Goal: Information Seeking & Learning: Learn about a topic

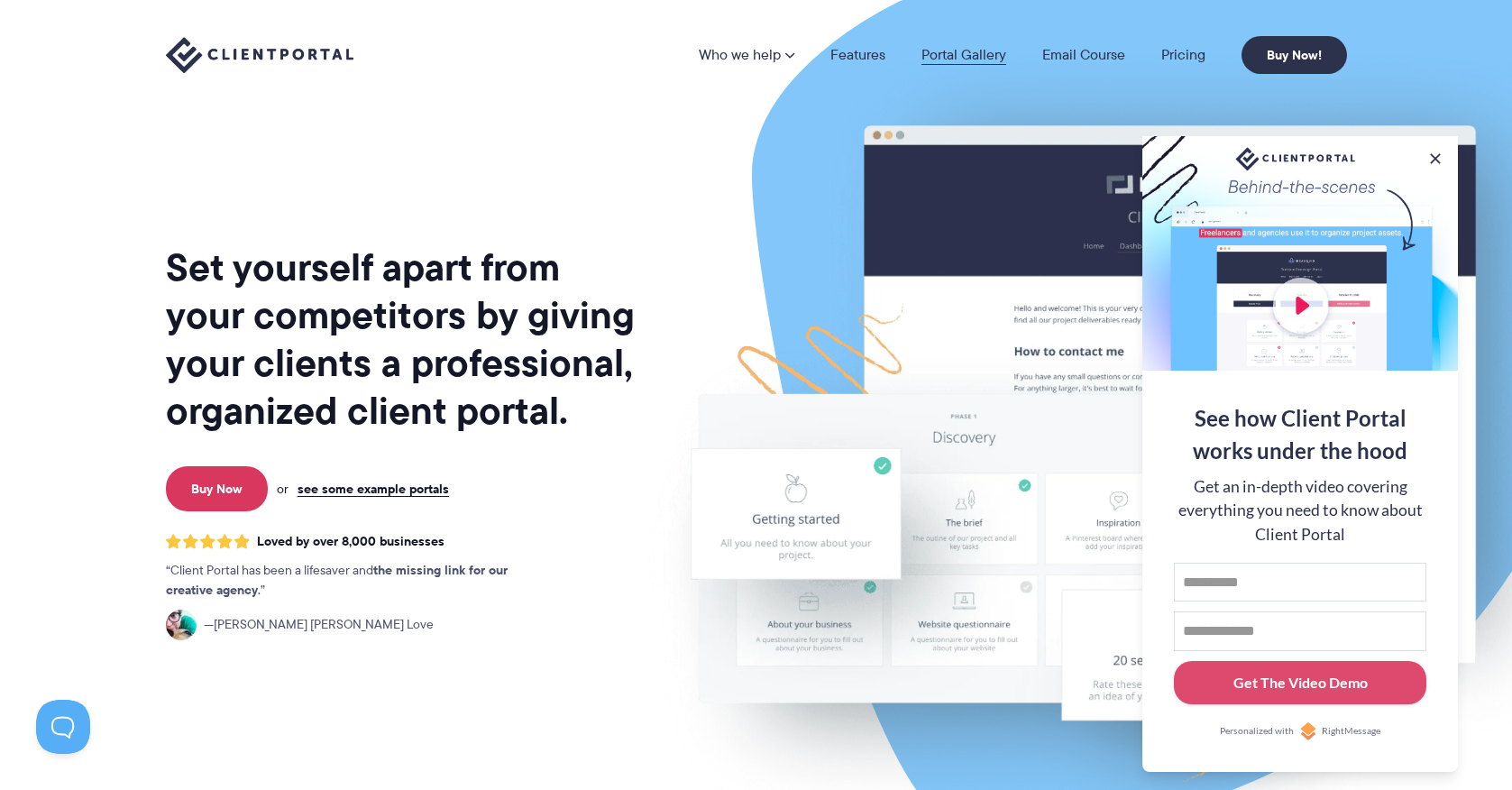
click at [947, 56] on link "Portal Gallery" at bounding box center [963, 55] width 85 height 14
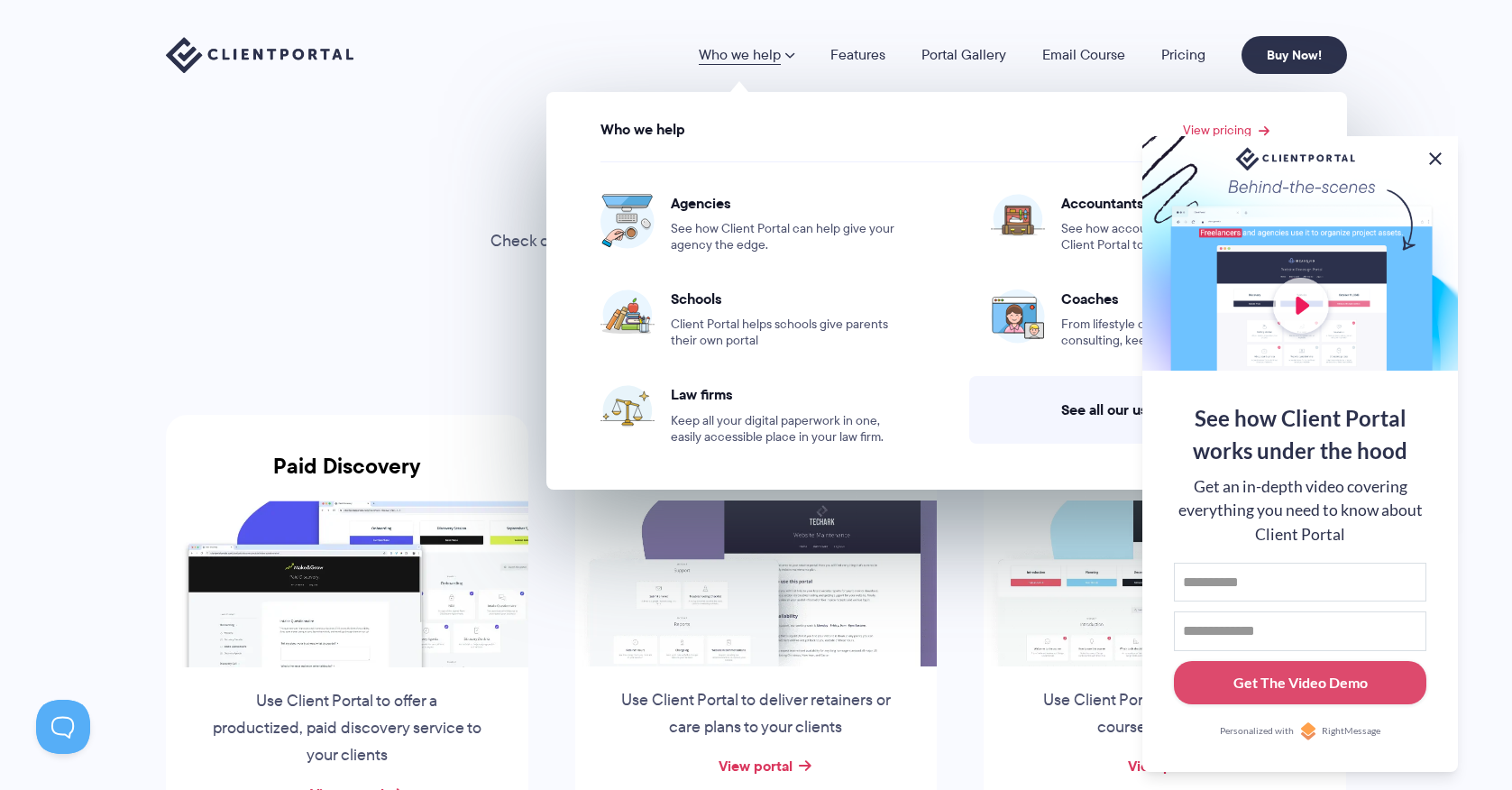
click at [1434, 159] on button at bounding box center [1435, 158] width 22 height 22
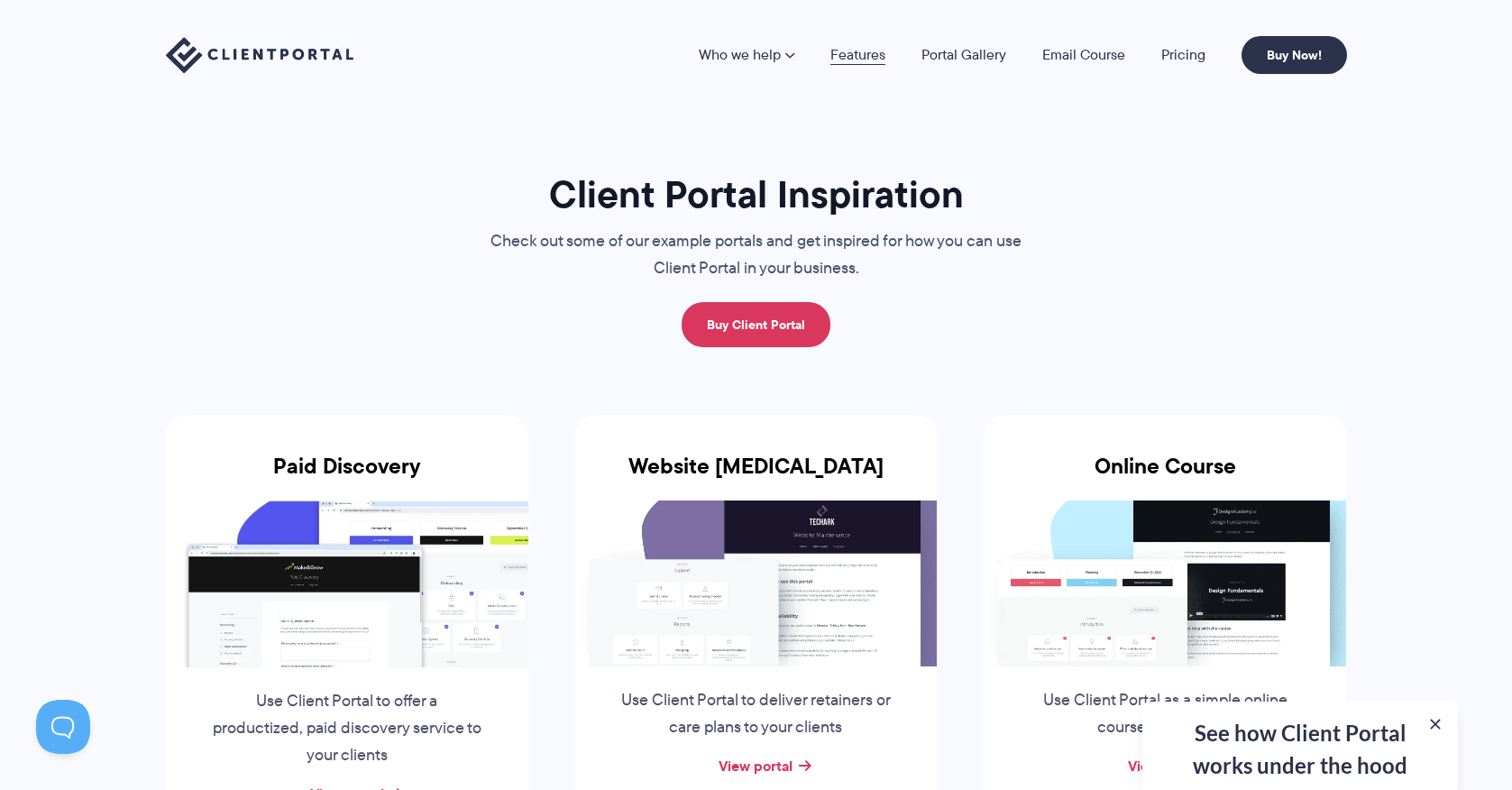
click at [856, 54] on link "Features" at bounding box center [858, 55] width 55 height 14
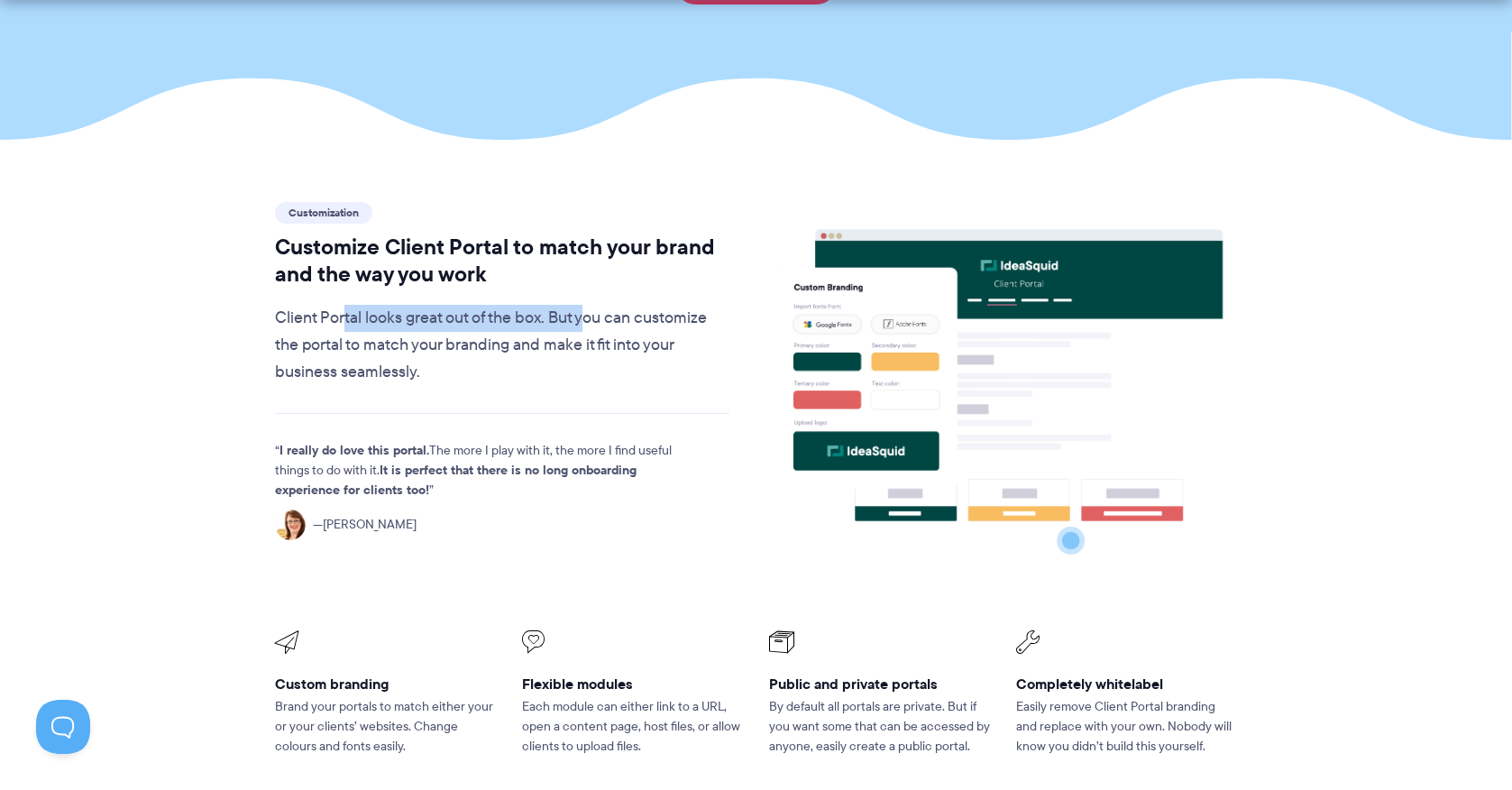
drag, startPoint x: 343, startPoint y: 273, endPoint x: 585, endPoint y: 270, distance: 242.0
click at [585, 304] on p "Client Portal looks great out of the box. But you can customize the portal to m…" at bounding box center [502, 345] width 455 height 81
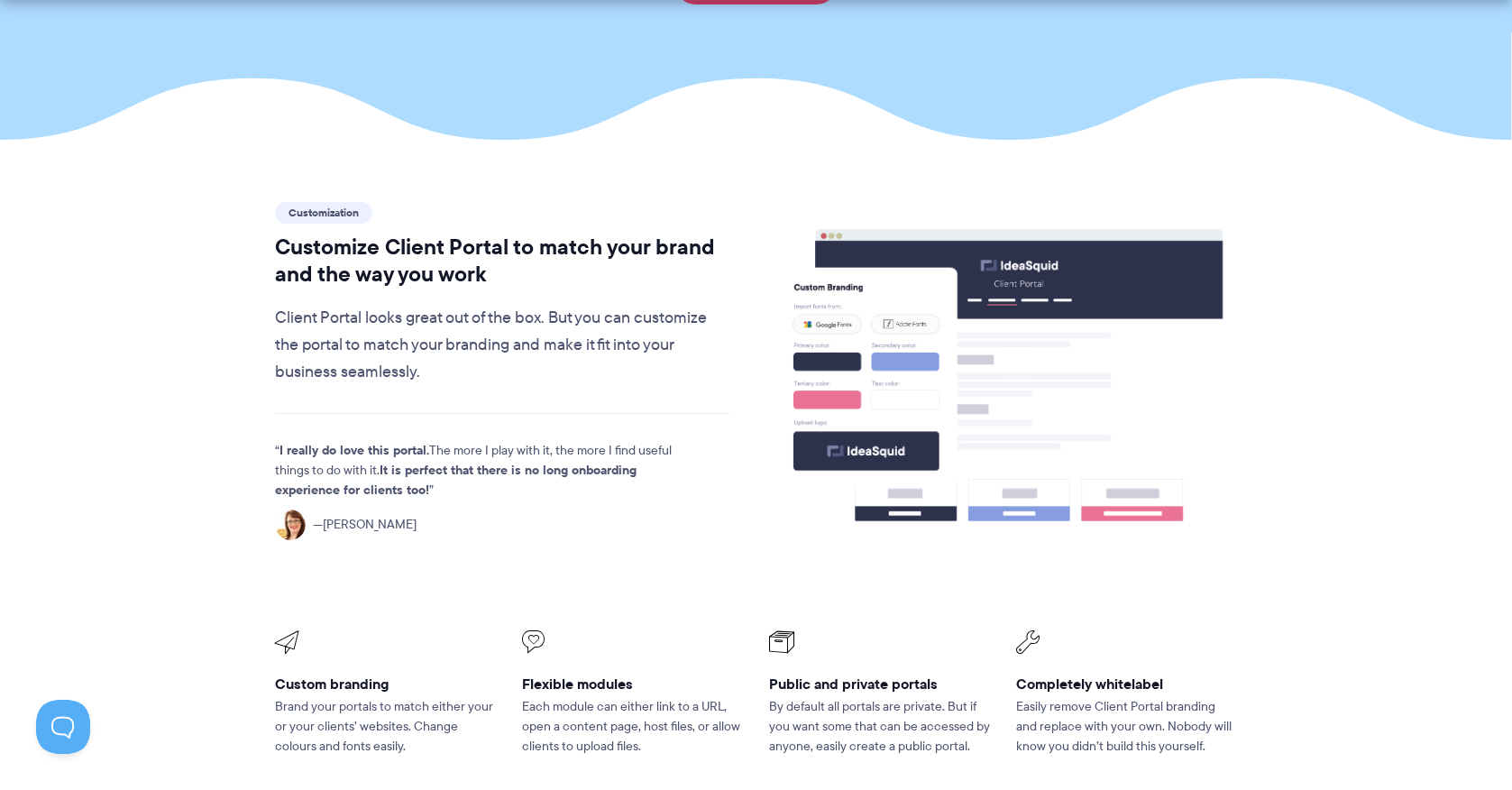
click at [615, 304] on p "Client Portal looks great out of the box. But you can customize the portal to m…" at bounding box center [502, 345] width 455 height 81
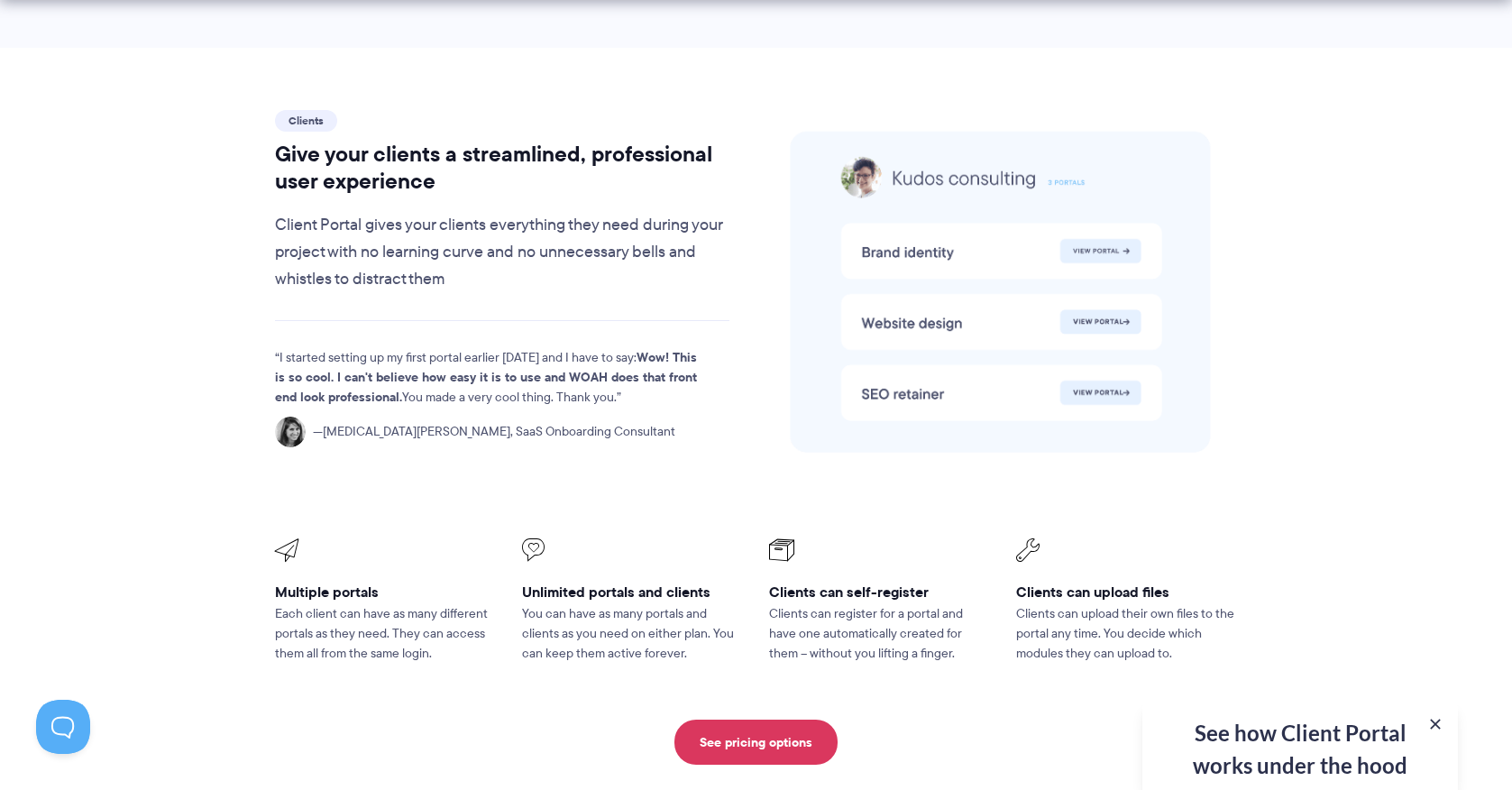
scroll to position [3751, 0]
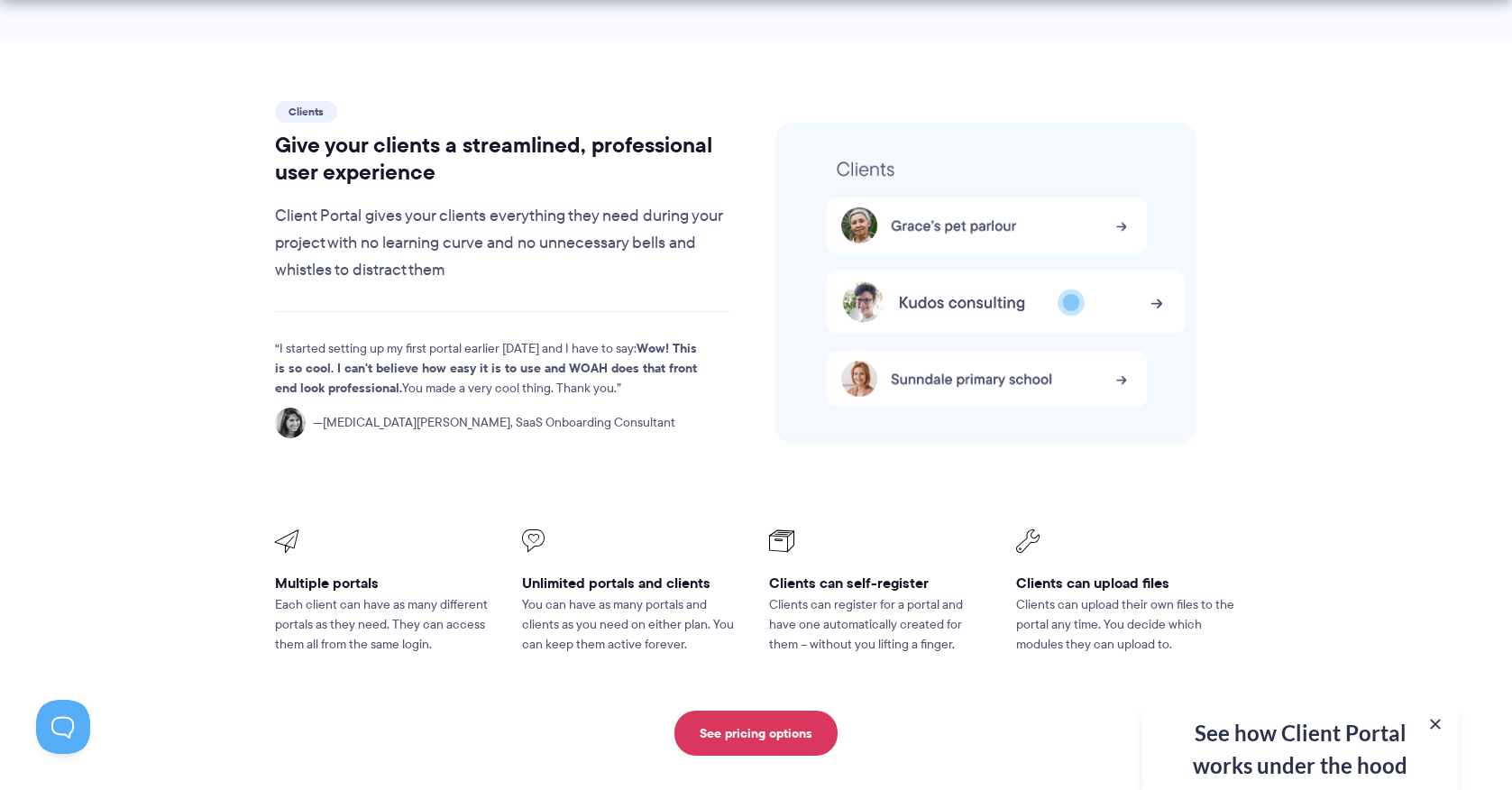
click at [377, 203] on p "Client Portal gives your clients everything they need during your project with …" at bounding box center [502, 243] width 455 height 81
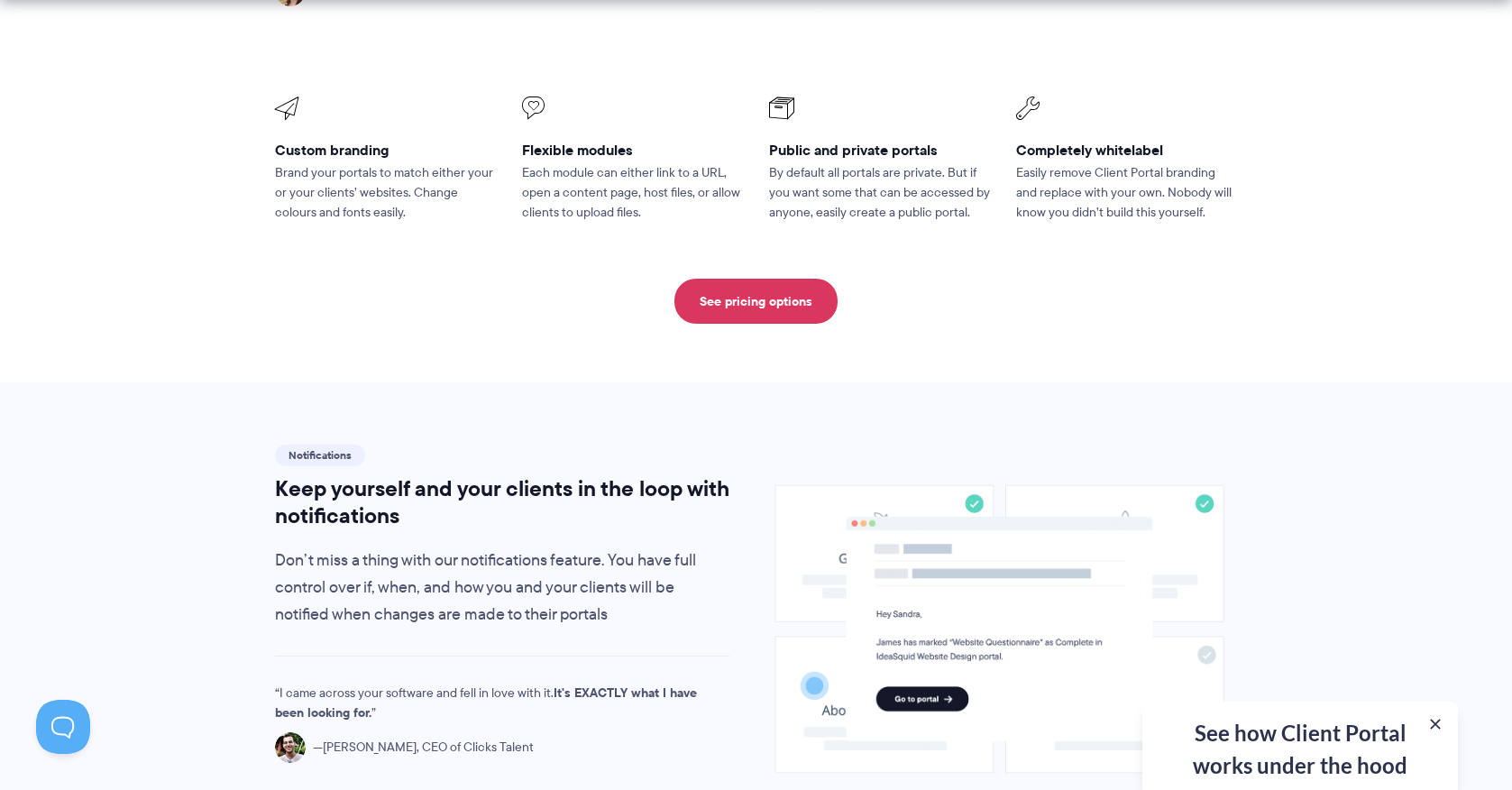
scroll to position [937, 0]
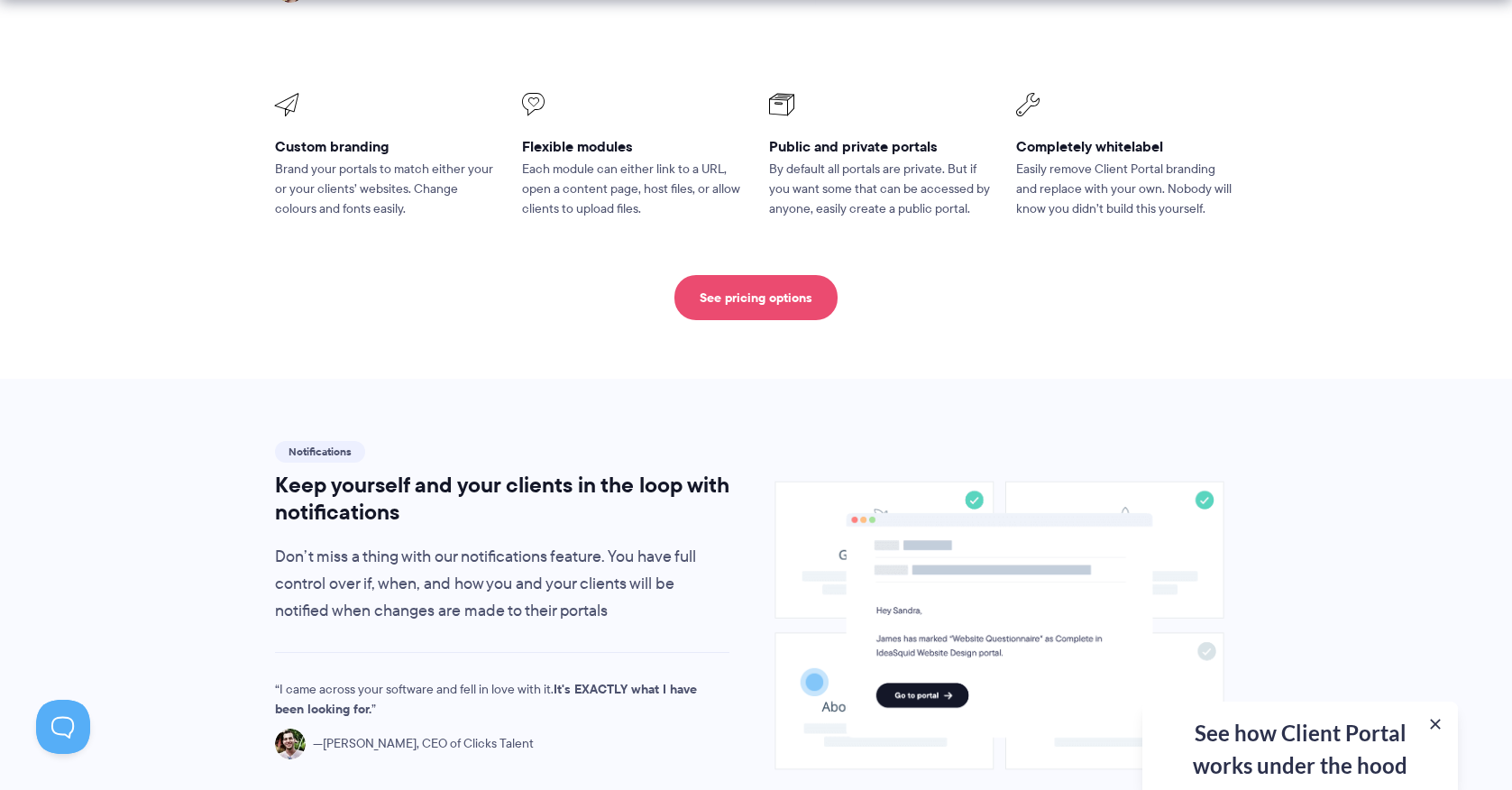
click at [702, 275] on link "See pricing options" at bounding box center [755, 298] width 163 height 45
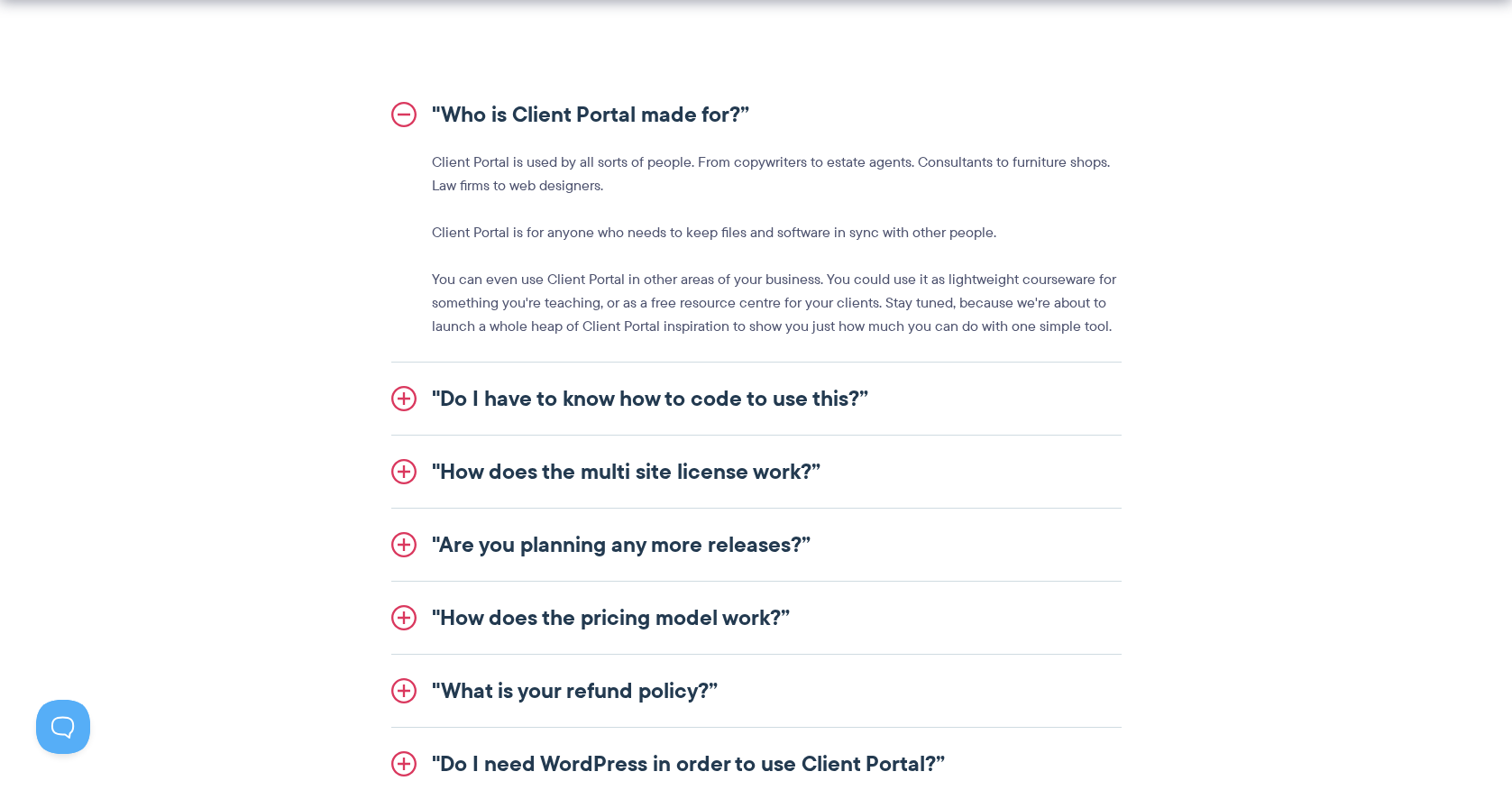
scroll to position [2052, 0]
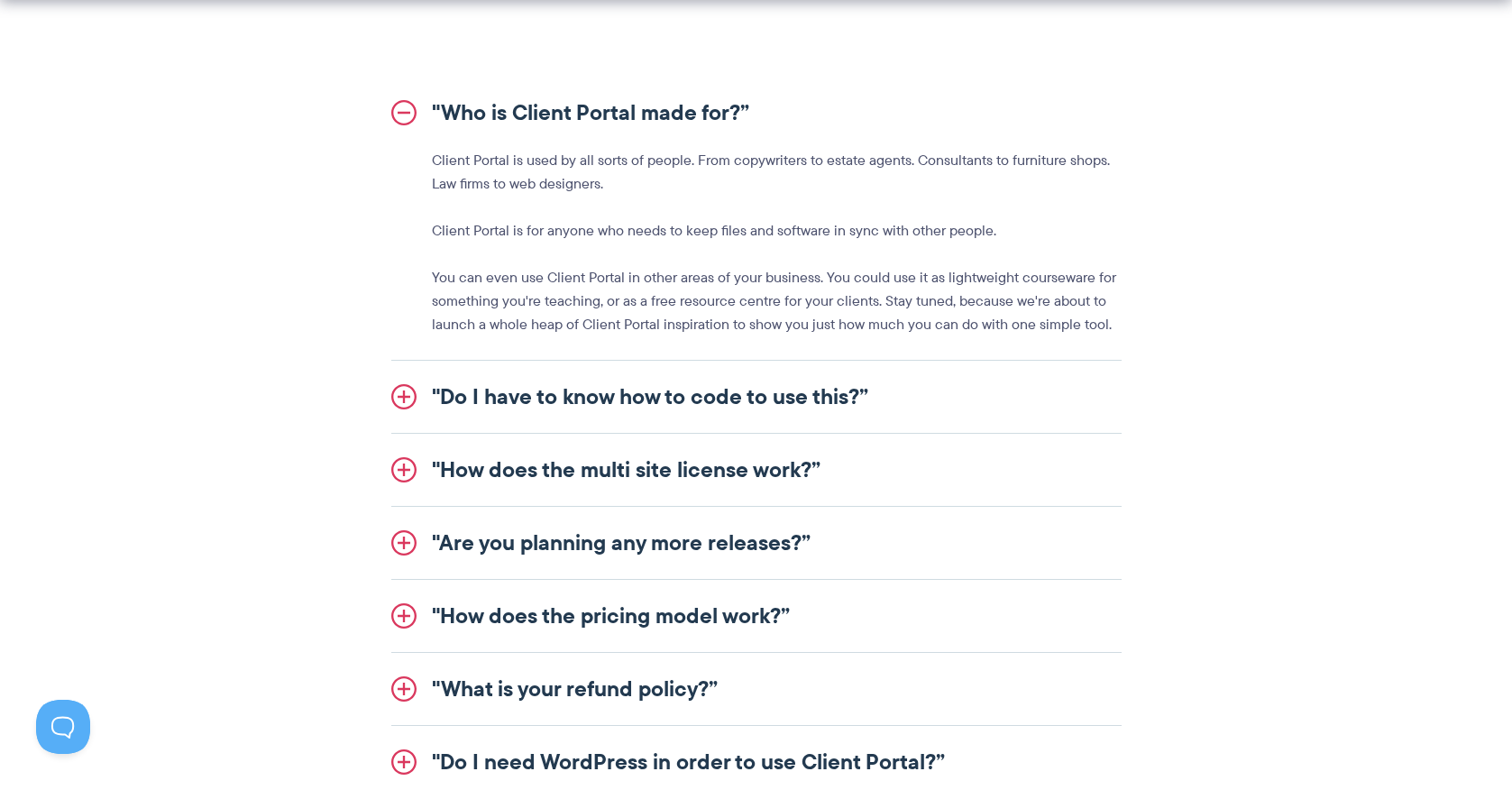
click at [650, 407] on link ""Do I have to know how to code to use this?”" at bounding box center [756, 397] width 731 height 73
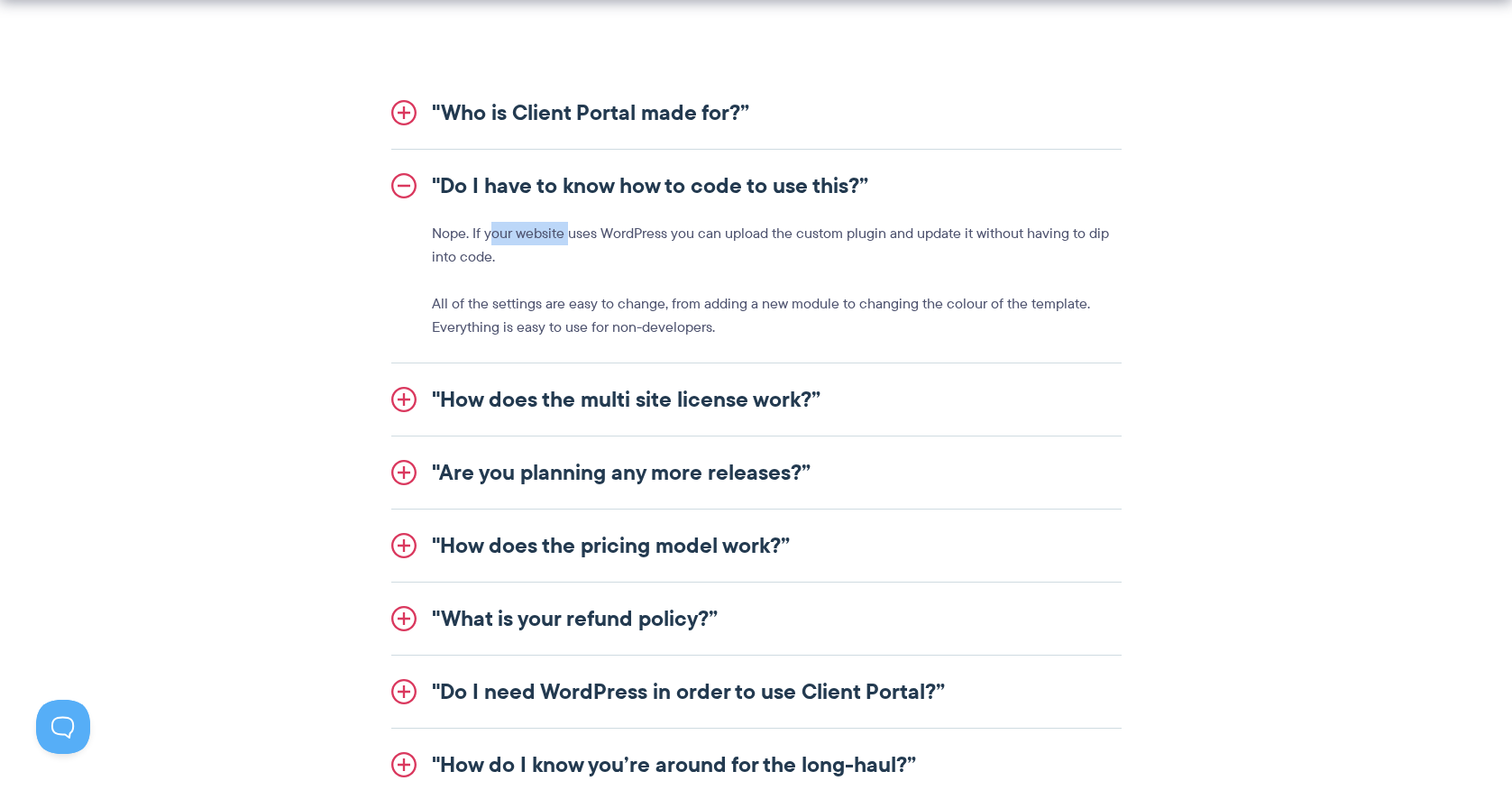
drag, startPoint x: 493, startPoint y: 237, endPoint x: 567, endPoint y: 237, distance: 74.0
click at [567, 237] on p "Nope. If your website uses WordPress you can upload the custom plugin and updat…" at bounding box center [777, 245] width 690 height 47
click at [611, 238] on p "Nope. If your website uses WordPress you can upload the custom plugin and updat…" at bounding box center [777, 245] width 690 height 47
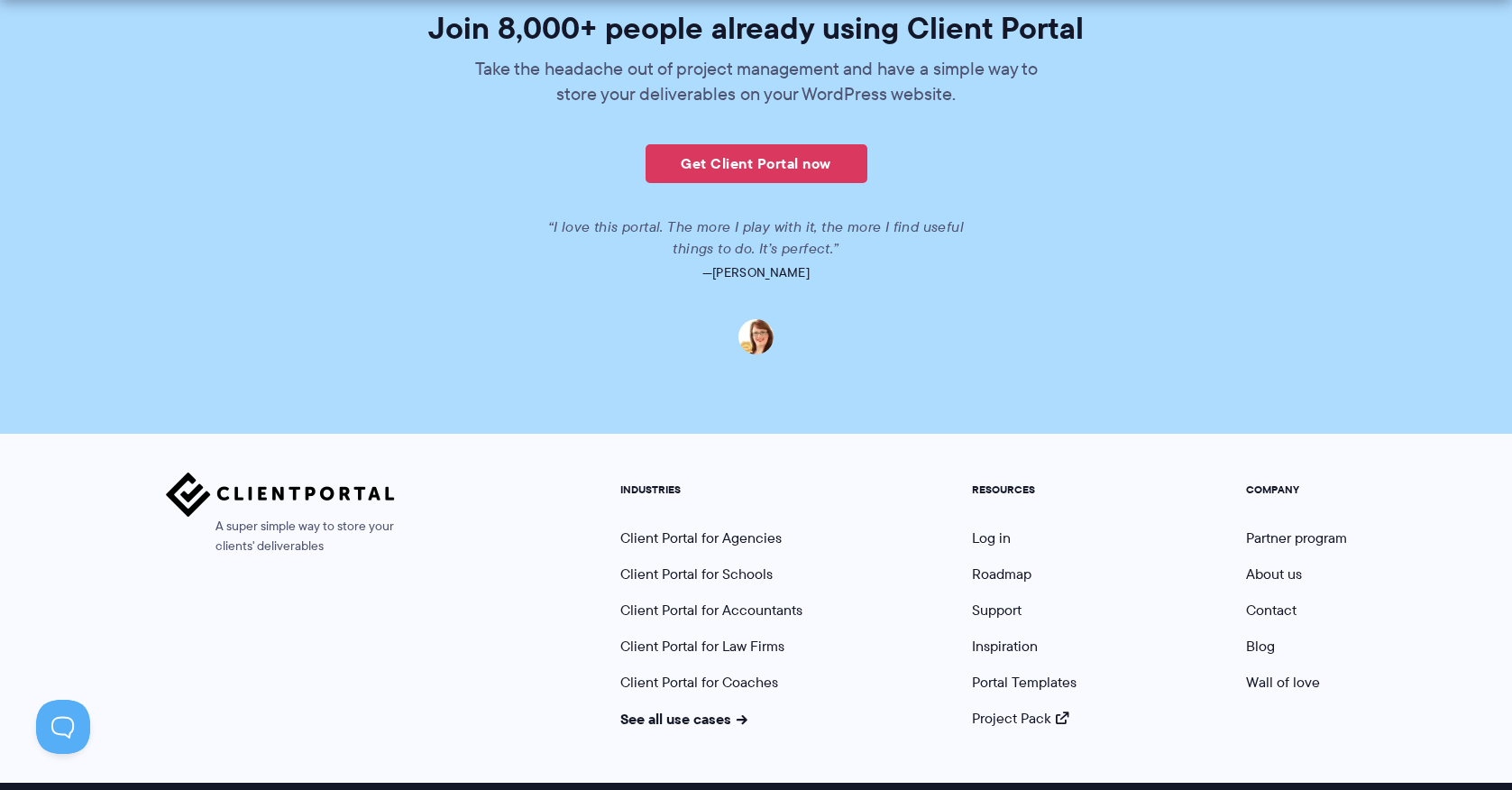
scroll to position [4351, 0]
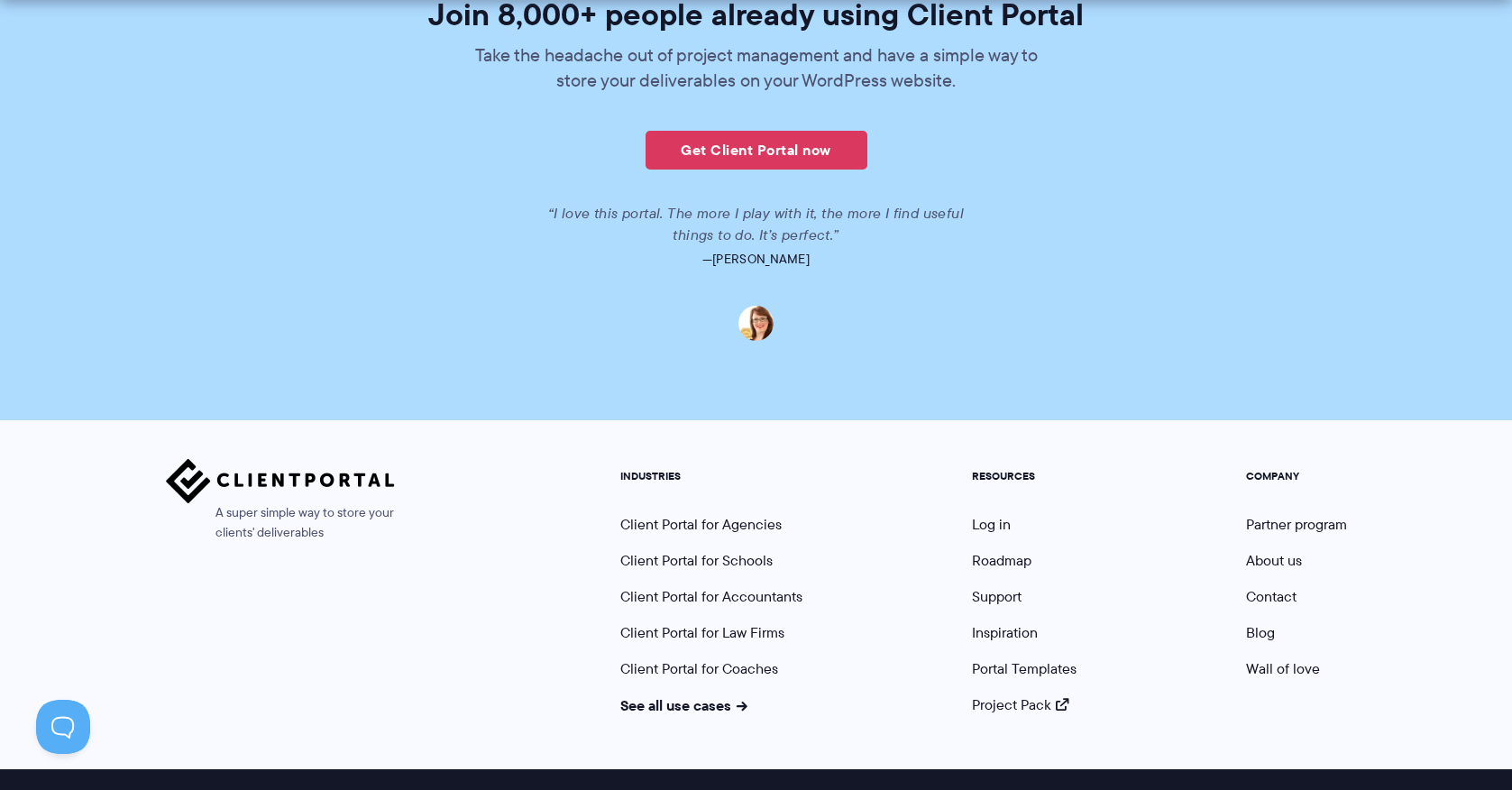
click at [386, 294] on p at bounding box center [756, 318] width 1012 height 47
click at [1006, 694] on link "Project Pack" at bounding box center [1020, 704] width 97 height 21
click at [554, 459] on div "A super simple way to store your clients' deliverables INDUSTRIES Client Portal…" at bounding box center [756, 587] width 1181 height 256
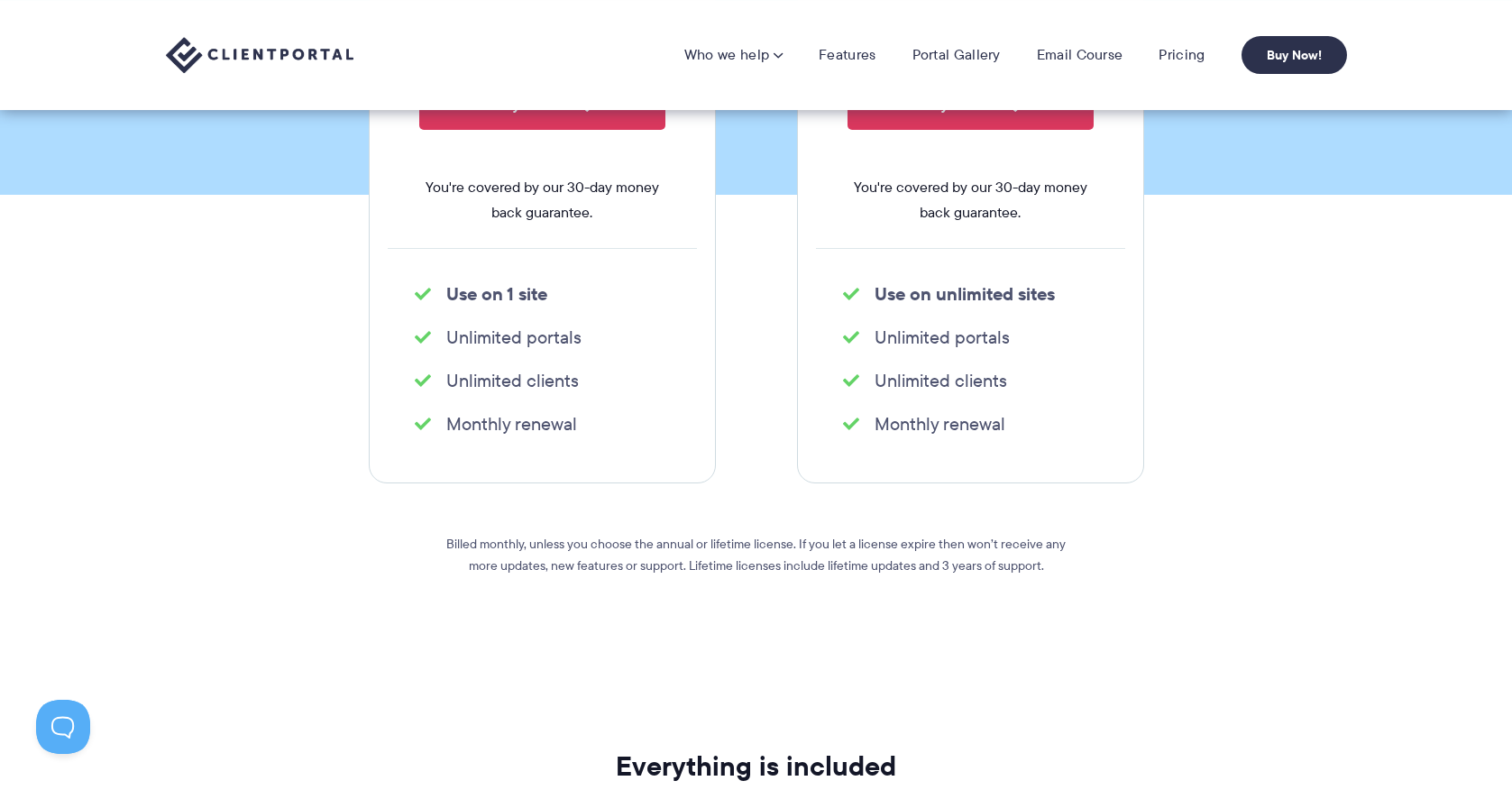
scroll to position [0, 0]
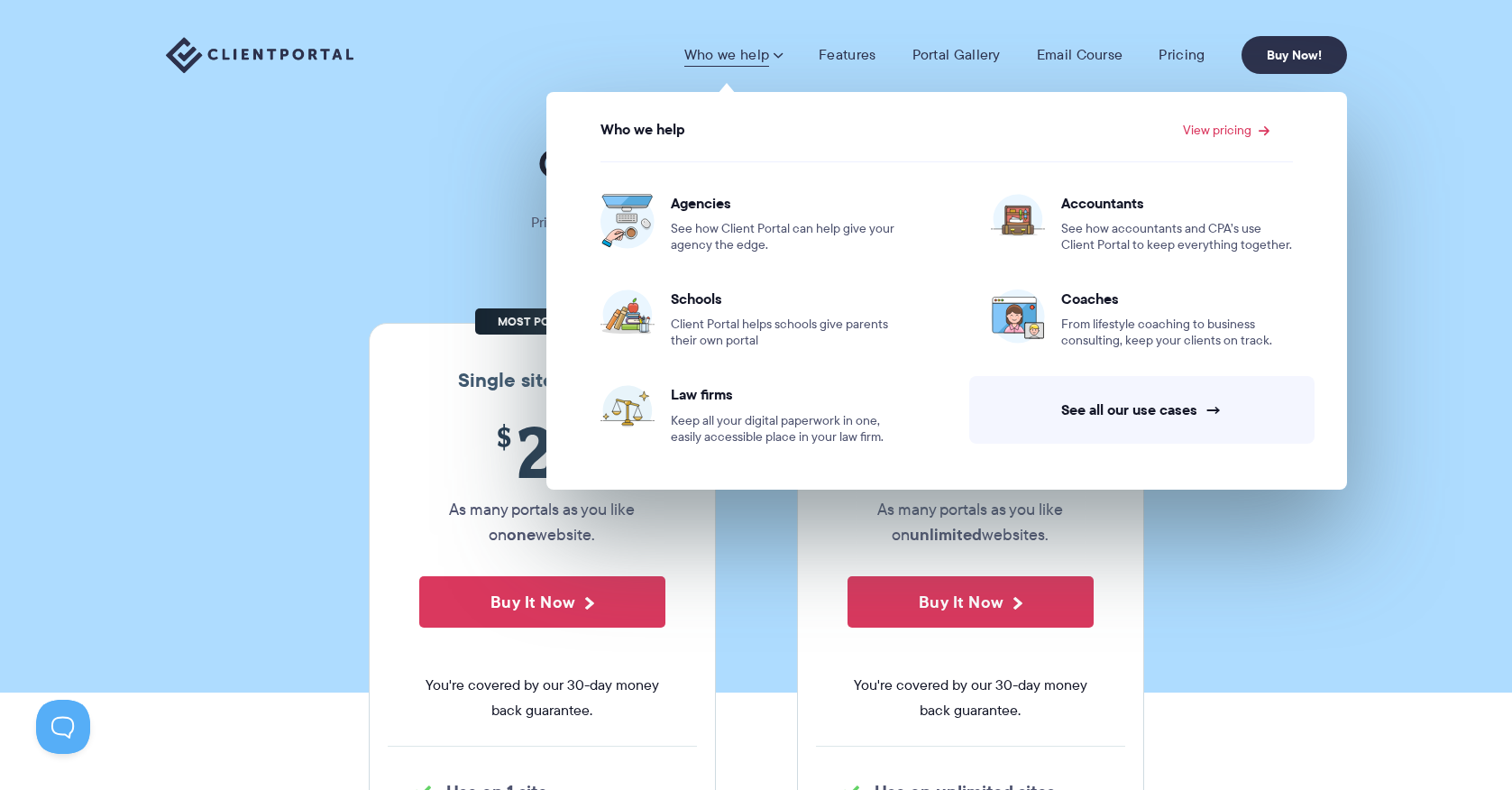
click at [152, 431] on section "Our Super Simple Pricing Pricing shouldn't be complicated. Straightforward plan…" at bounding box center [756, 346] width 1512 height 692
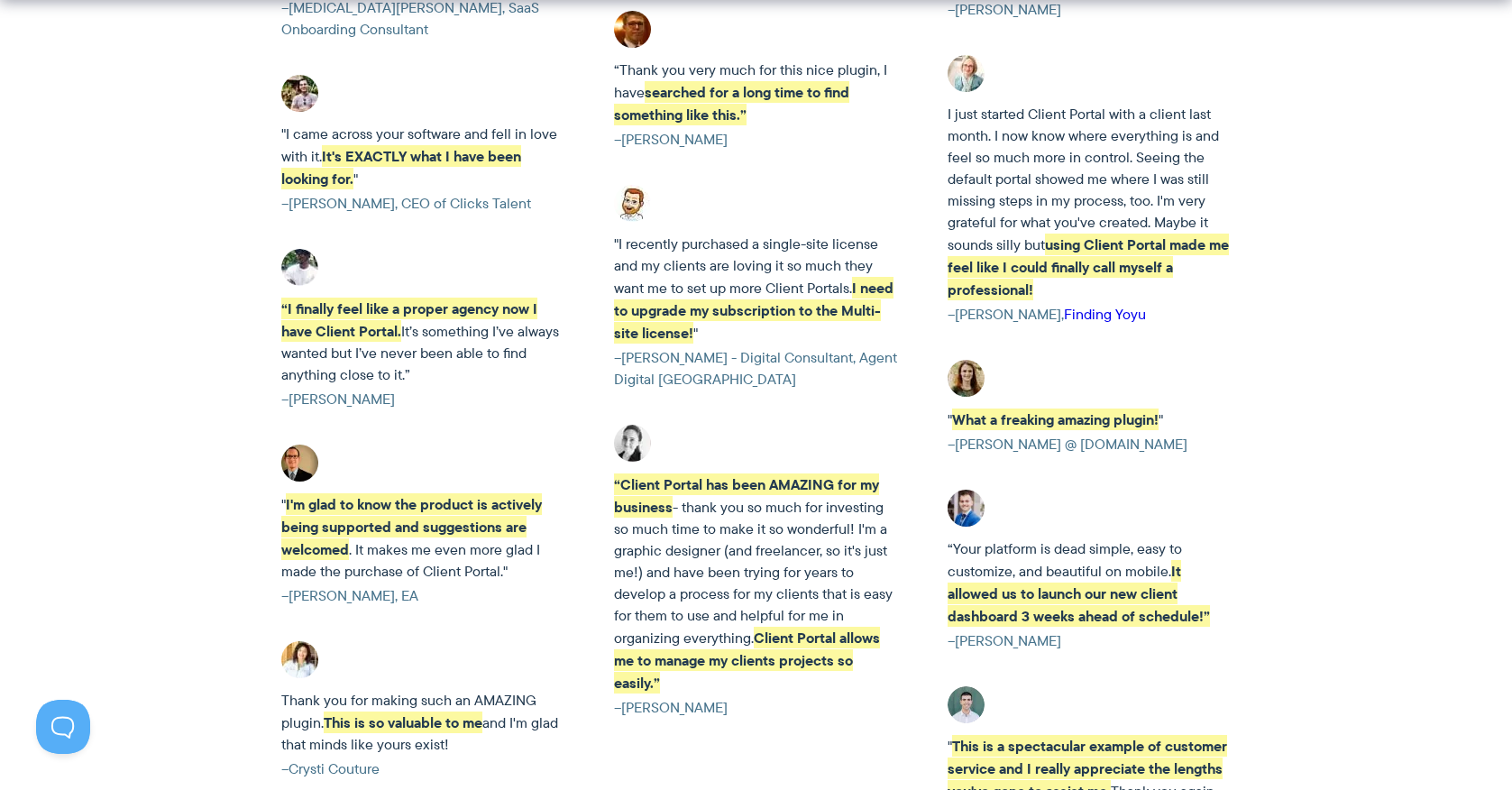
scroll to position [3482, 0]
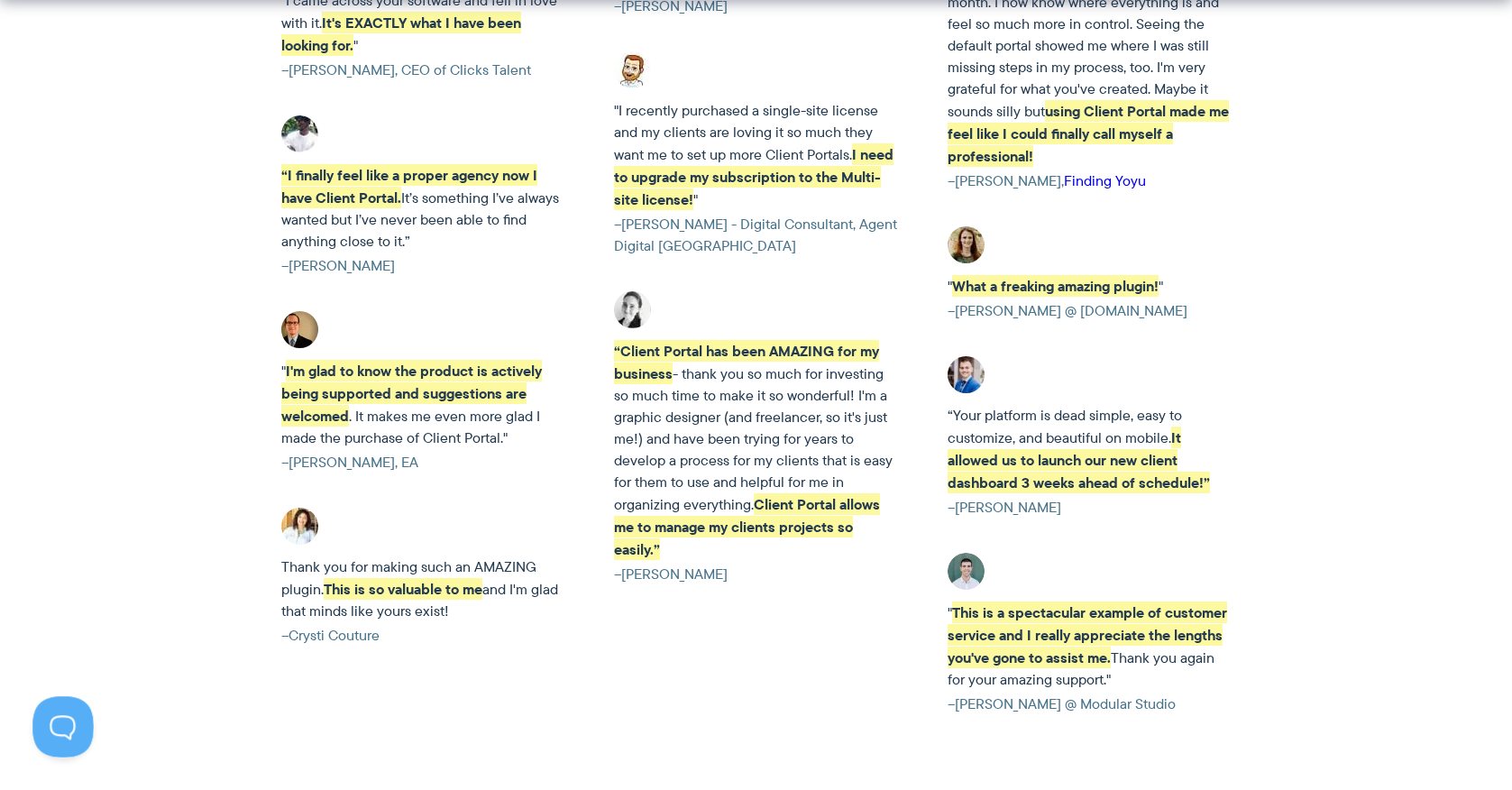
click at [57, 735] on button at bounding box center [58, 722] width 54 height 54
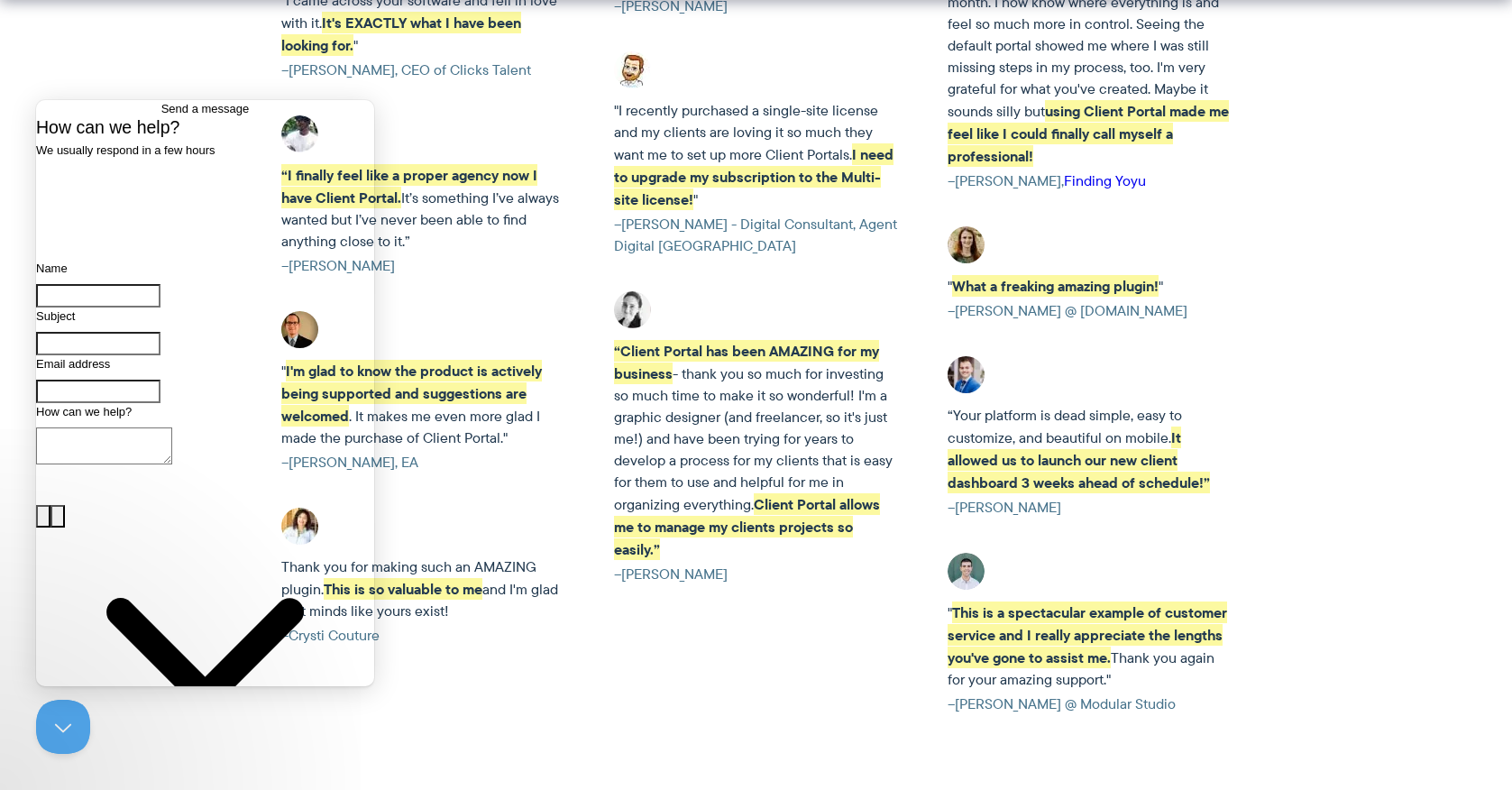
click at [491, 311] on div "" I'm glad to know the product is actively being supported and suggestions are …" at bounding box center [422, 409] width 320 height 196
click at [504, 115] on div "“I finally feel like a proper agency now I have Client Portal. It’s something I…" at bounding box center [422, 213] width 320 height 196
drag, startPoint x: 64, startPoint y: 715, endPoint x: 79, endPoint y: 700, distance: 21.2
click at [64, 715] on button "Close Beacon popover" at bounding box center [58, 722] width 54 height 54
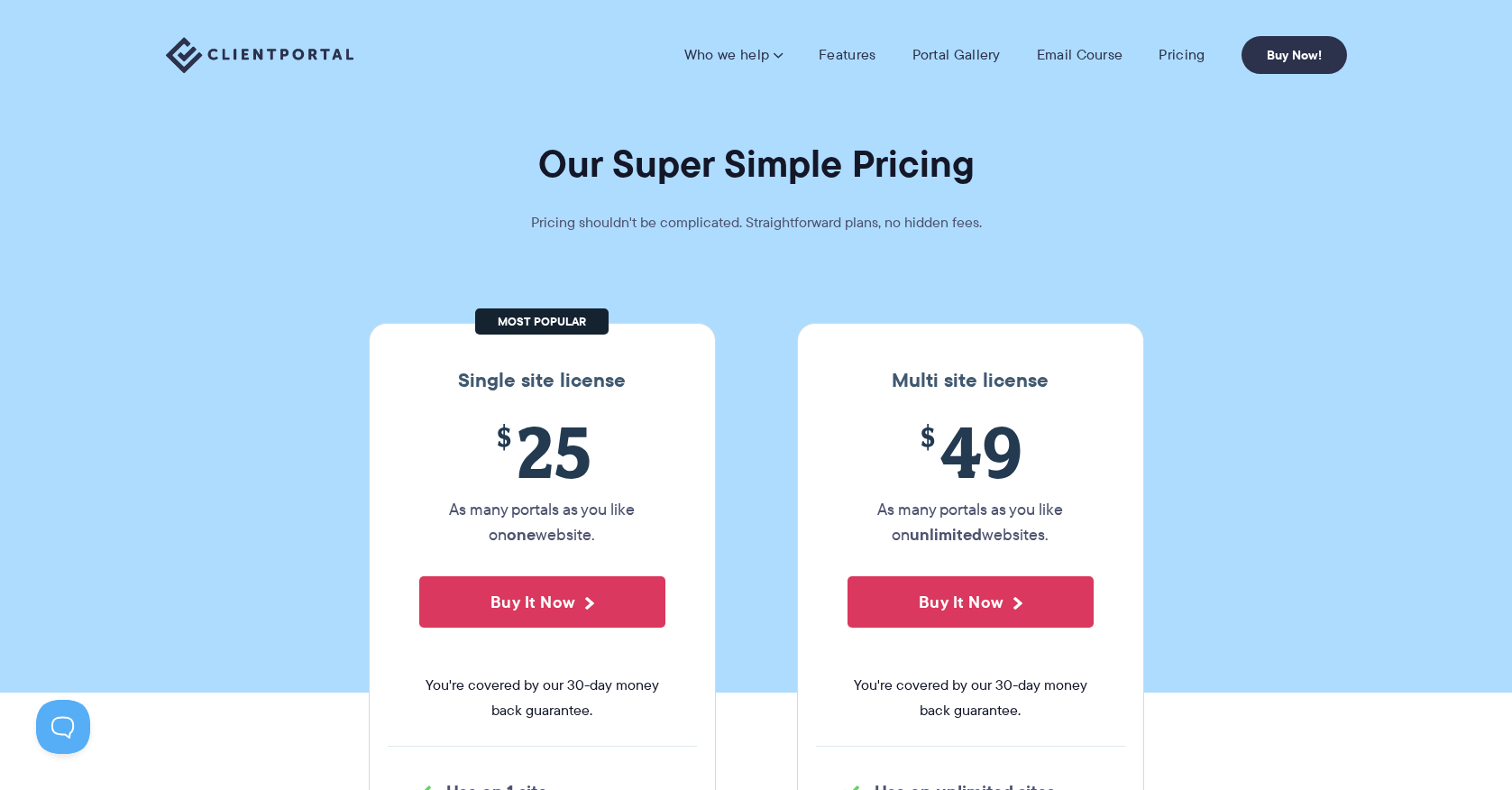
click at [394, 244] on section "Our Super Simple Pricing Pricing shouldn't be complicated. Straightforward plan…" at bounding box center [756, 346] width 1512 height 692
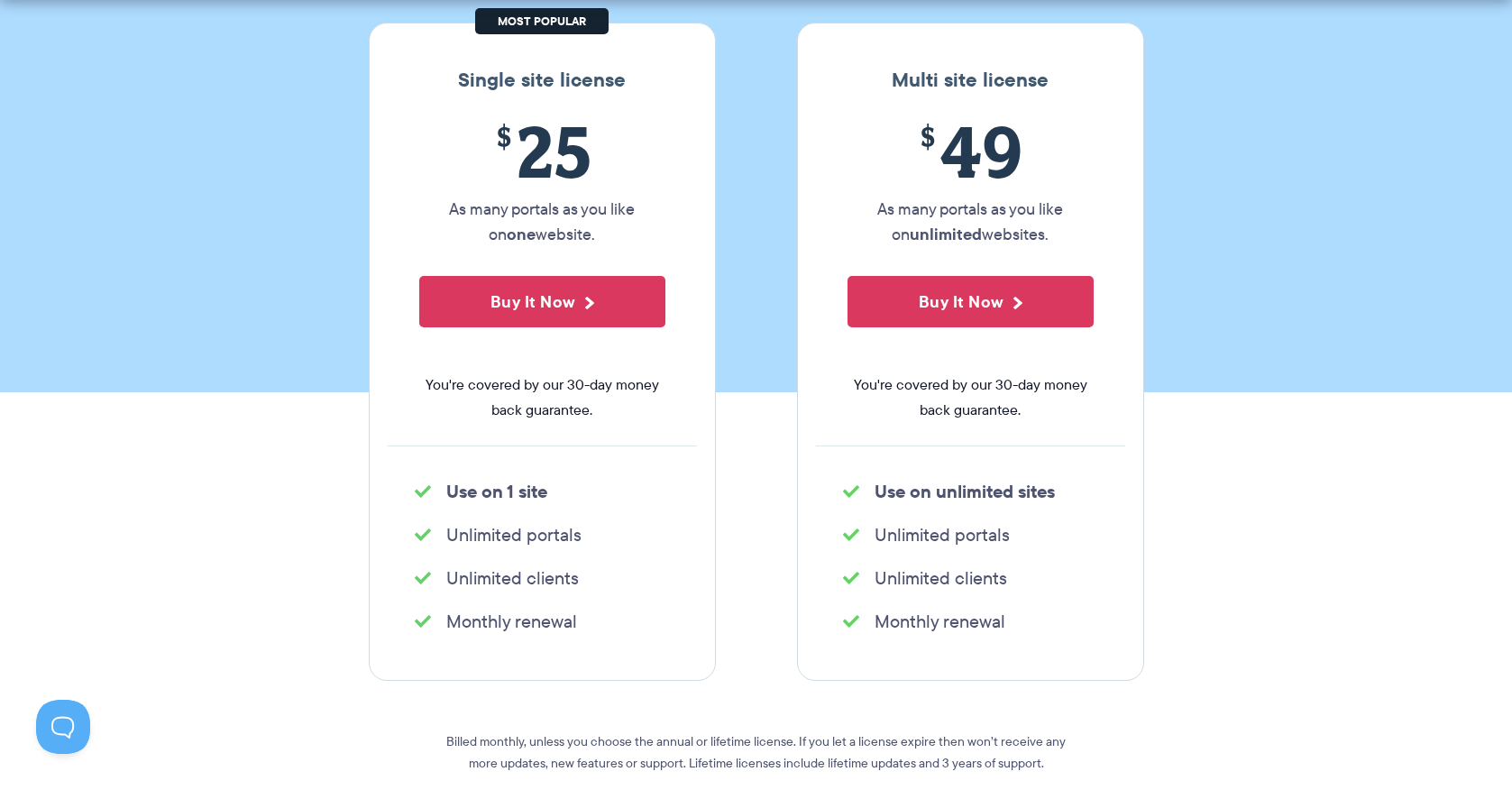
scroll to position [305, 0]
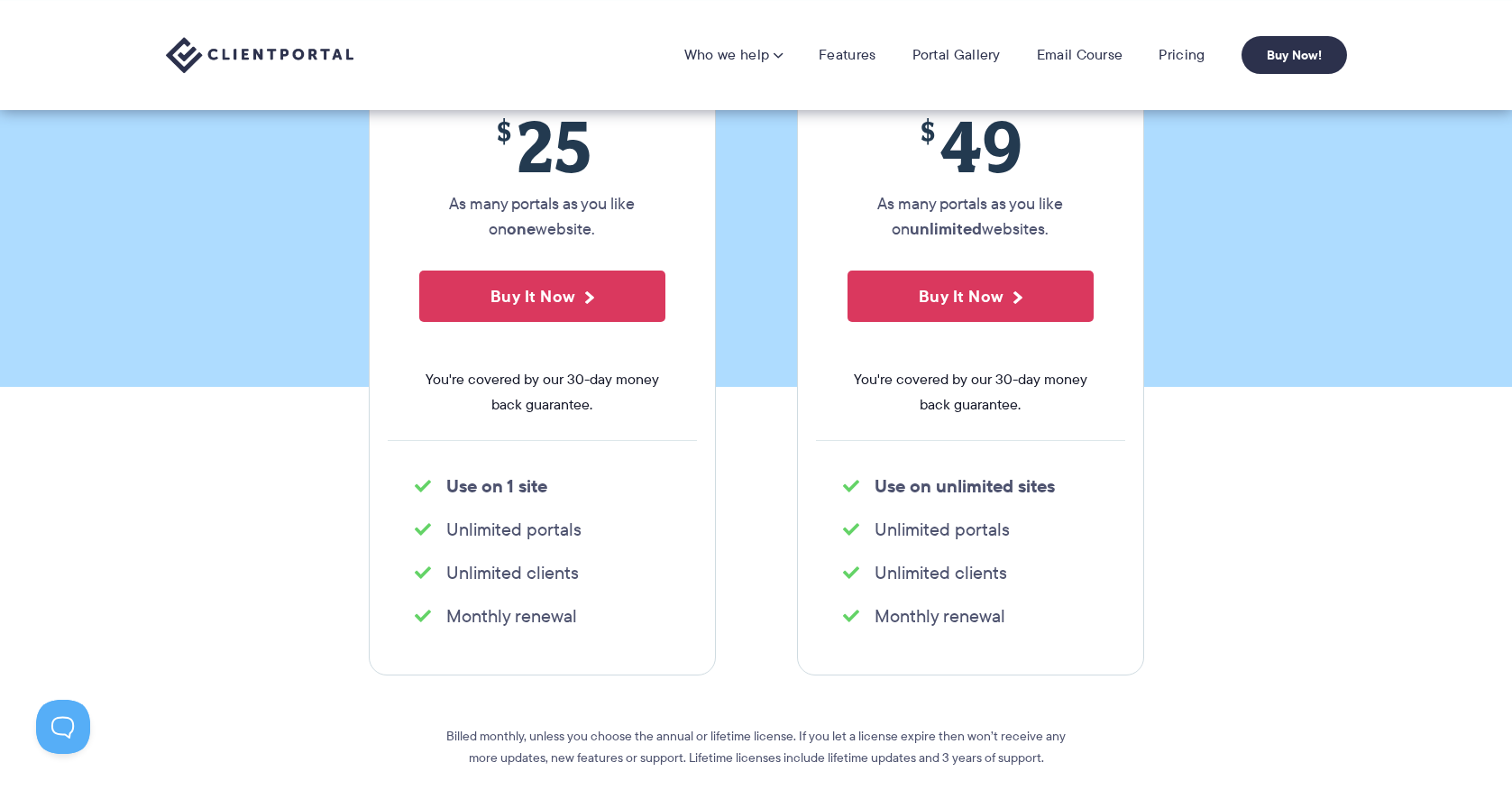
click at [531, 328] on p "Buy It Now" at bounding box center [542, 304] width 246 height 68
click at [514, 304] on button "Buy It Now" at bounding box center [542, 296] width 246 height 52
click at [730, 490] on div "Single site license $ 25 As many portals as you like on one website. Buy It Now…" at bounding box center [756, 346] width 802 height 658
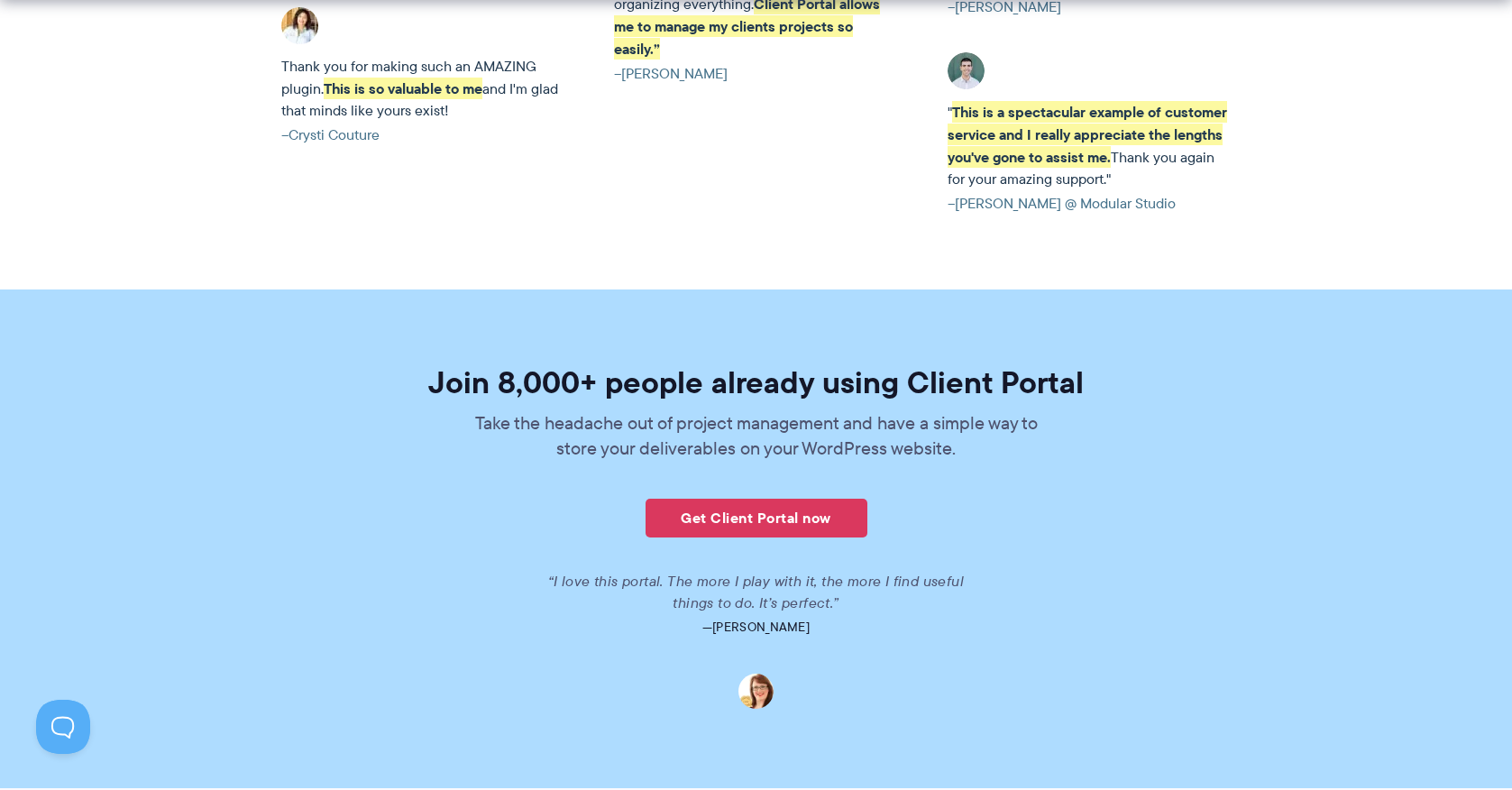
scroll to position [4351, 0]
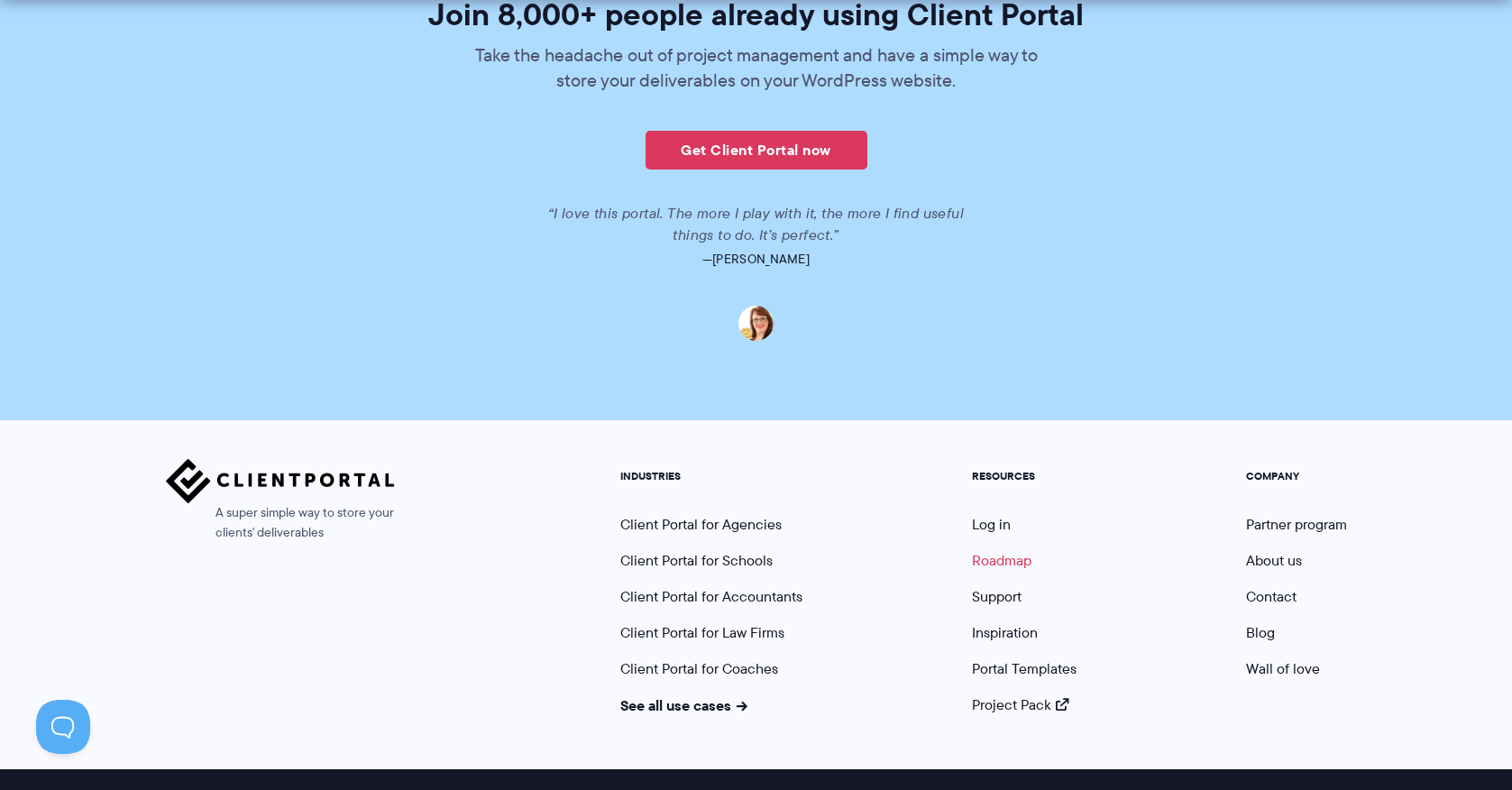
click at [984, 550] on link "Roadmap" at bounding box center [1001, 560] width 59 height 21
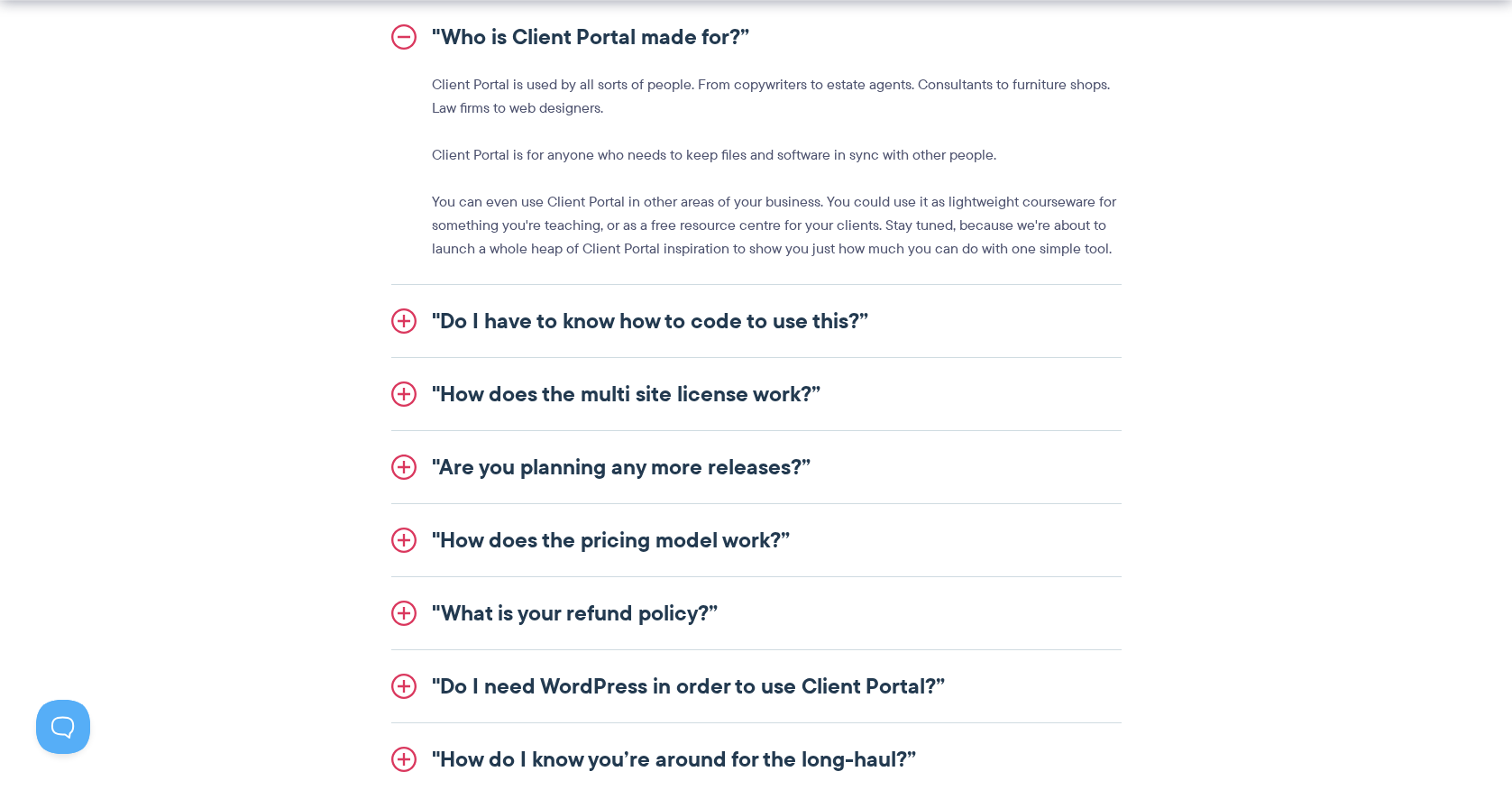
click at [726, 323] on link ""Do I have to know how to code to use this?”" at bounding box center [756, 321] width 731 height 73
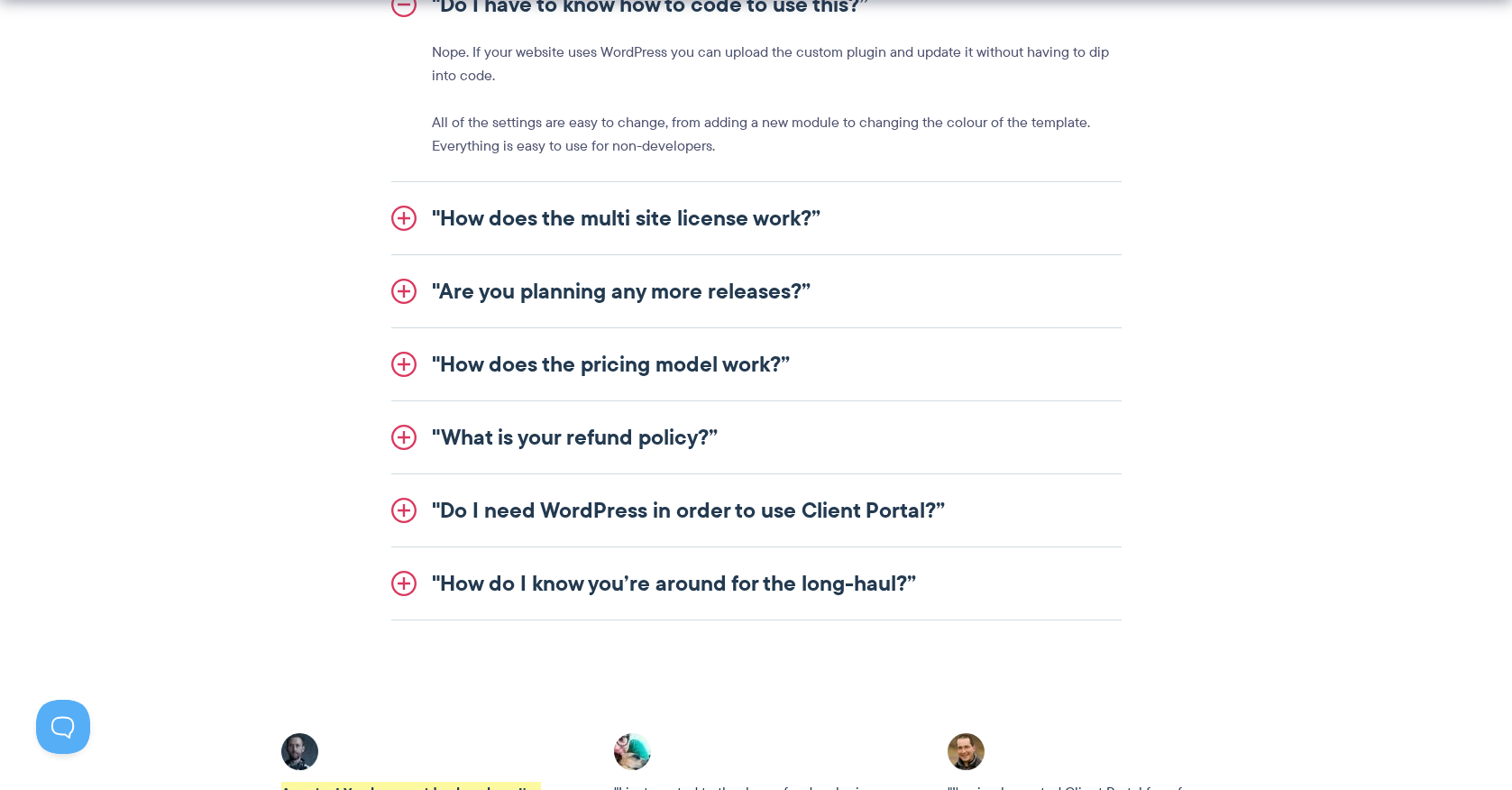
scroll to position [2237, 0]
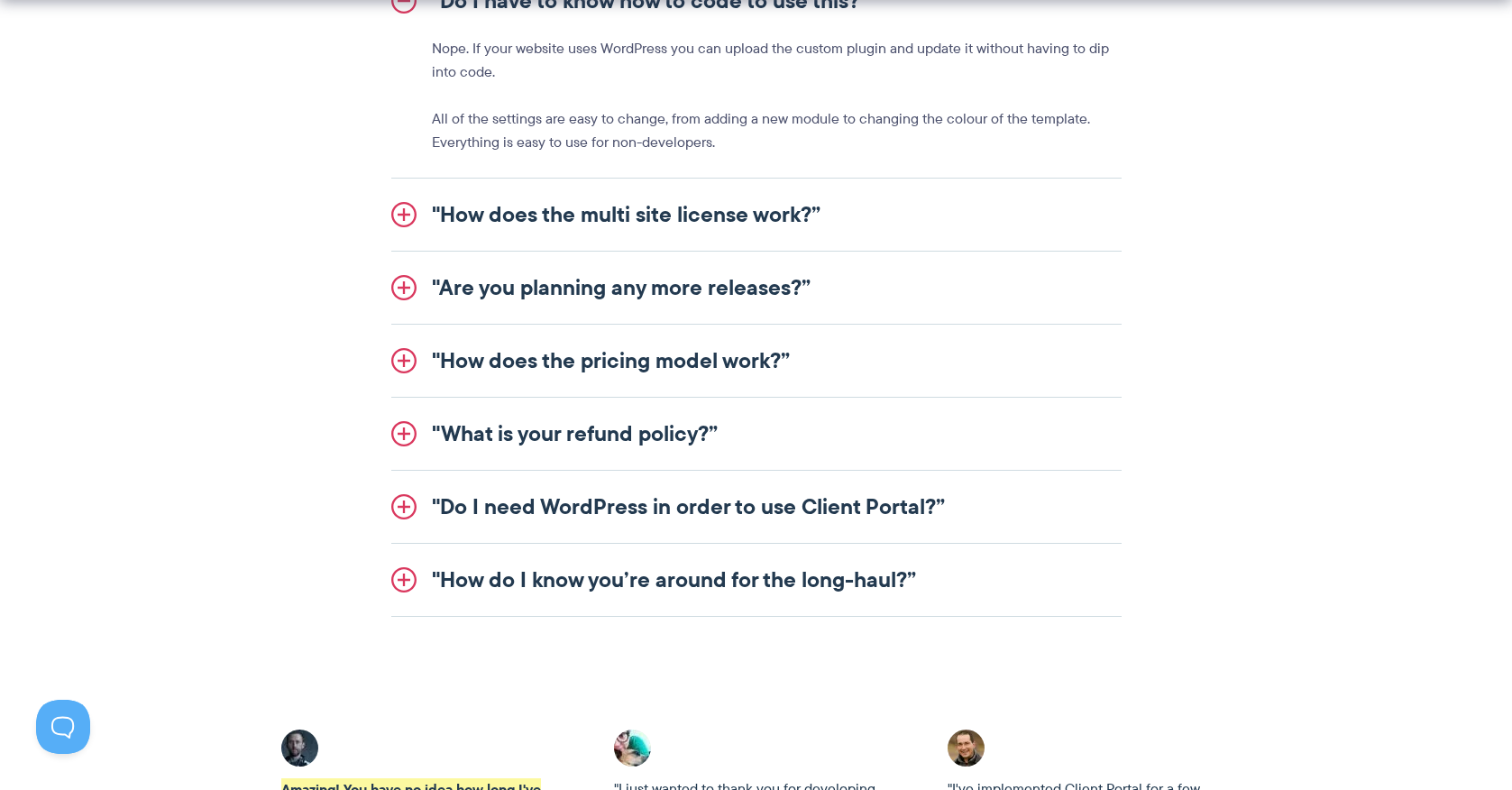
click at [716, 285] on link ""Are you planning any more releases?”" at bounding box center [756, 288] width 731 height 73
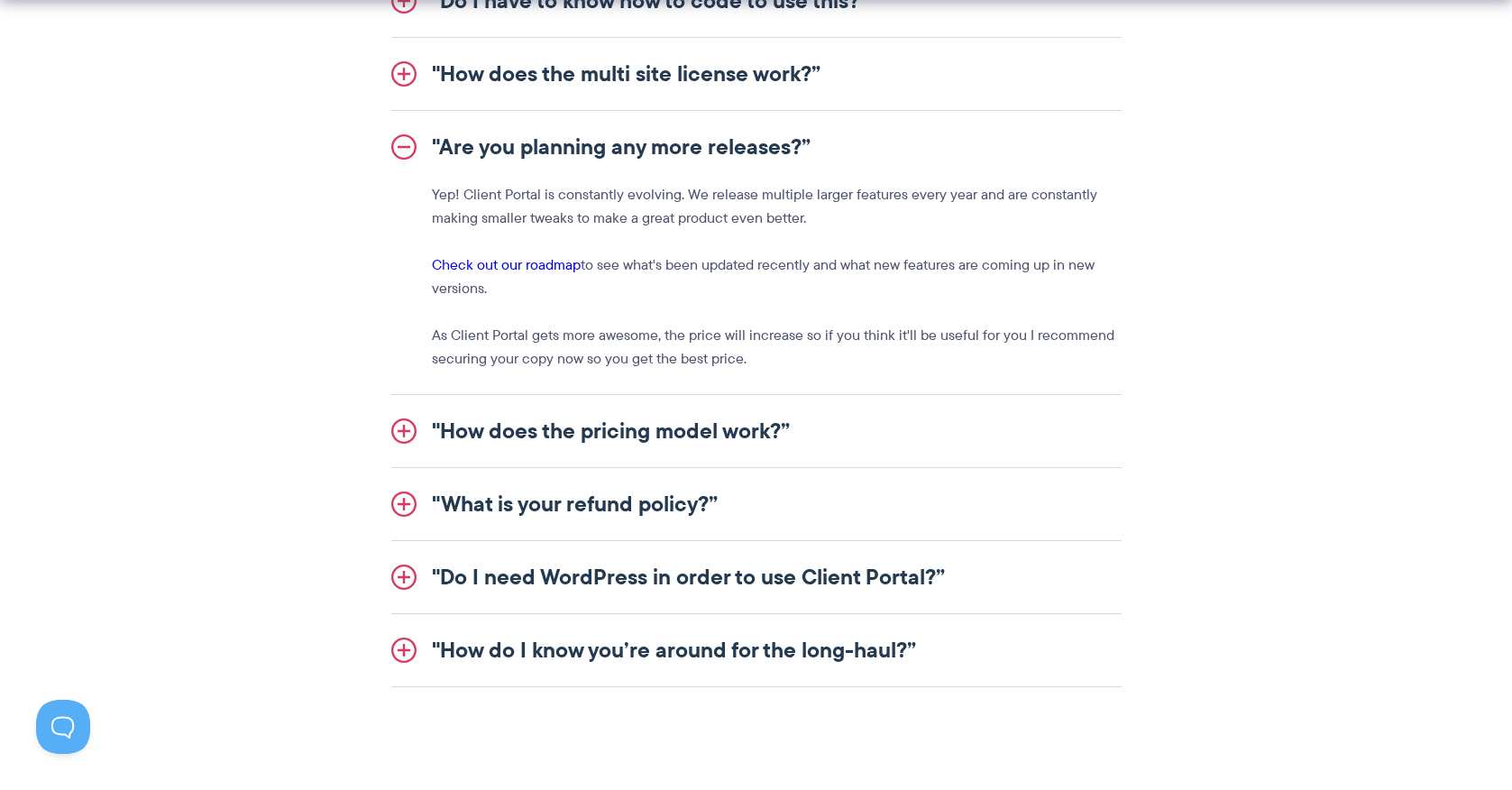
click at [493, 578] on link ""Do I need WordPress in order to use Client Portal?”" at bounding box center [756, 577] width 731 height 73
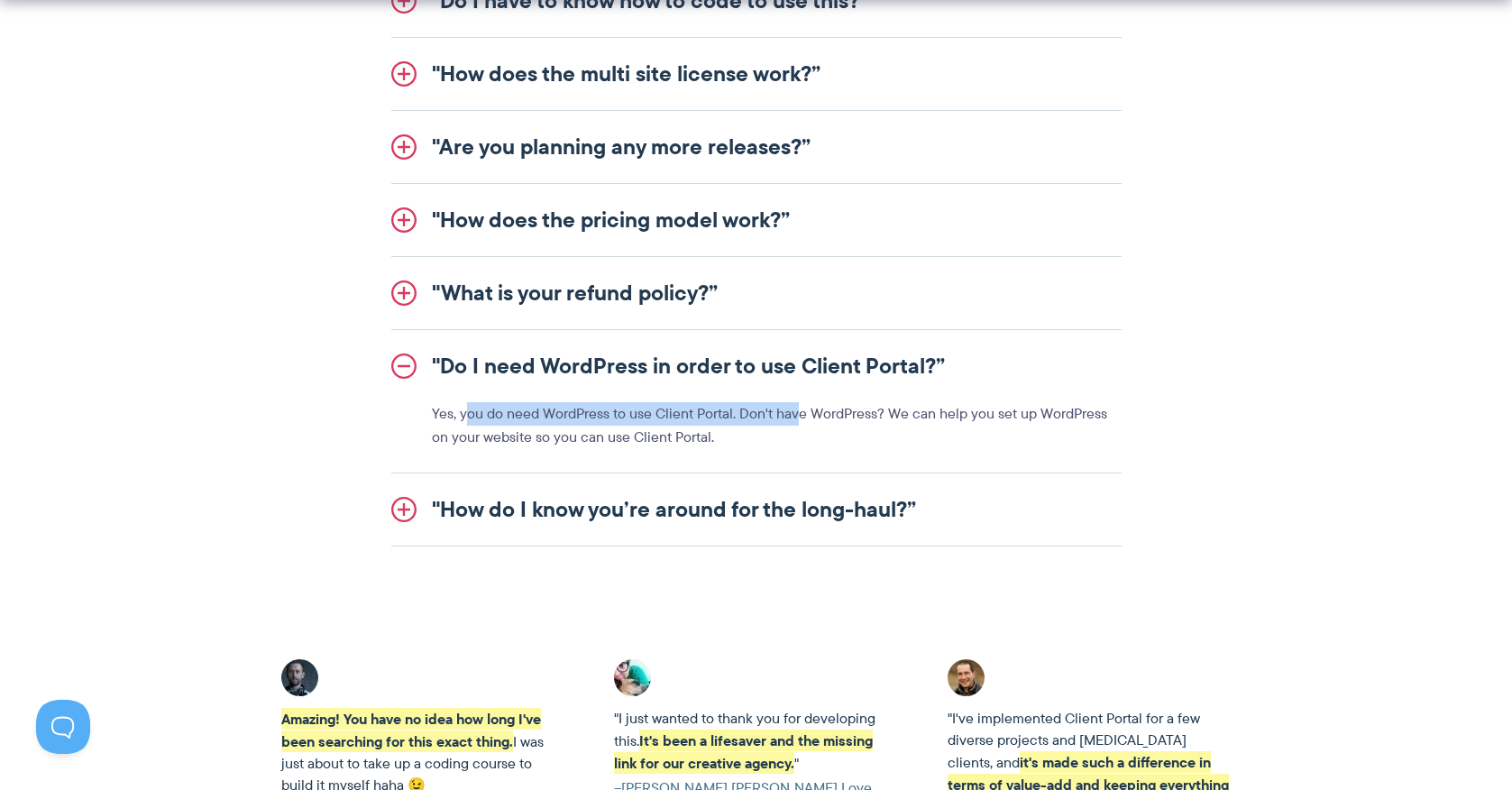
drag, startPoint x: 468, startPoint y: 418, endPoint x: 798, endPoint y: 413, distance: 330.0
click at [799, 413] on p "Yes, you do need WordPress to use Client Portal. Don't have WordPress? We can h…" at bounding box center [777, 425] width 690 height 47
click at [886, 420] on p "Yes, you do need WordPress to use Client Portal. Don't have WordPress? We can h…" at bounding box center [777, 425] width 690 height 47
click at [521, 511] on link ""How do I know you’re around for the long-haul?”" at bounding box center [756, 509] width 731 height 73
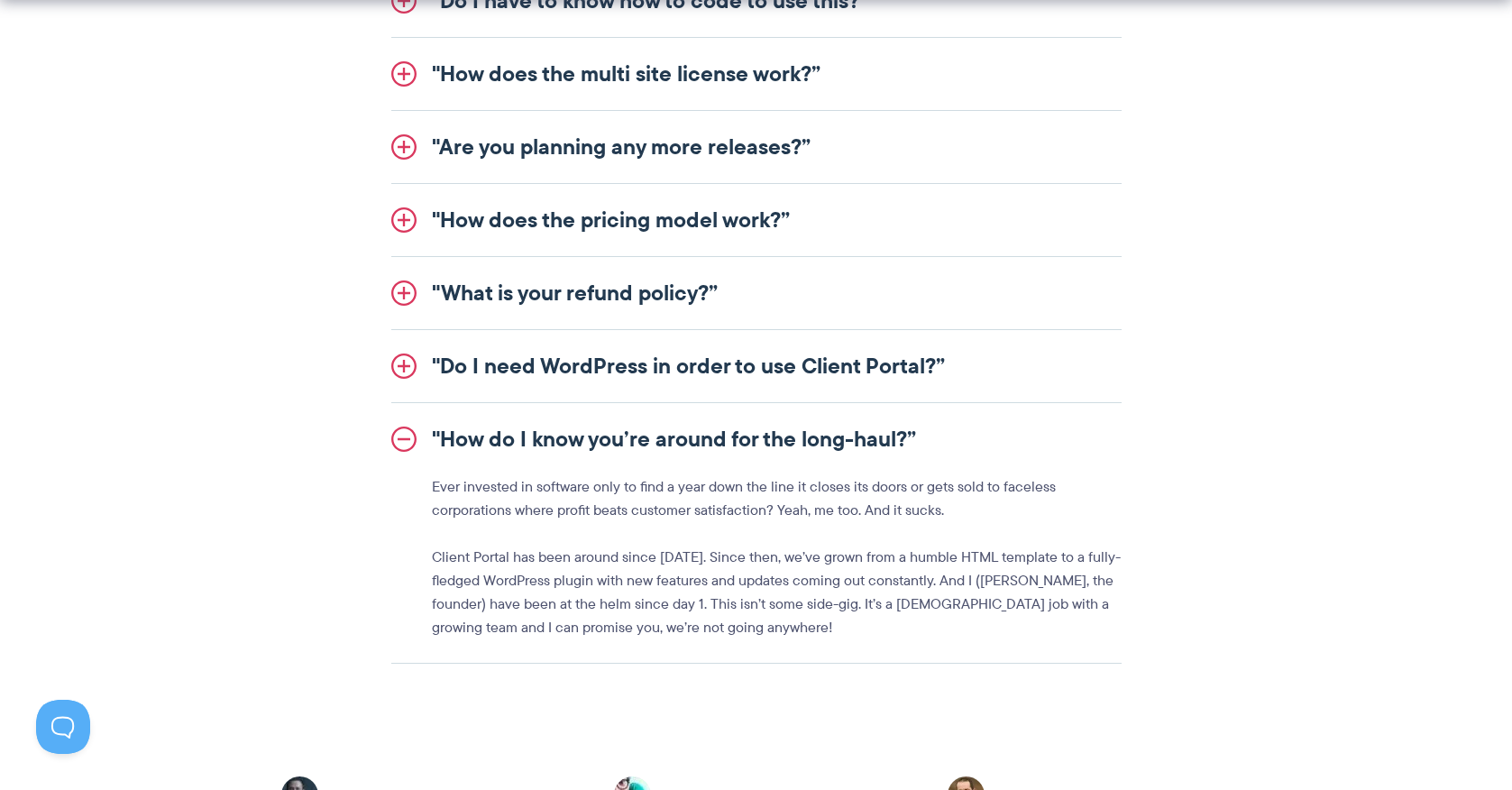
click at [659, 593] on p "Client Portal has been around since 2016. Since then, we’ve grown from a humble…" at bounding box center [777, 592] width 690 height 93
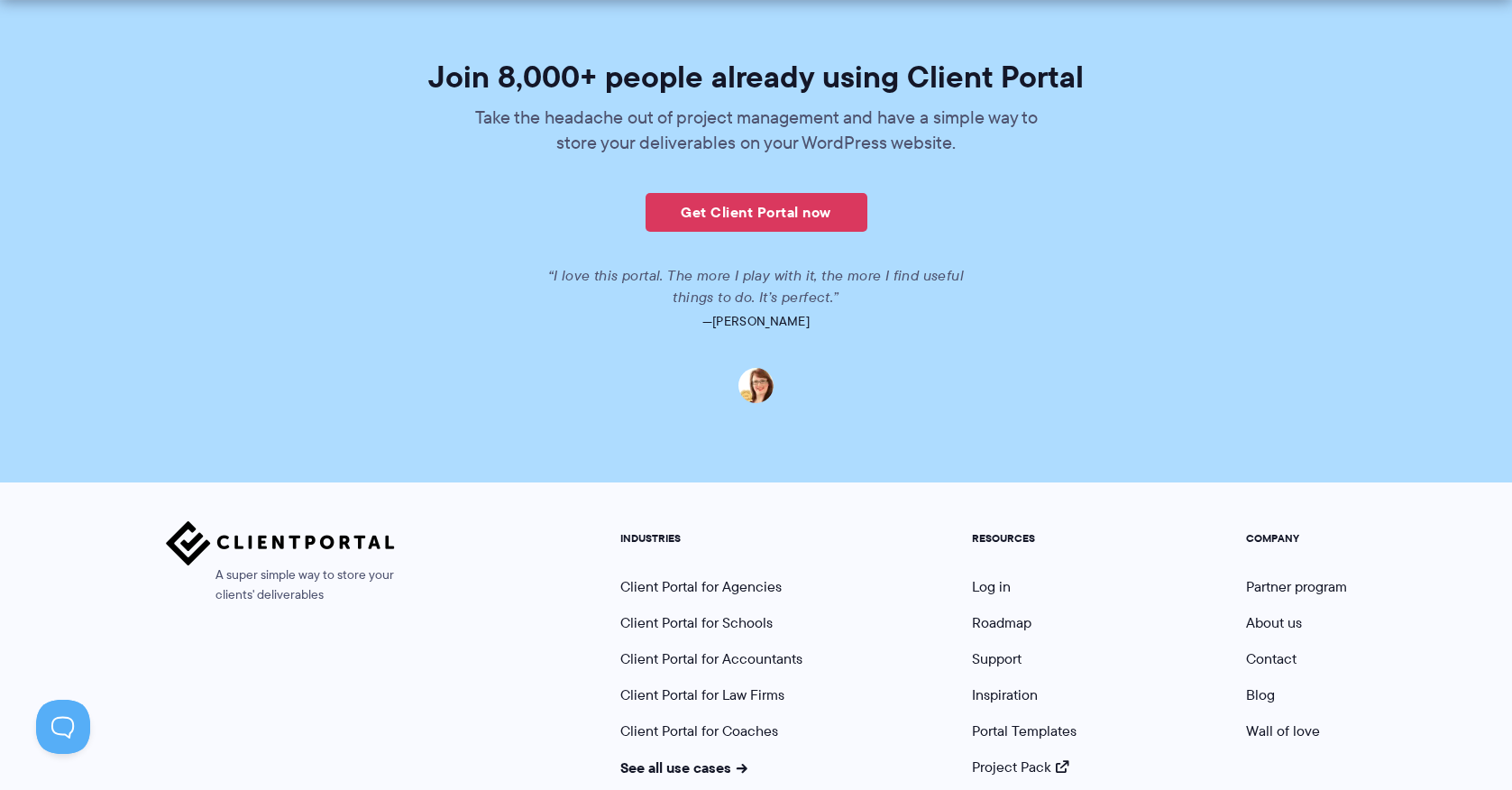
scroll to position [4398, 0]
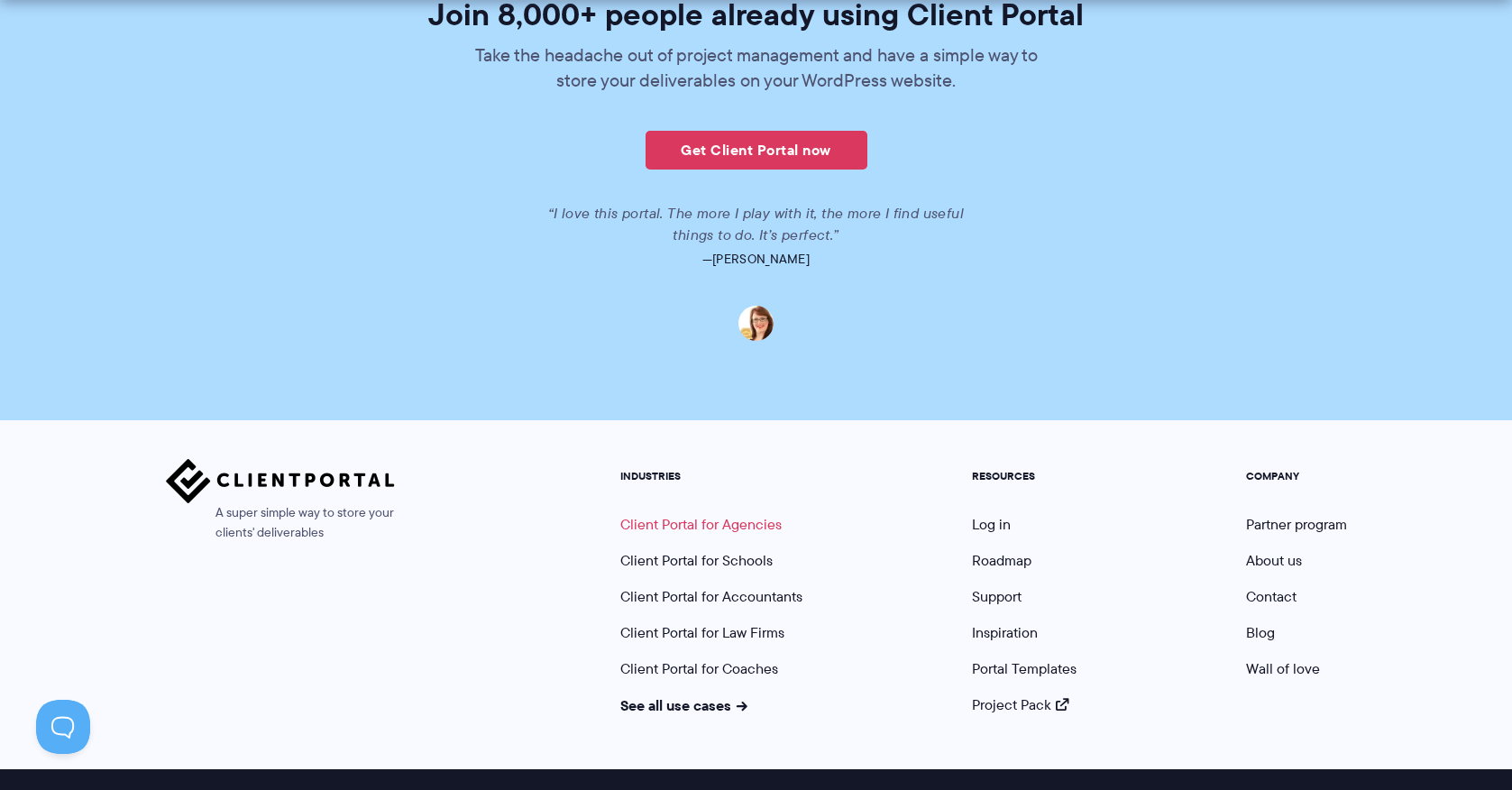
click at [667, 514] on link "Client Portal for Agencies" at bounding box center [700, 524] width 161 height 21
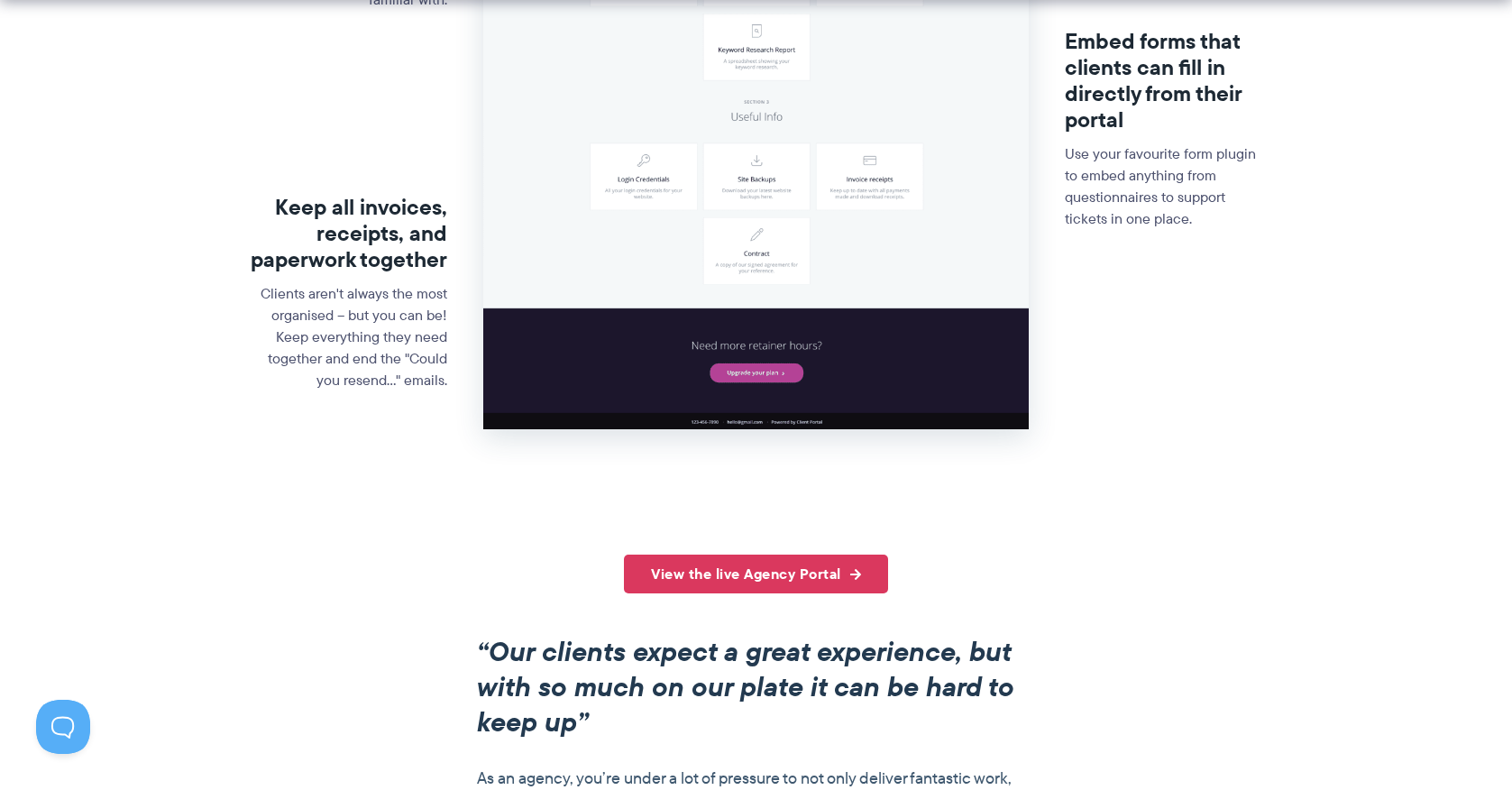
scroll to position [907, 0]
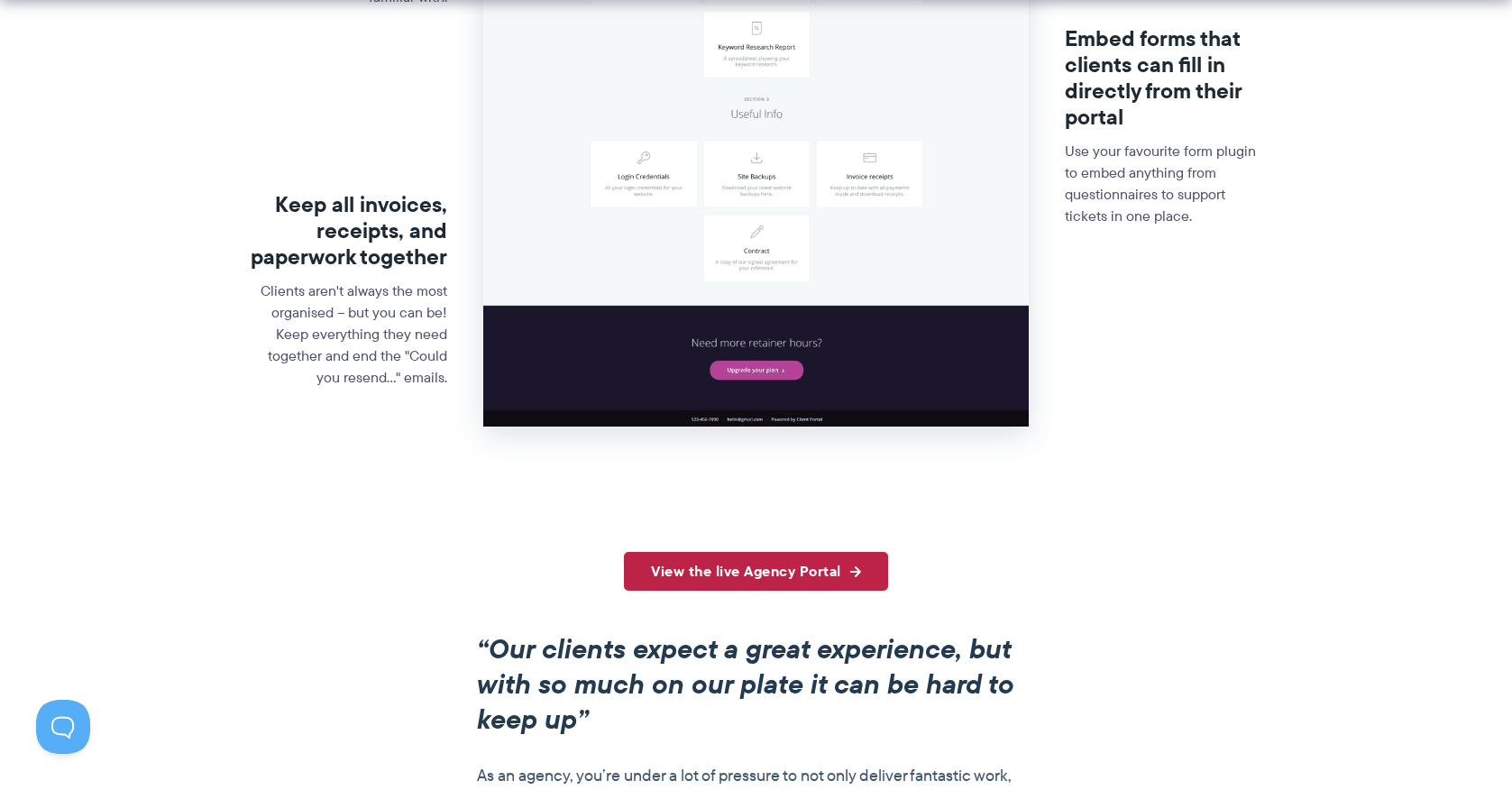
click at [664, 563] on link "View the live Agency Portal" at bounding box center [756, 570] width 264 height 39
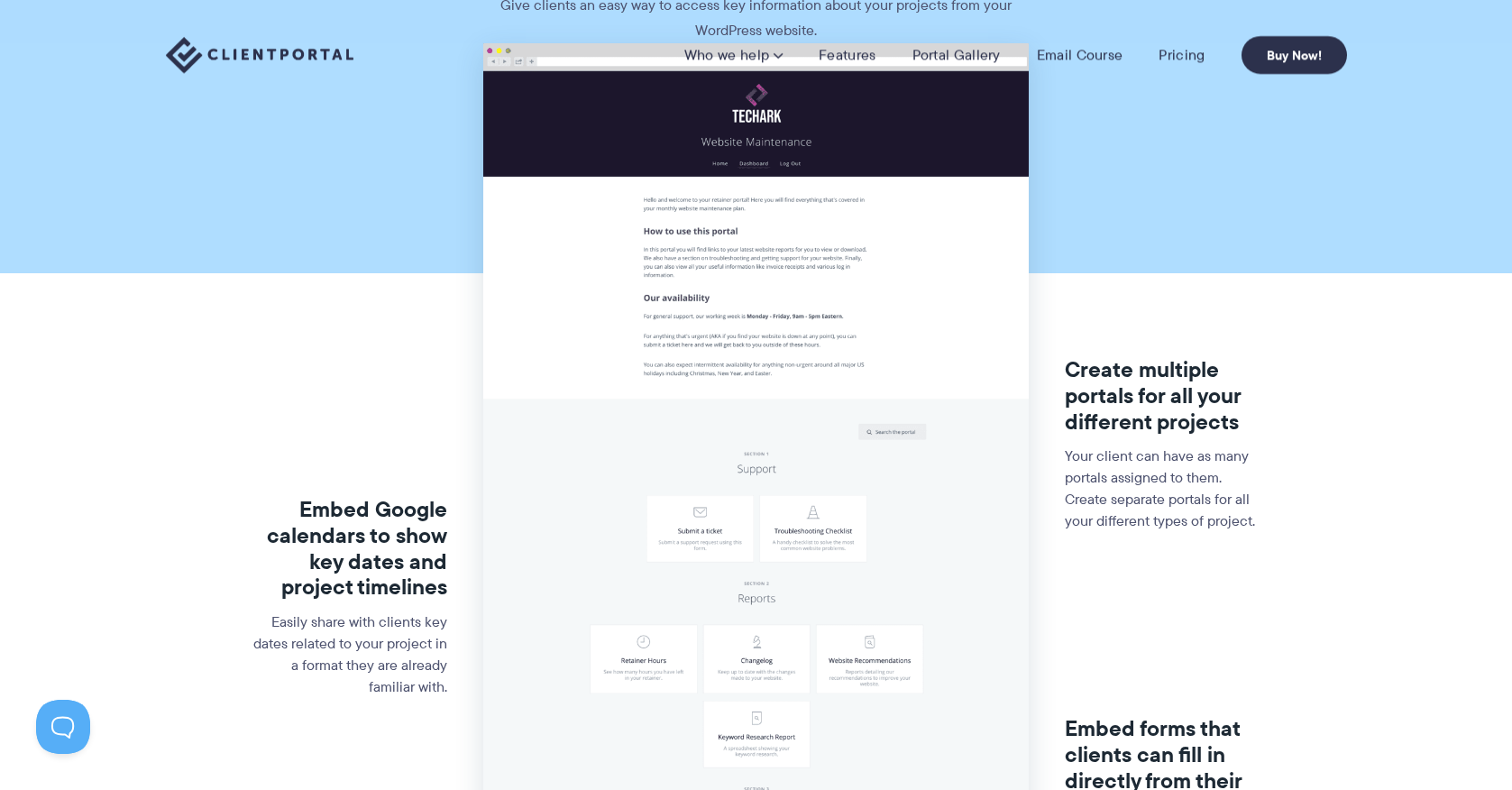
scroll to position [0, 0]
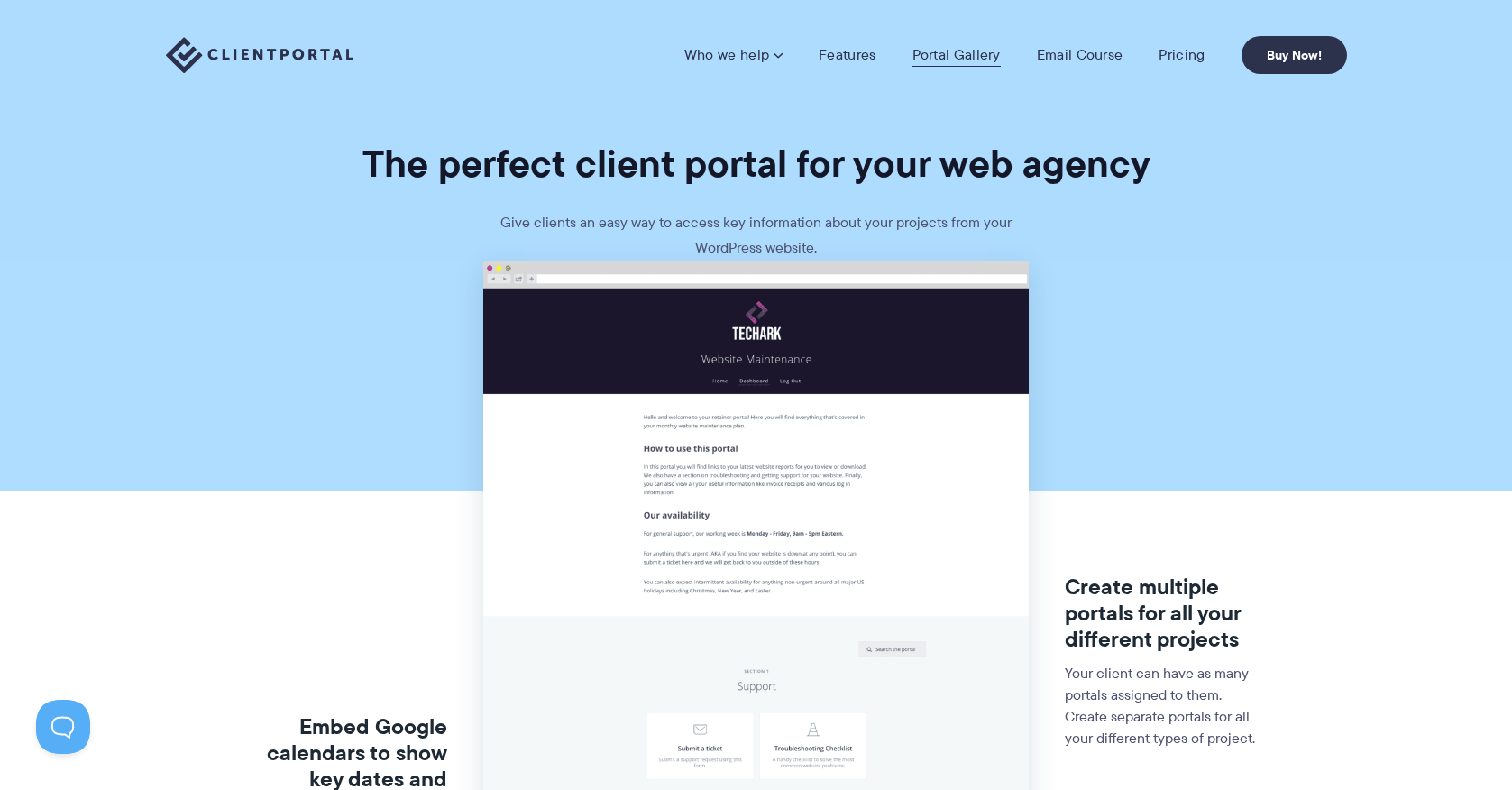
click at [970, 52] on link "Portal Gallery" at bounding box center [957, 55] width 89 height 18
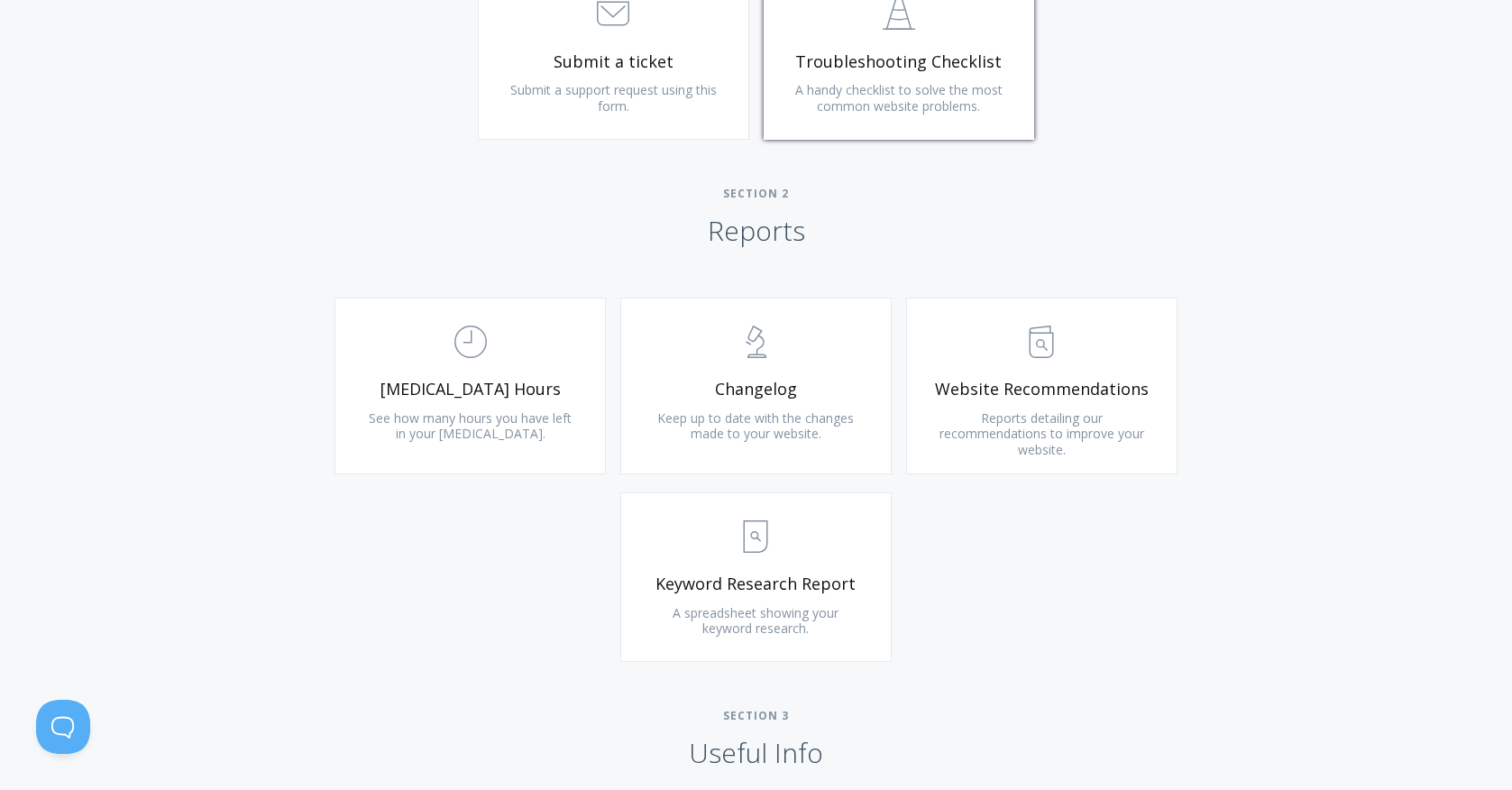
scroll to position [1023, 0]
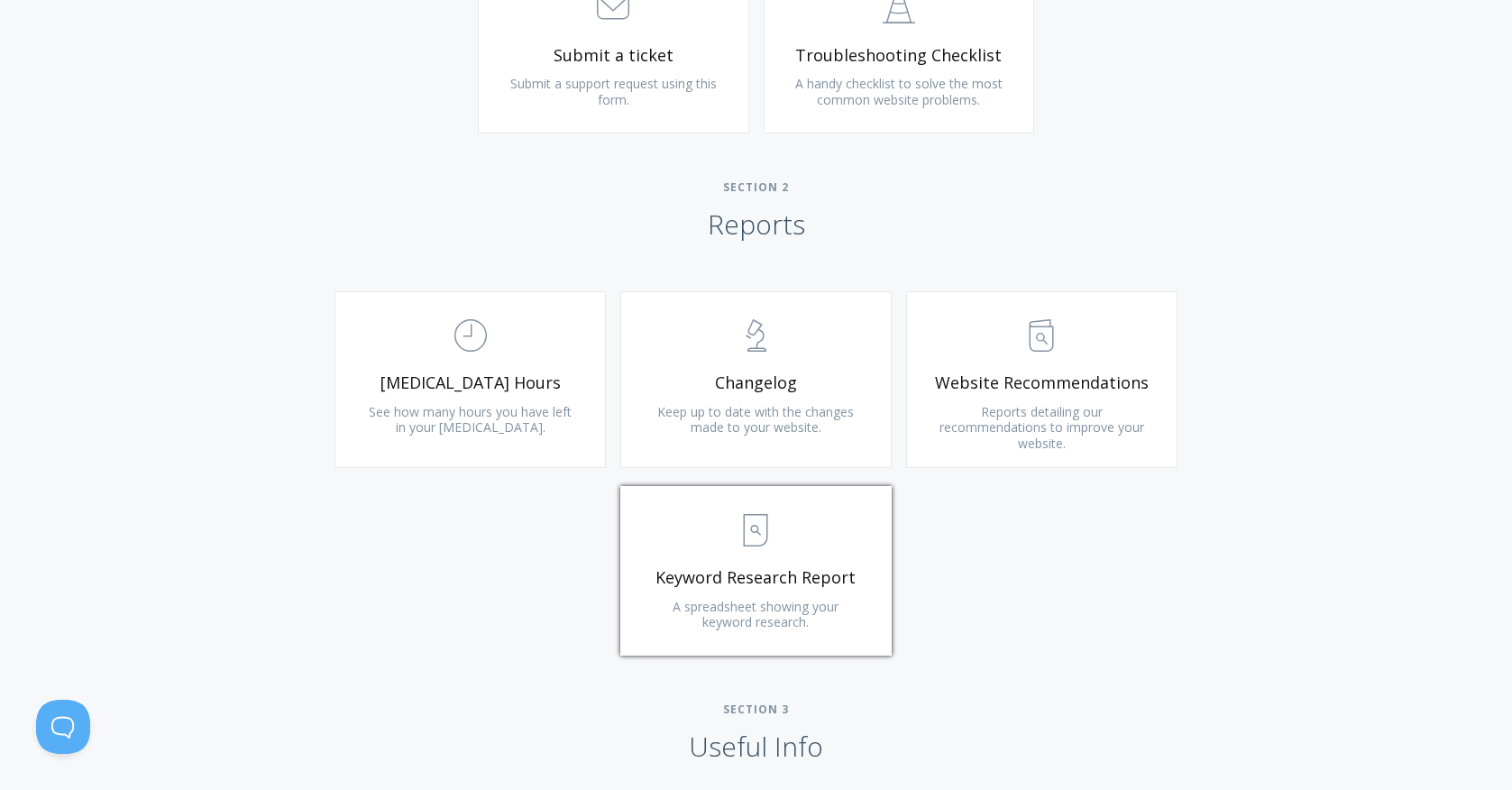
click at [712, 543] on span ".st0{fill:none;stroke:#000000;stroke-width:2;stroke-miterlimit:10;} Untitled-15" at bounding box center [756, 531] width 216 height 55
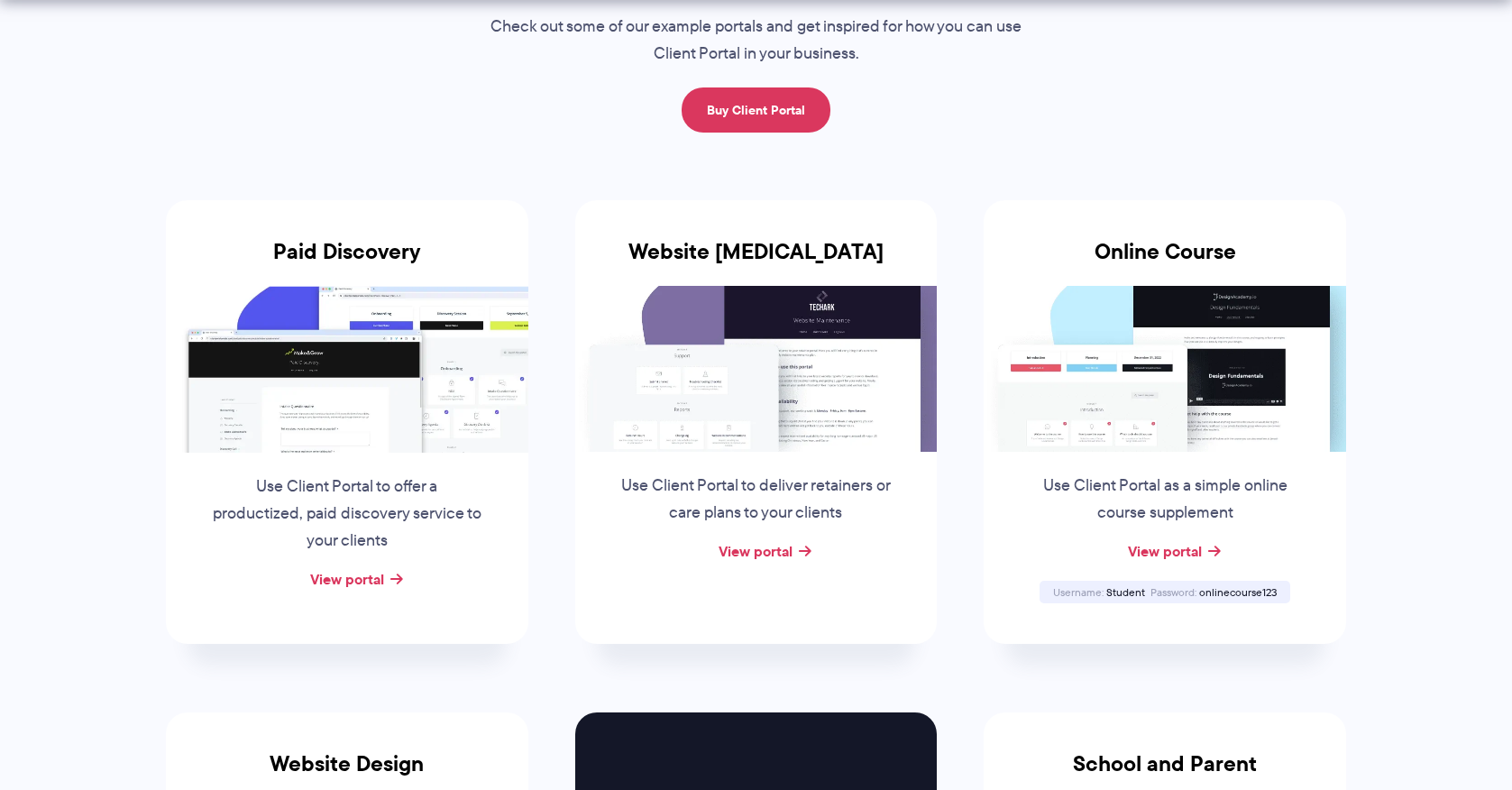
scroll to position [236, 0]
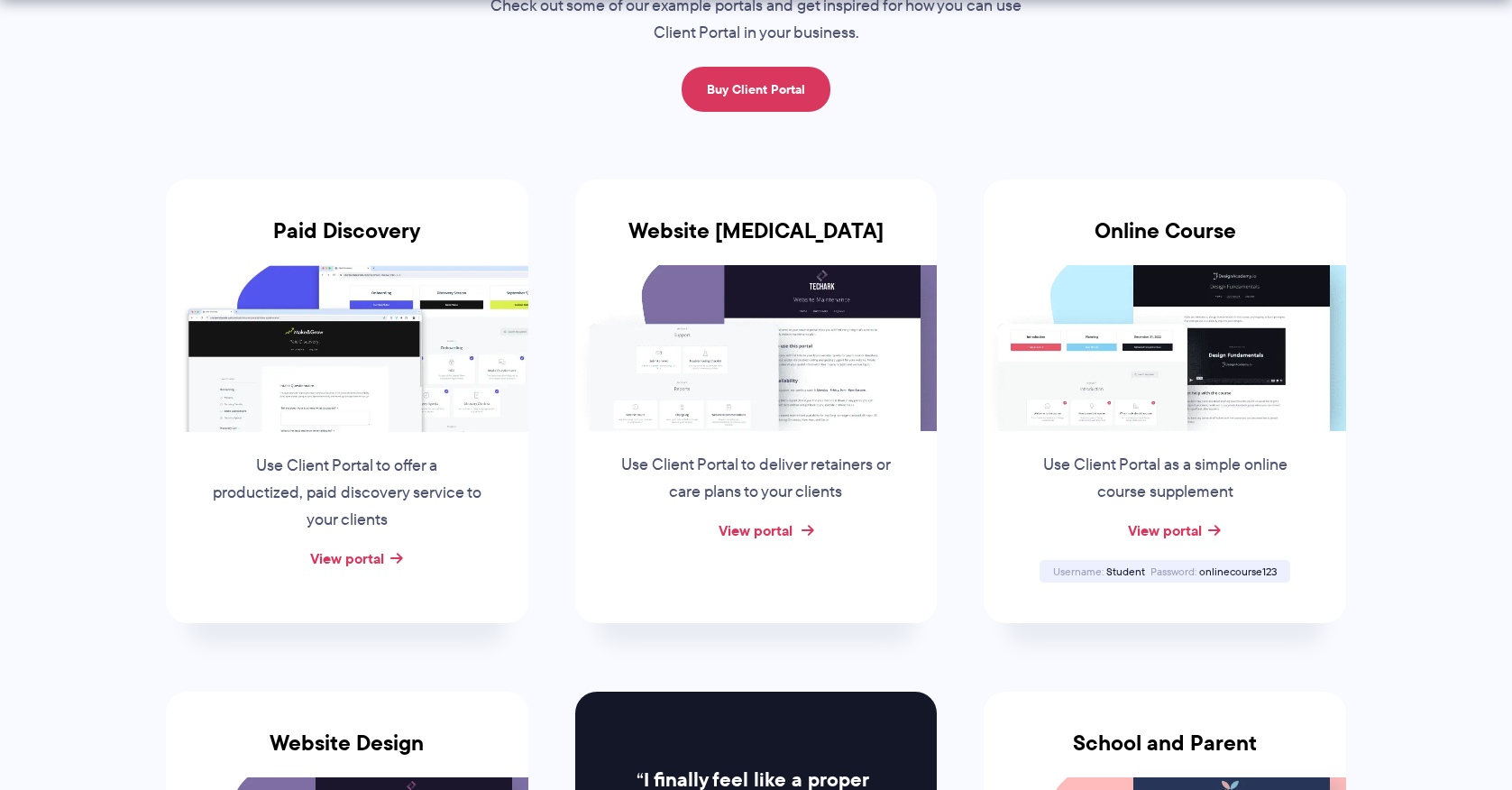
click at [743, 533] on link "View portal" at bounding box center [755, 530] width 74 height 22
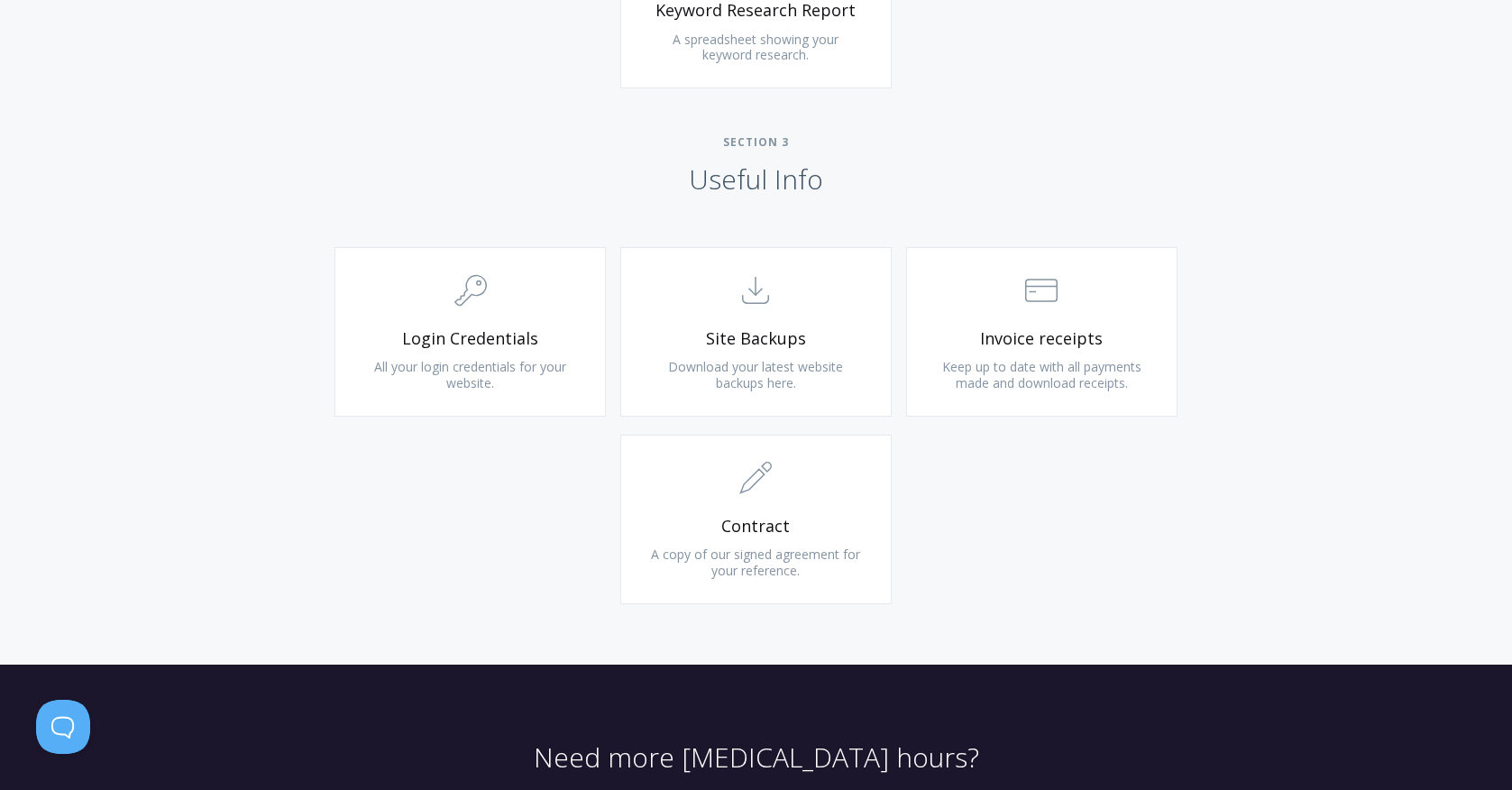
scroll to position [1598, 0]
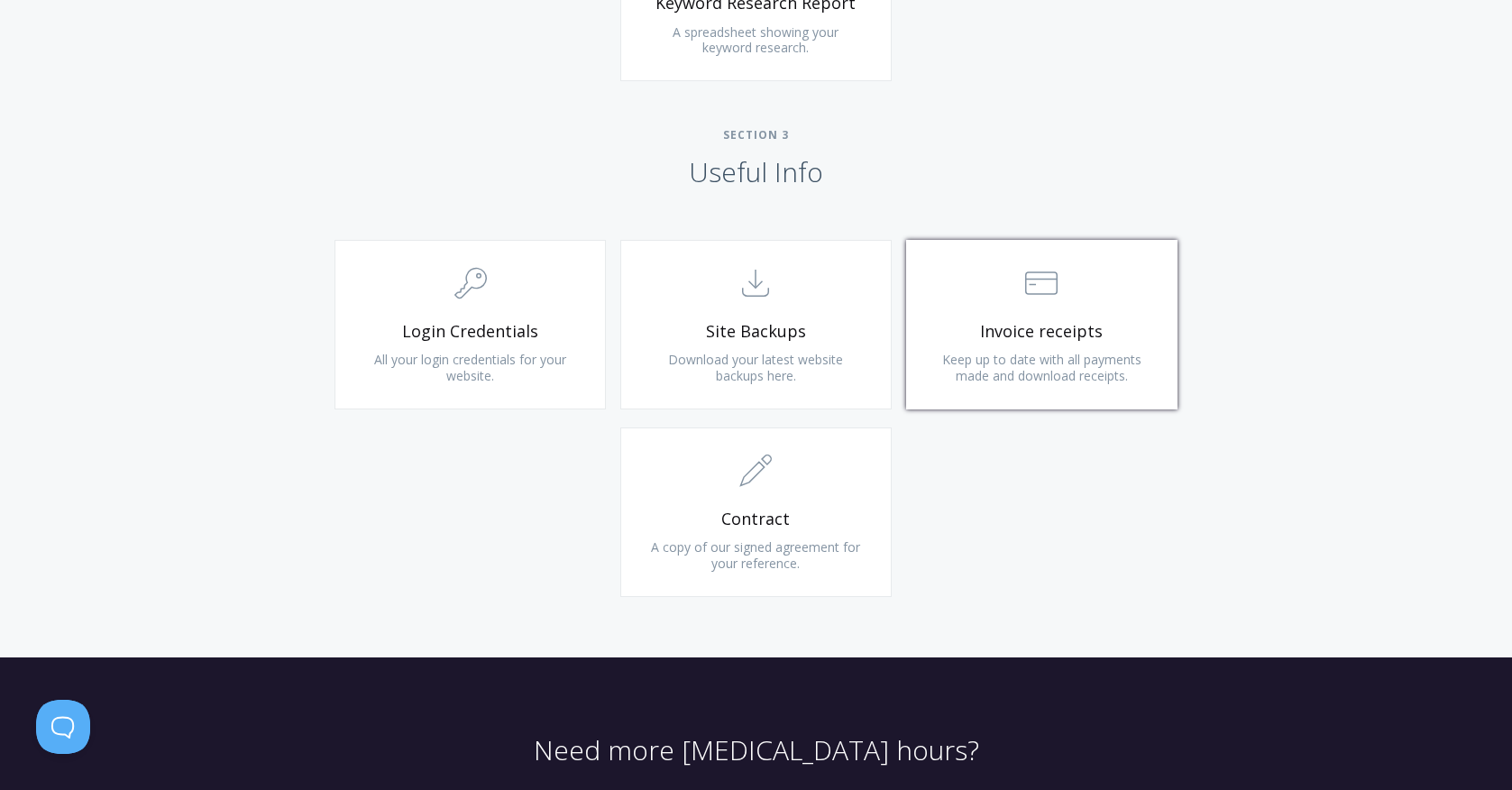
click at [1054, 365] on span "Keep up to date with all payments made and download receipts." at bounding box center [1041, 367] width 199 height 33
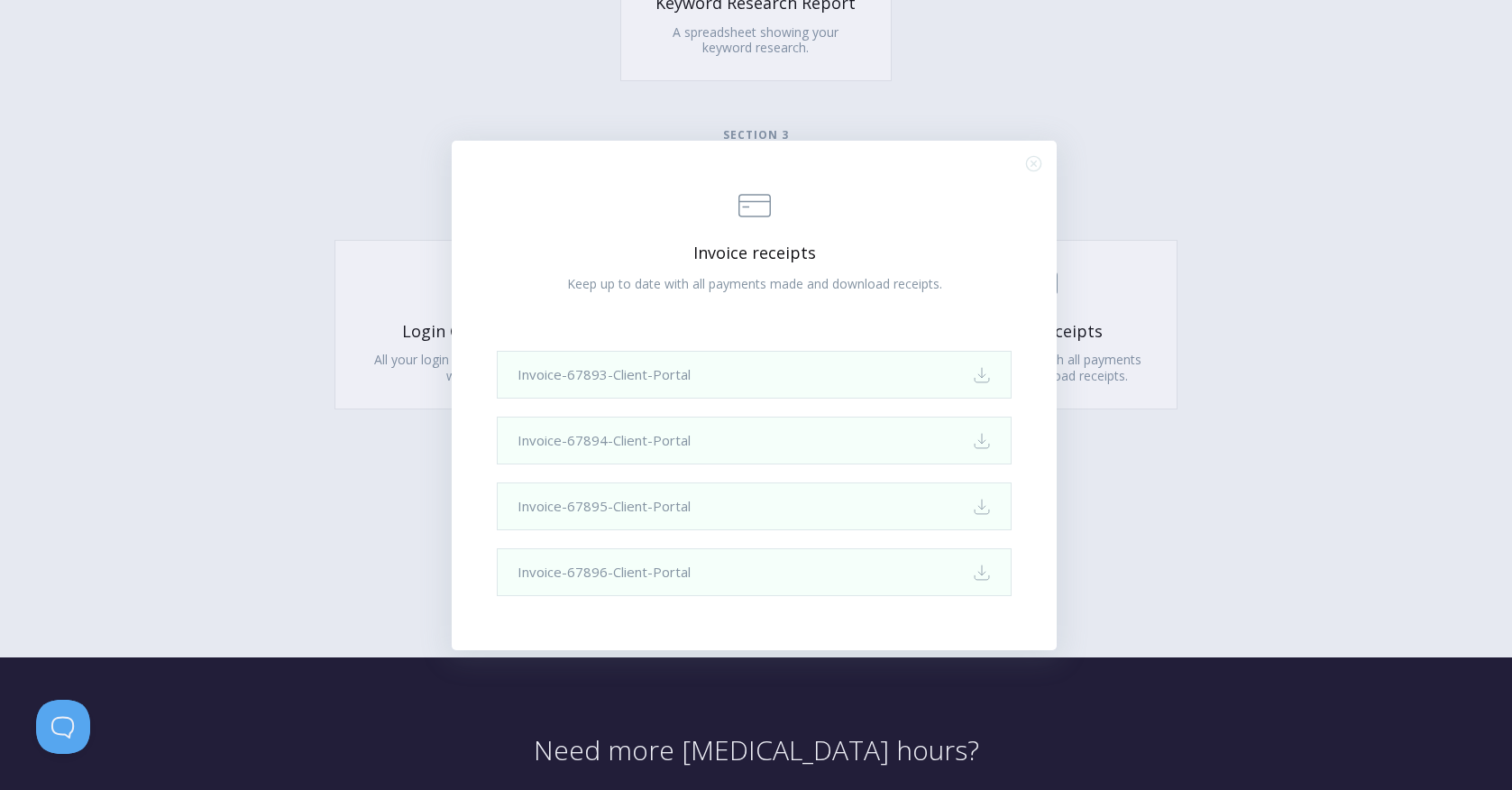
click at [348, 506] on div ".st0{fill:none;stroke:#000000;stroke-width:2;stroke-miterlimit:10;} Financial I…" at bounding box center [756, 395] width 1512 height 790
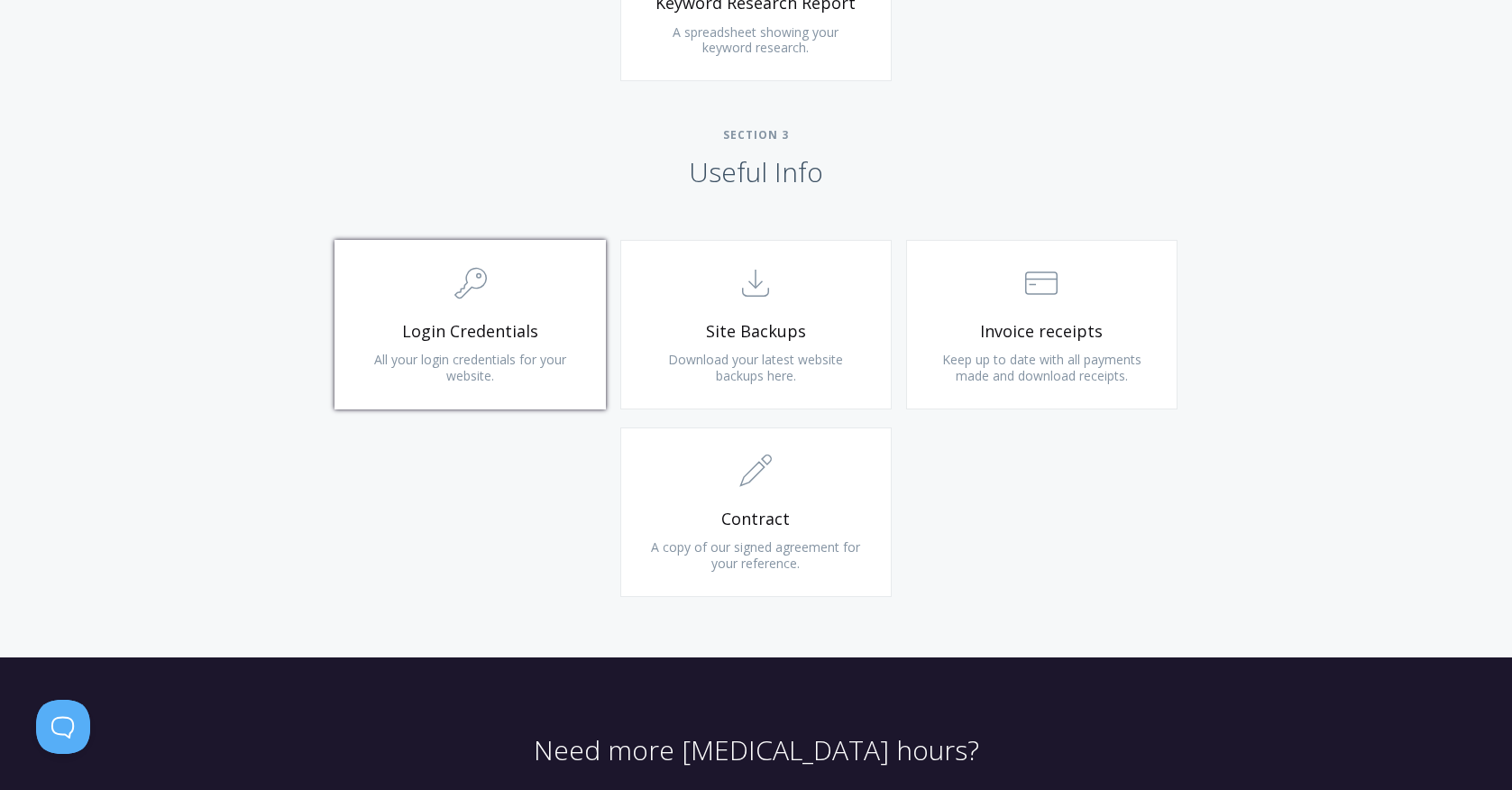
click at [425, 301] on span ".cls-1{fill:none;stroke:#000;stroke-miterlimit:10;stroke-width:2px;} 1. General" at bounding box center [469, 285] width 216 height 55
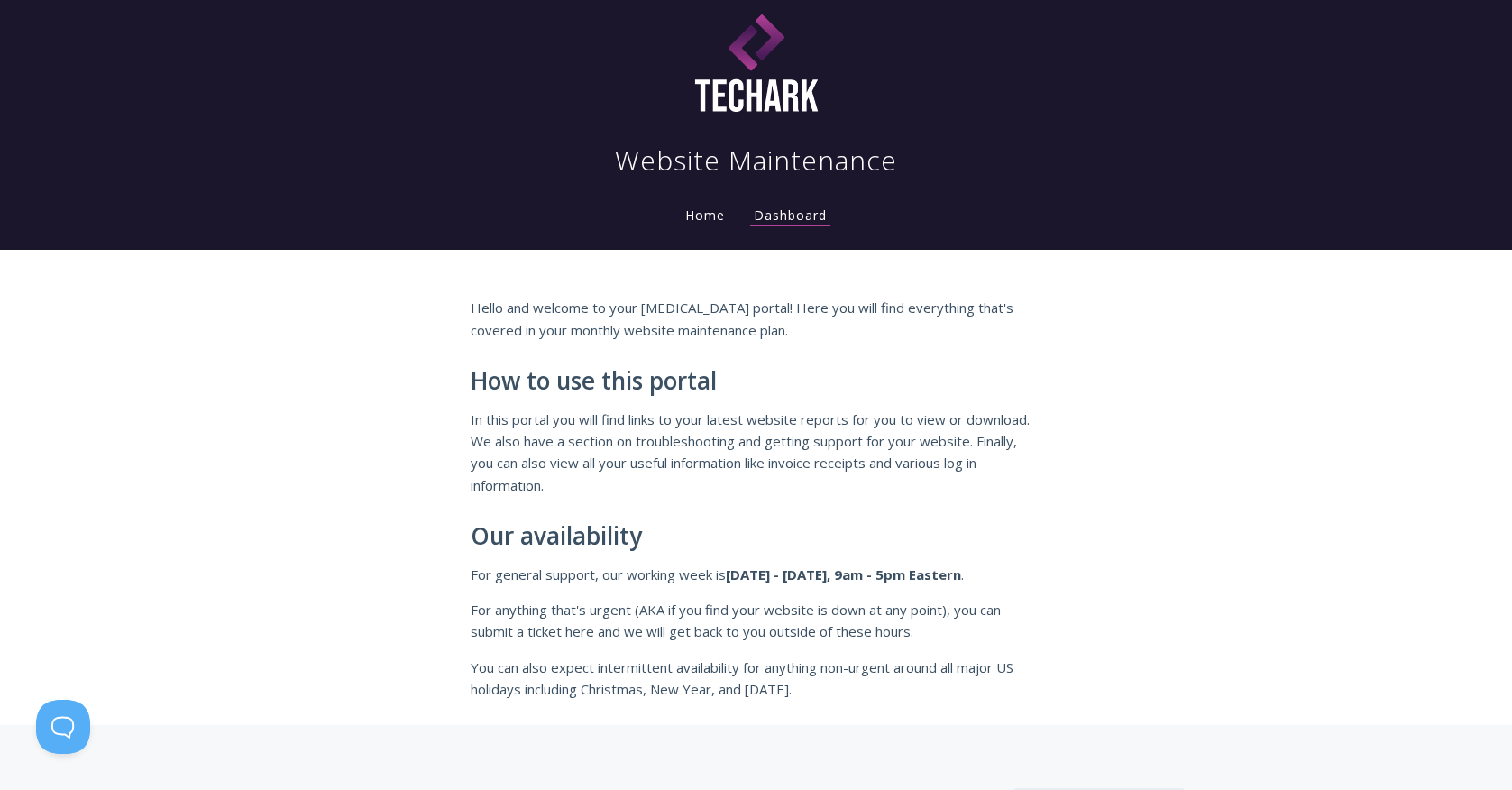
scroll to position [0, 0]
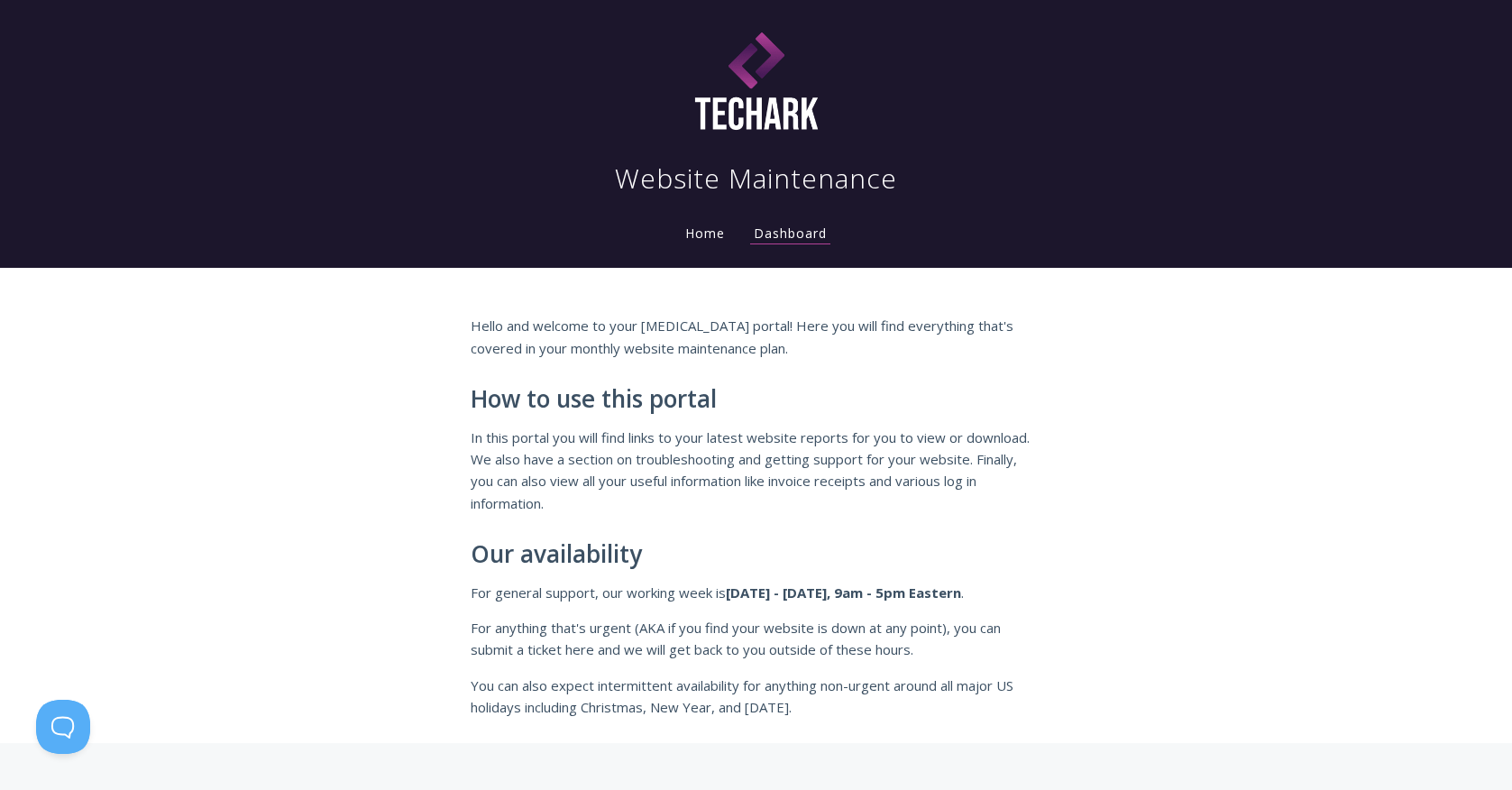
click at [701, 239] on link "Home" at bounding box center [705, 233] width 47 height 17
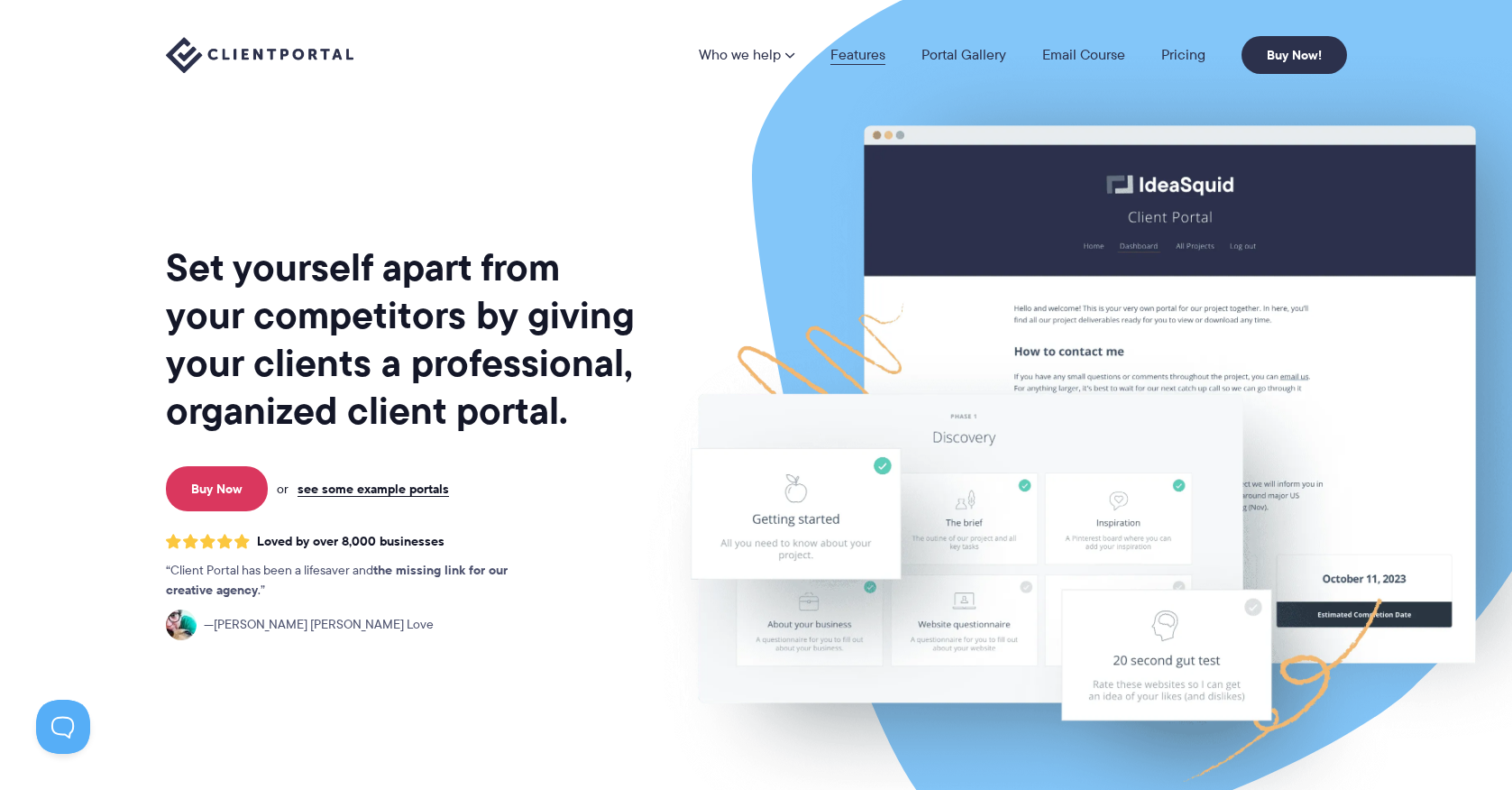
click at [835, 56] on link "Features" at bounding box center [858, 55] width 55 height 14
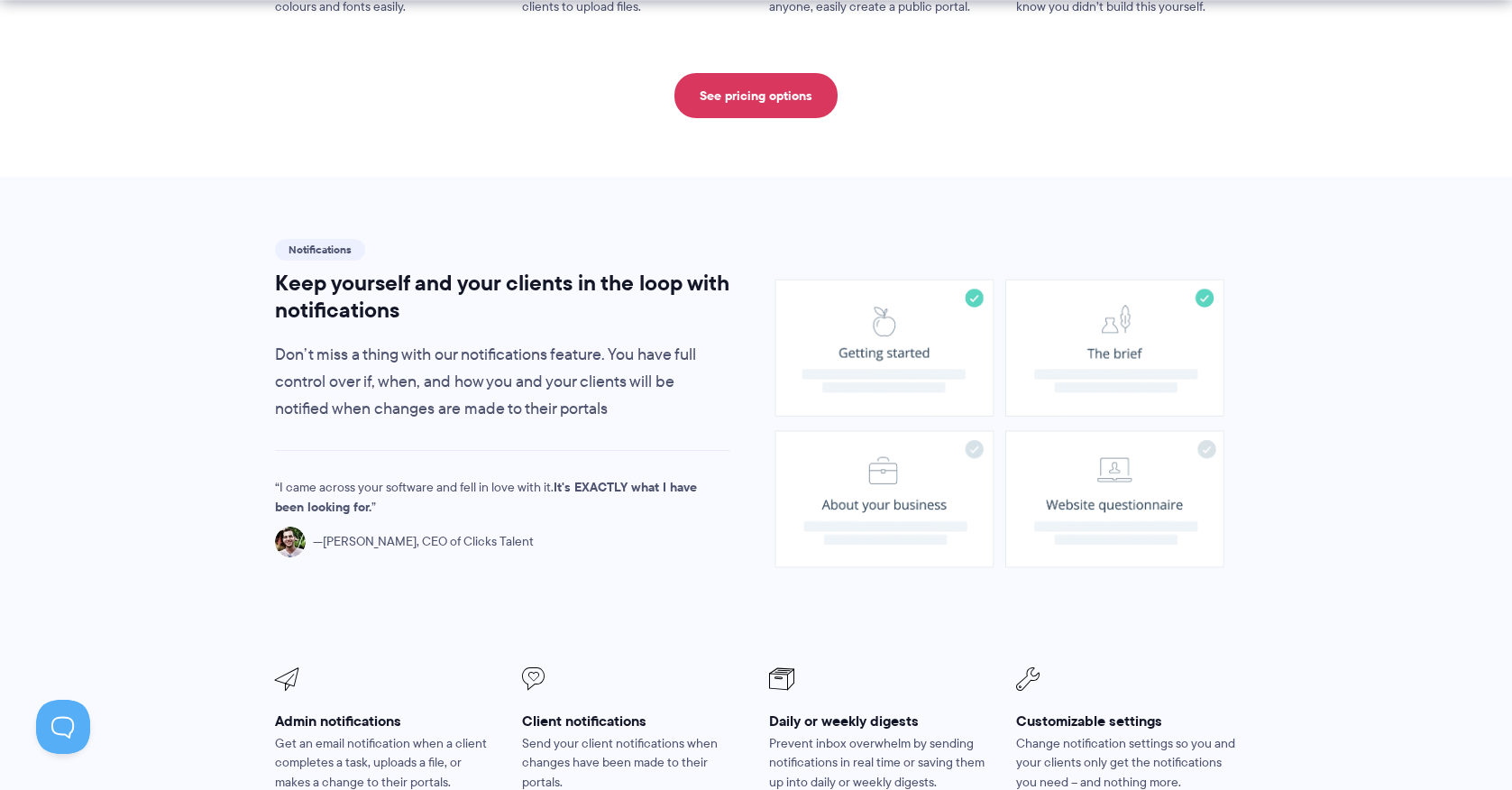
scroll to position [1153, 0]
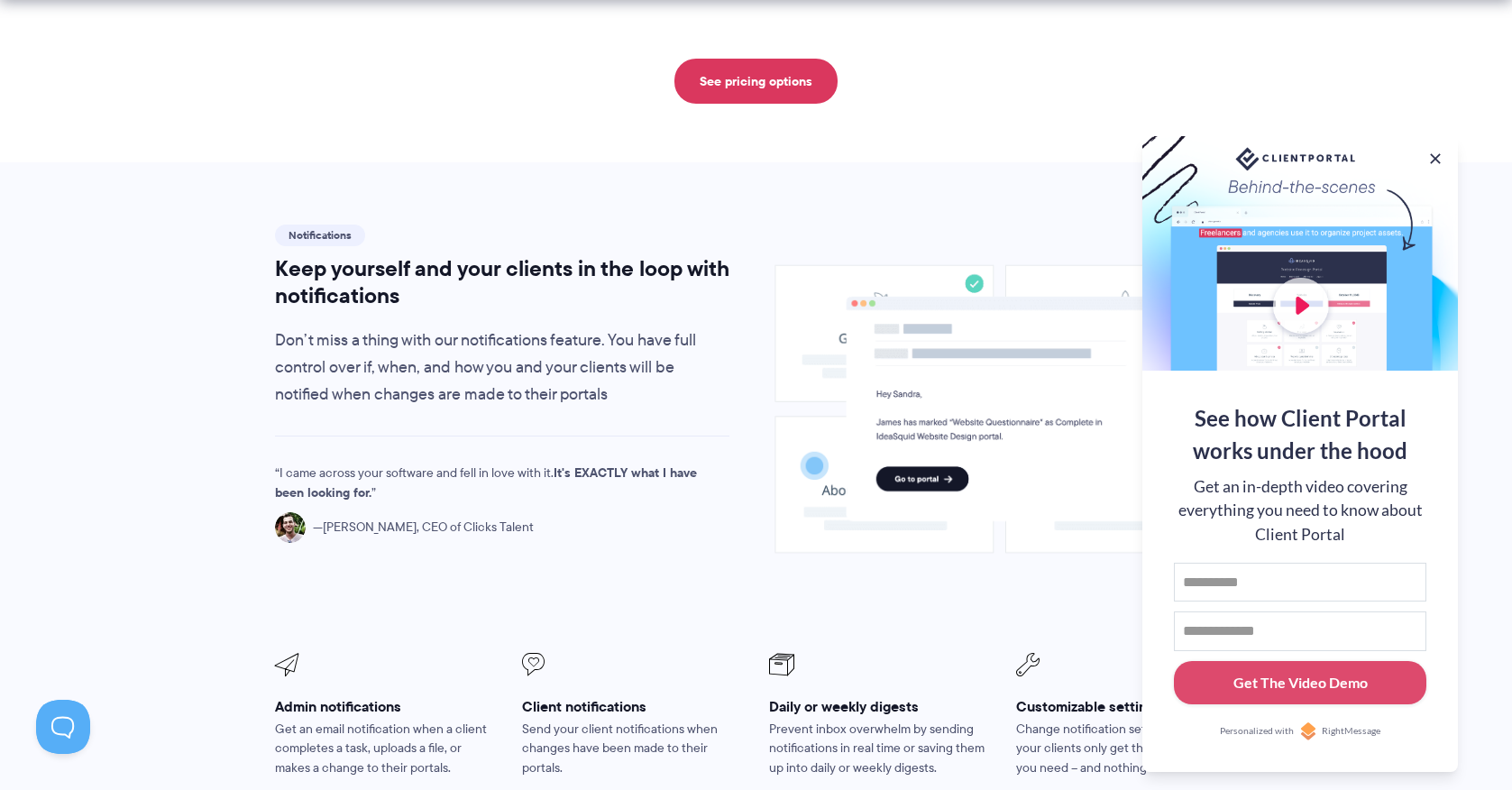
click at [580, 340] on p "Don’t miss a thing with our notifications feature. You have full control over i…" at bounding box center [502, 368] width 455 height 81
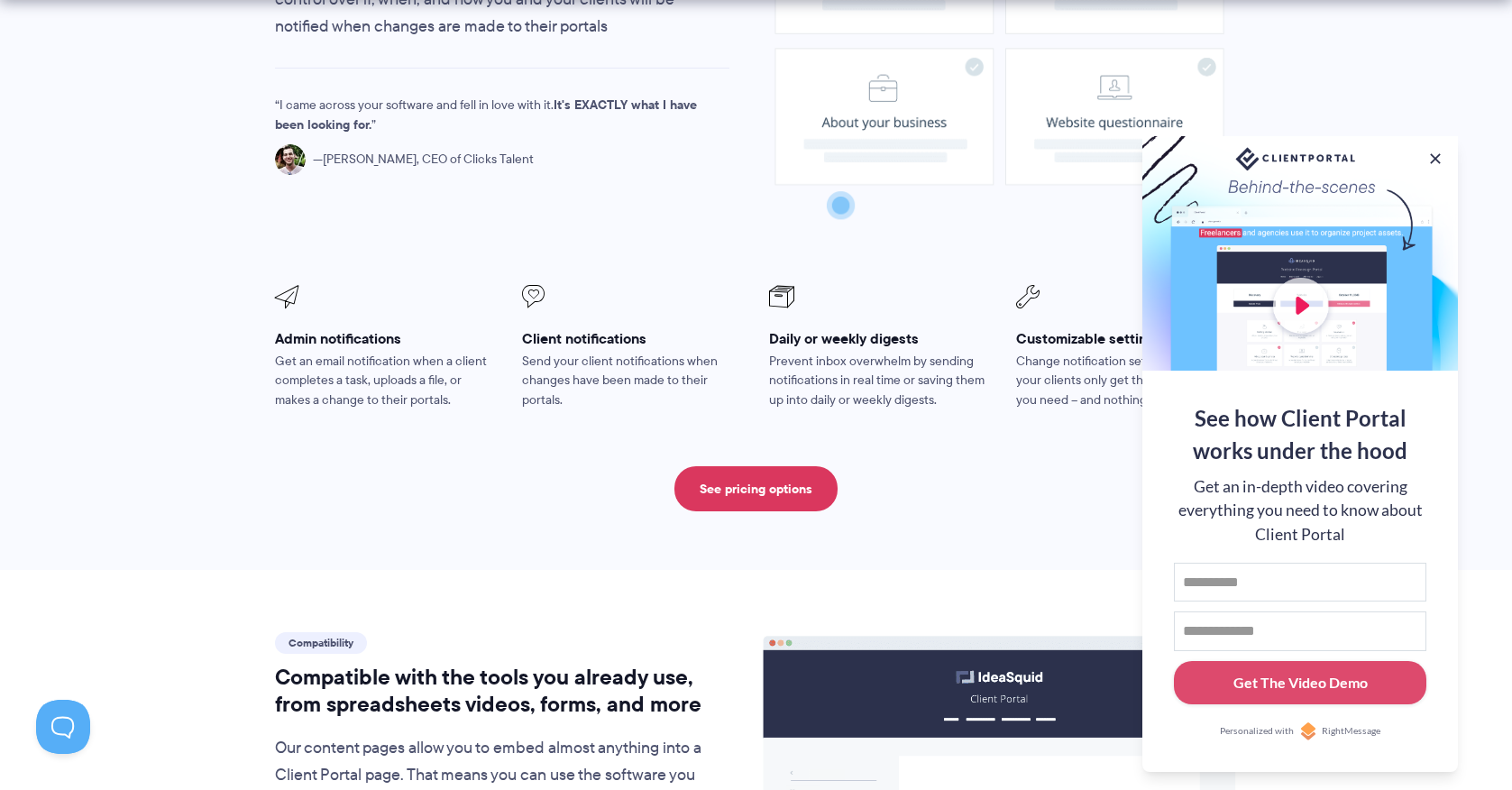
scroll to position [1526, 0]
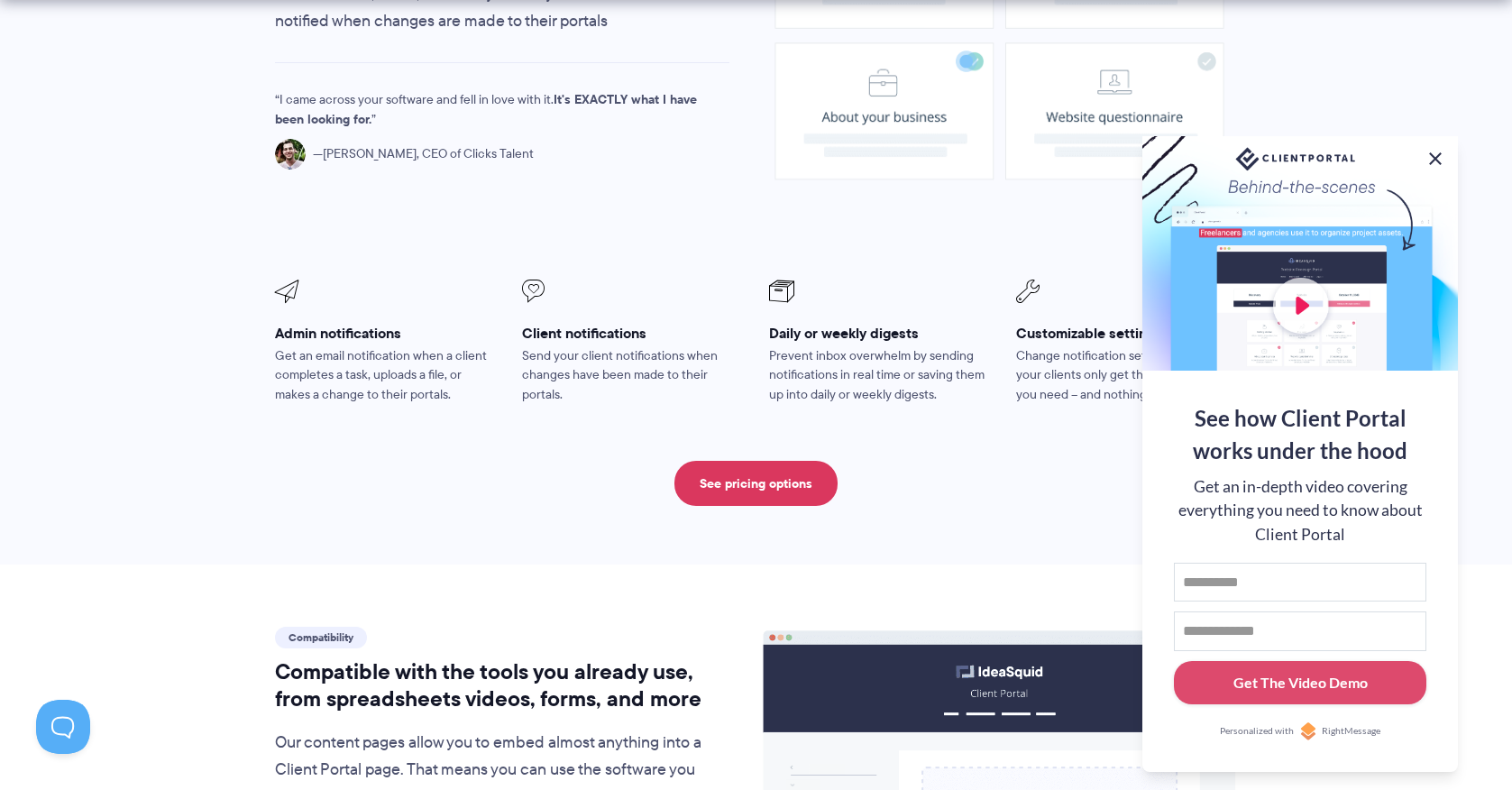
click at [1435, 154] on button at bounding box center [1435, 158] width 22 height 22
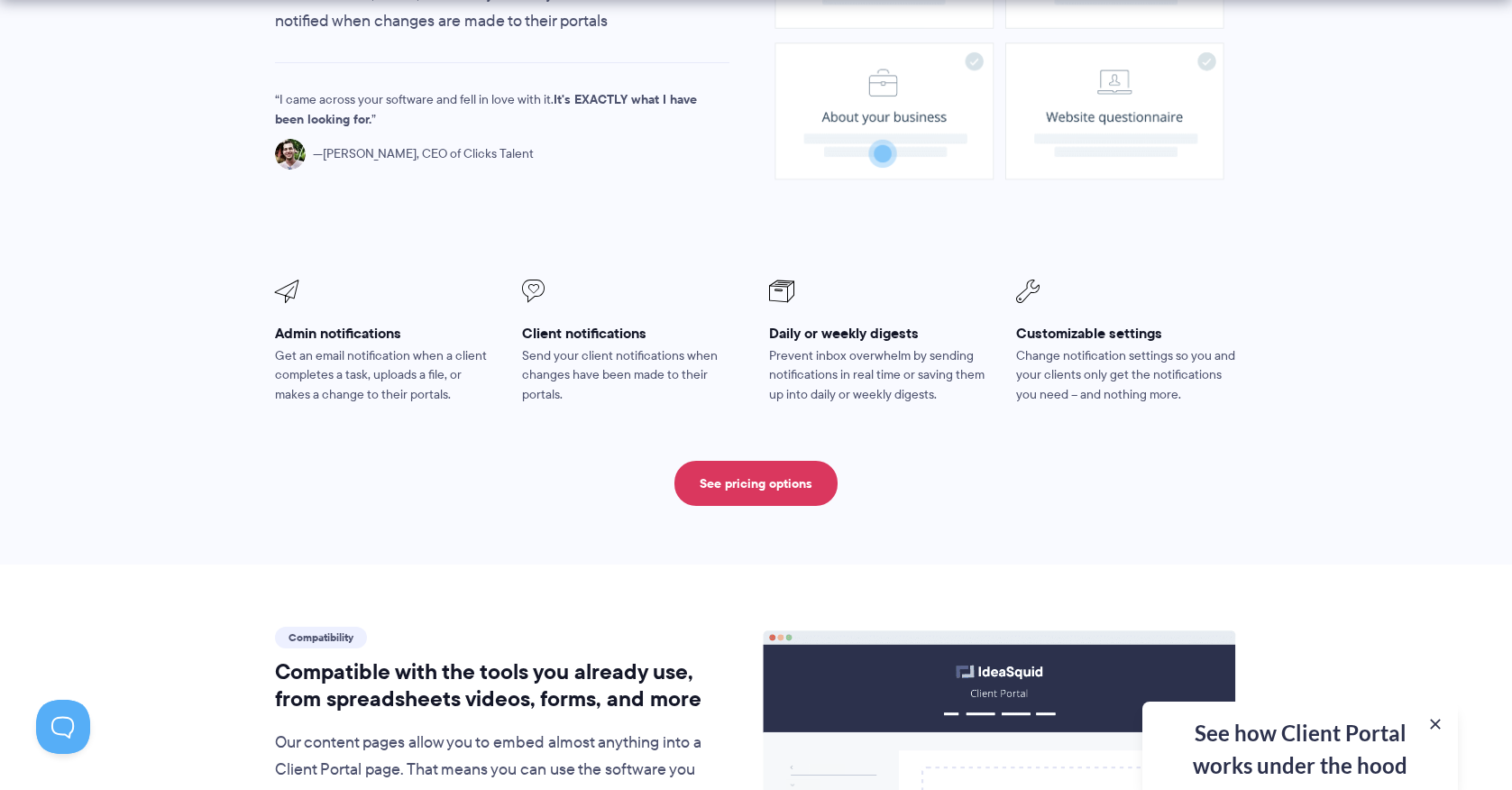
click at [490, 658] on h2 "Compatible with the tools you already use, from spreadsheets videos, forms, and…" at bounding box center [502, 684] width 455 height 54
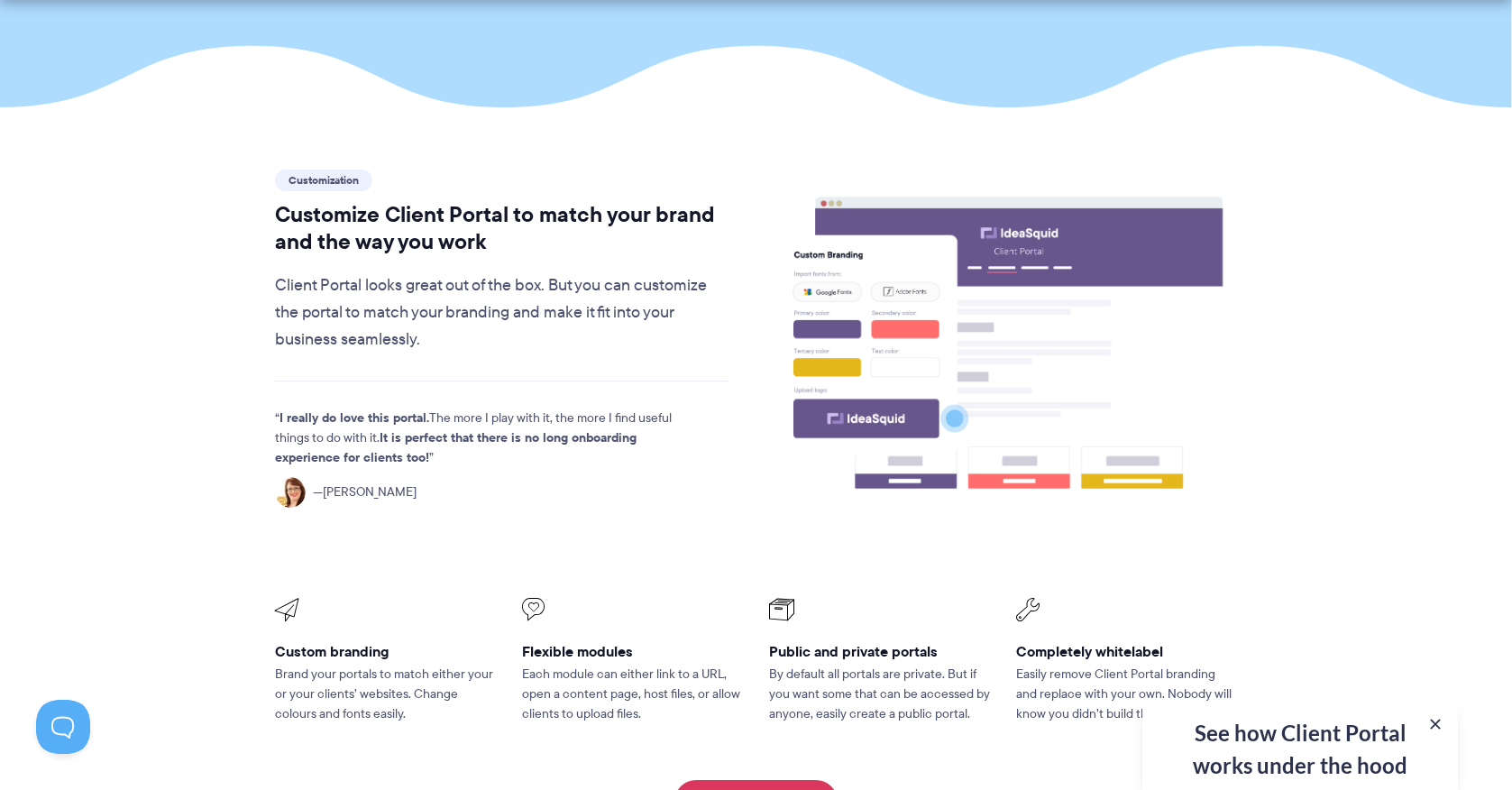
scroll to position [0, 0]
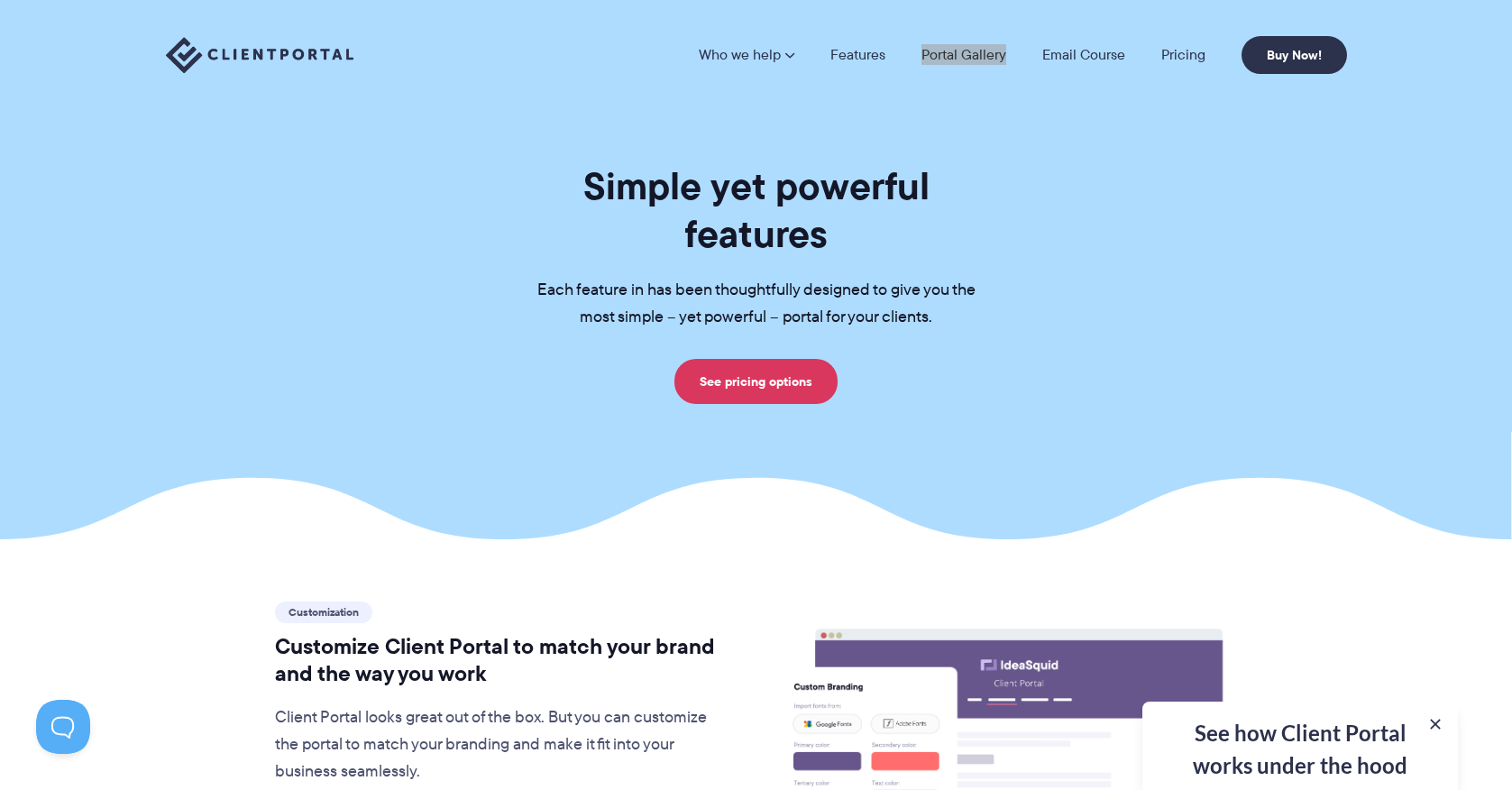
drag, startPoint x: 951, startPoint y: 55, endPoint x: 1044, endPoint y: 2, distance: 107.0
click at [0, 0] on div "Who we help Who we help View pricing Agencies See how Client Portal can help gi…" at bounding box center [756, 55] width 1512 height 110
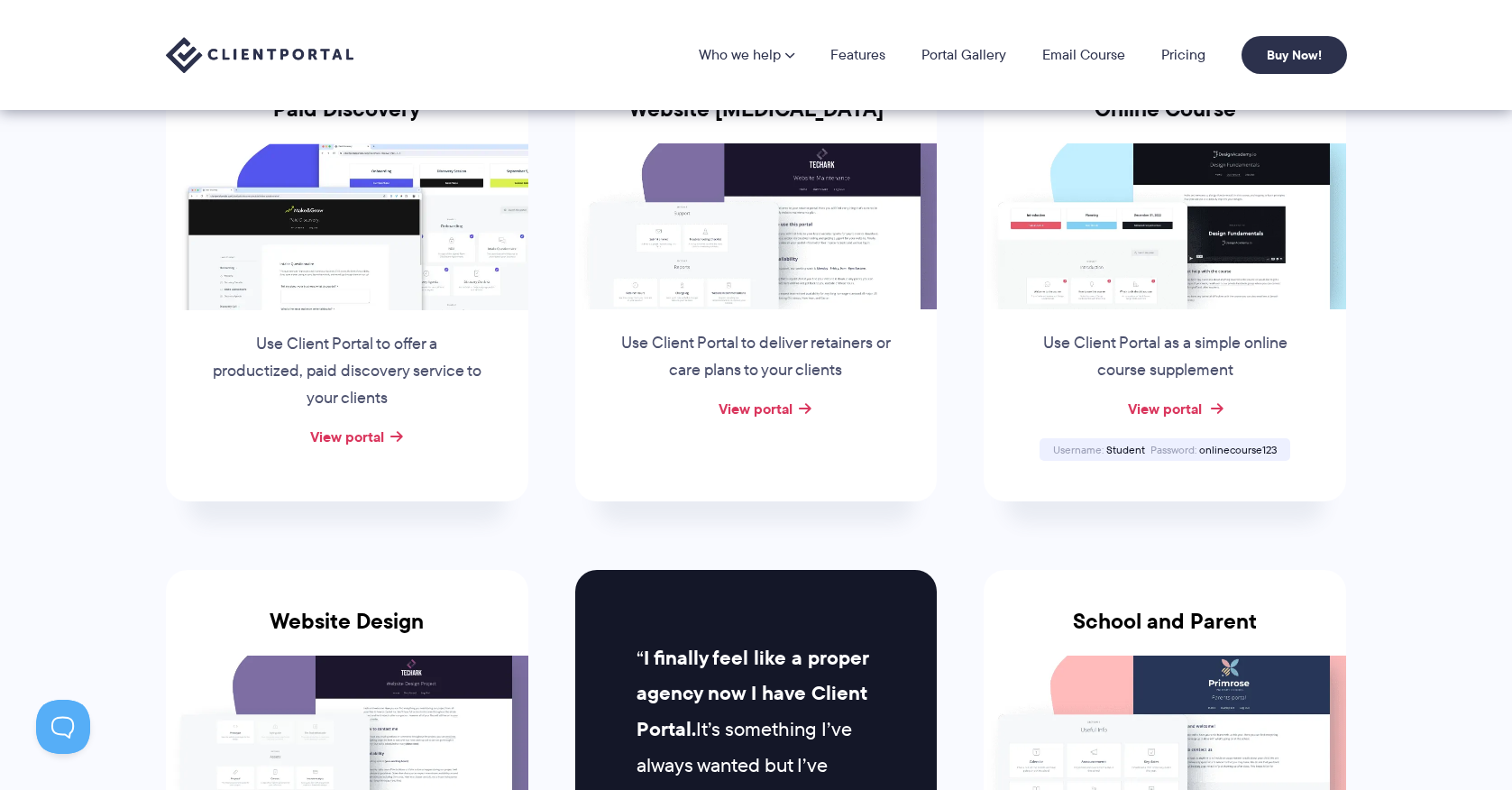
click at [1163, 406] on link "View portal" at bounding box center [1164, 408] width 74 height 22
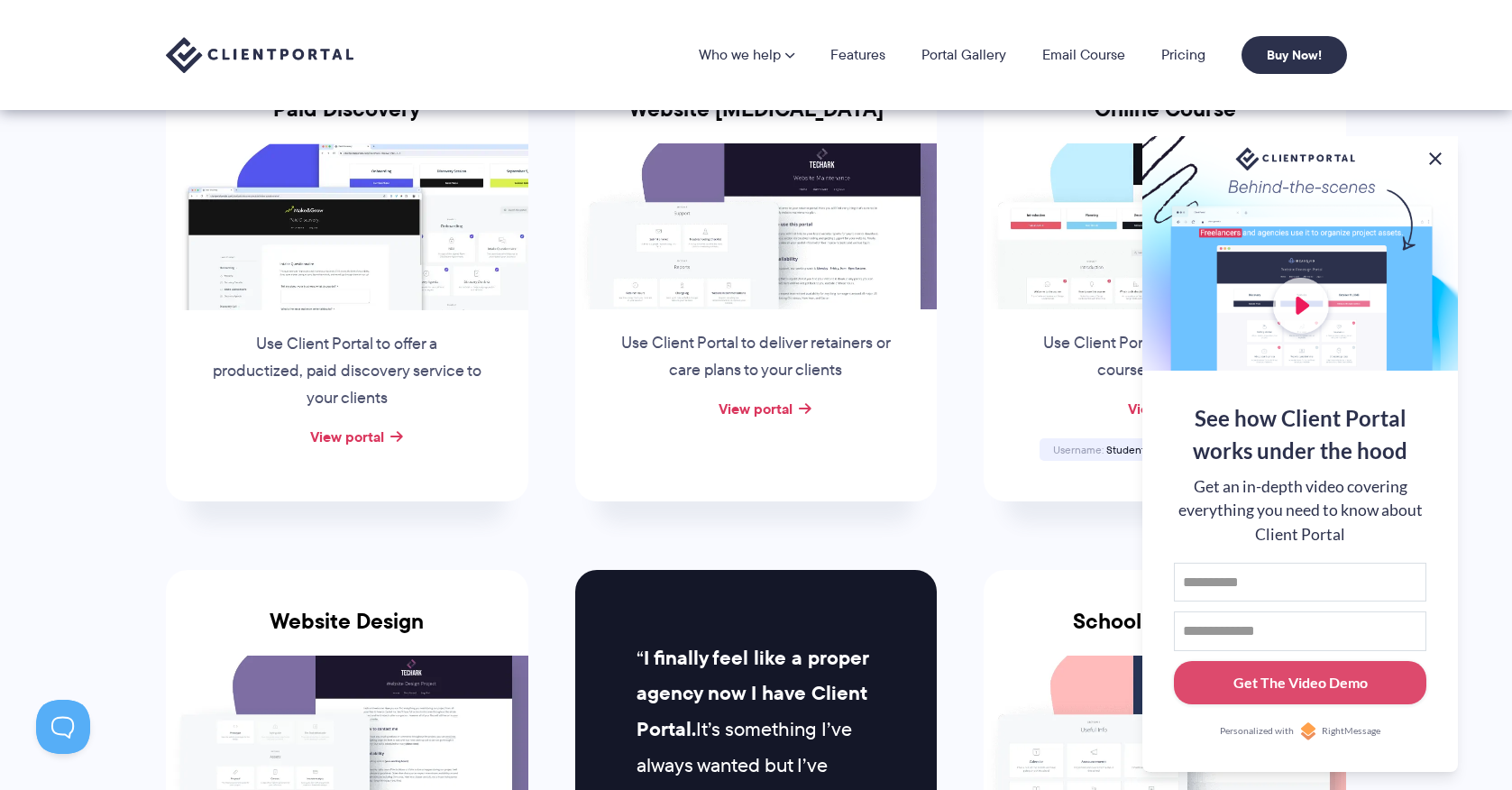
click at [1434, 157] on button at bounding box center [1435, 158] width 22 height 22
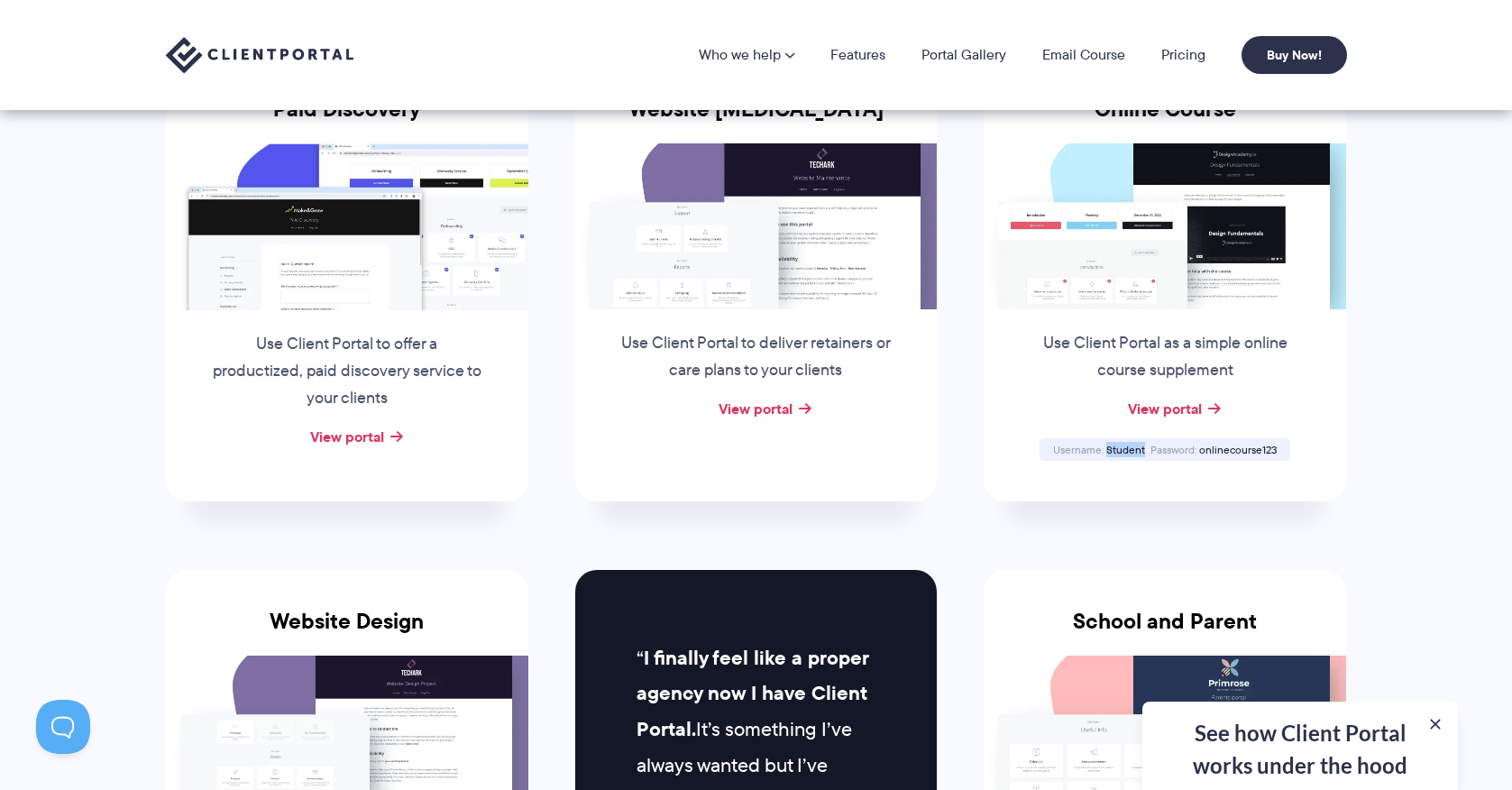
drag, startPoint x: 1144, startPoint y: 450, endPoint x: 1106, endPoint y: 450, distance: 38.0
click at [1106, 450] on div "Username Student" at bounding box center [1098, 449] width 97 height 11
copy span "Student"
drag, startPoint x: 1279, startPoint y: 446, endPoint x: 1199, endPoint y: 449, distance: 80.1
click at [1198, 449] on div "Username Student Password onlinecourse123" at bounding box center [1165, 450] width 251 height 23
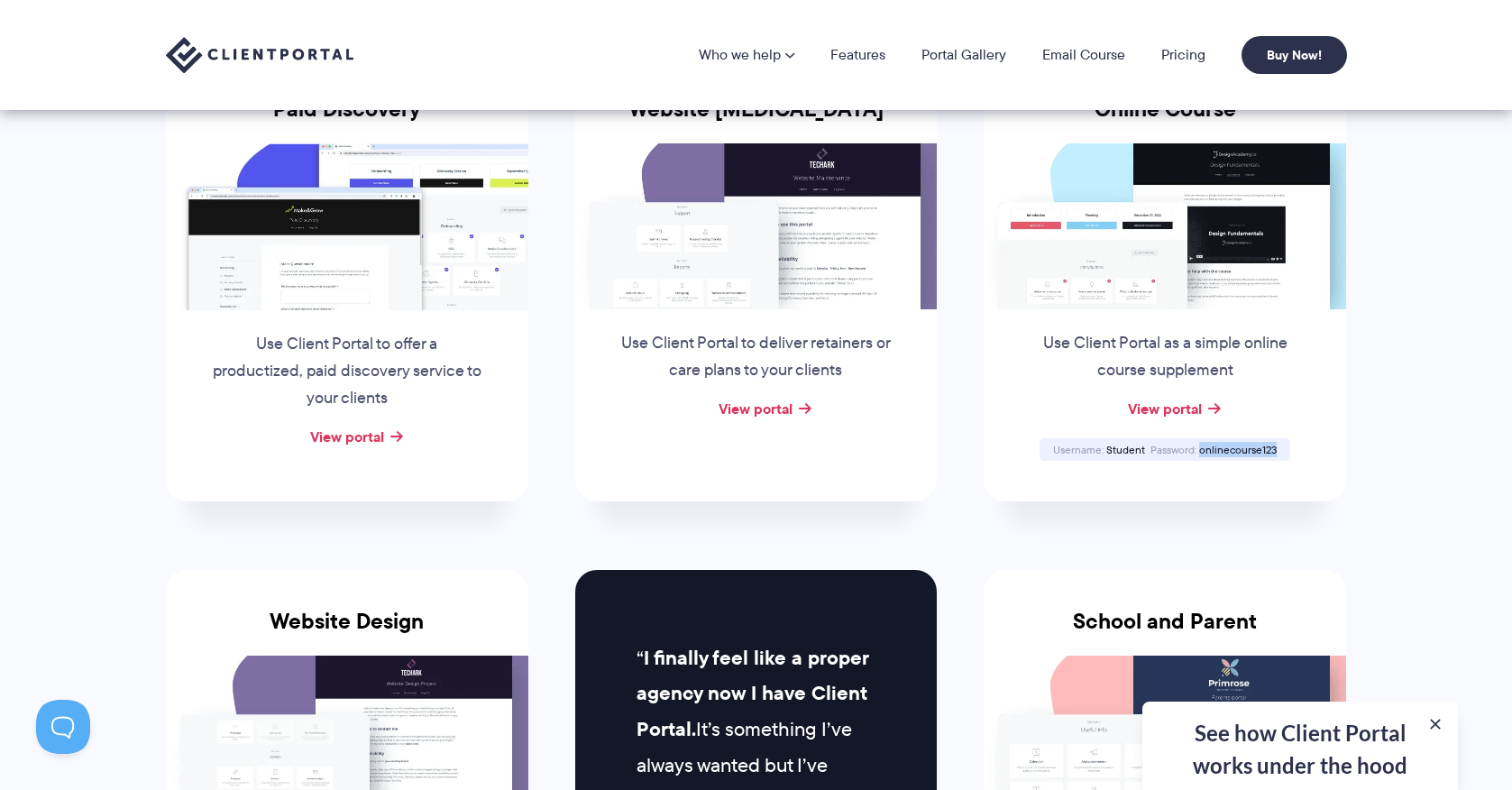
copy span "onlinecourse123"
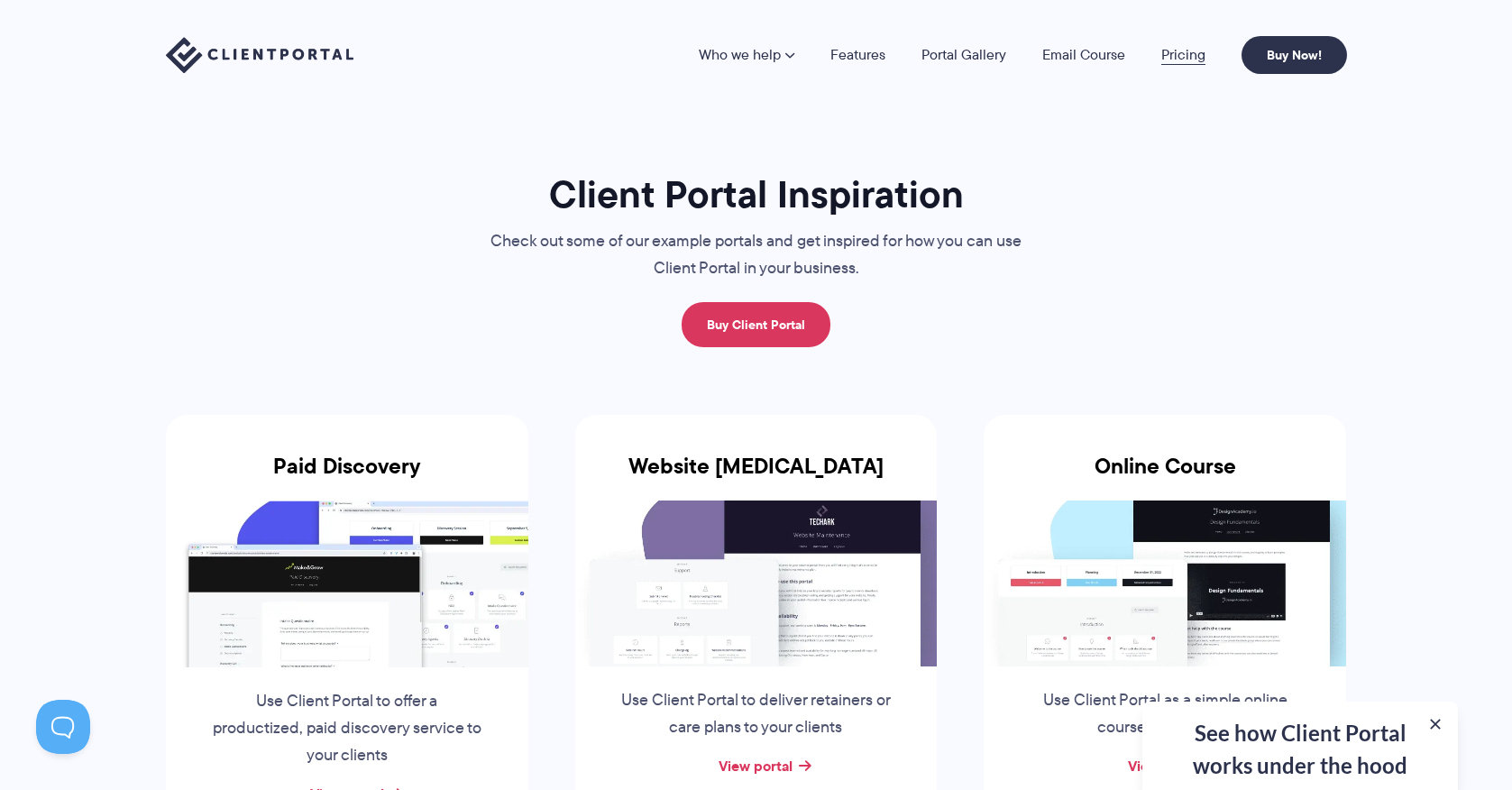
click at [1188, 52] on link "Pricing" at bounding box center [1183, 55] width 44 height 14
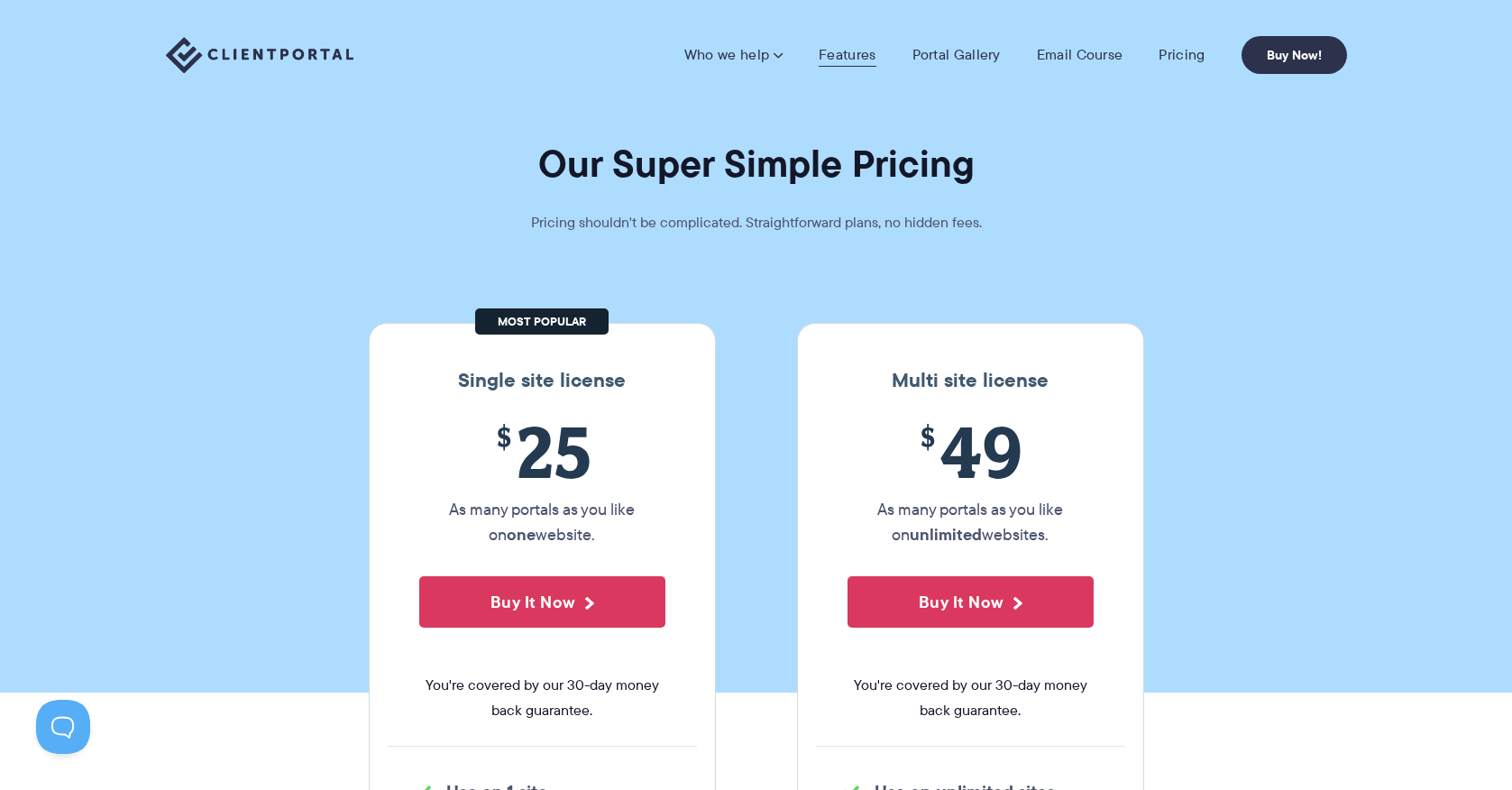
click at [860, 51] on link "Features" at bounding box center [846, 55] width 57 height 18
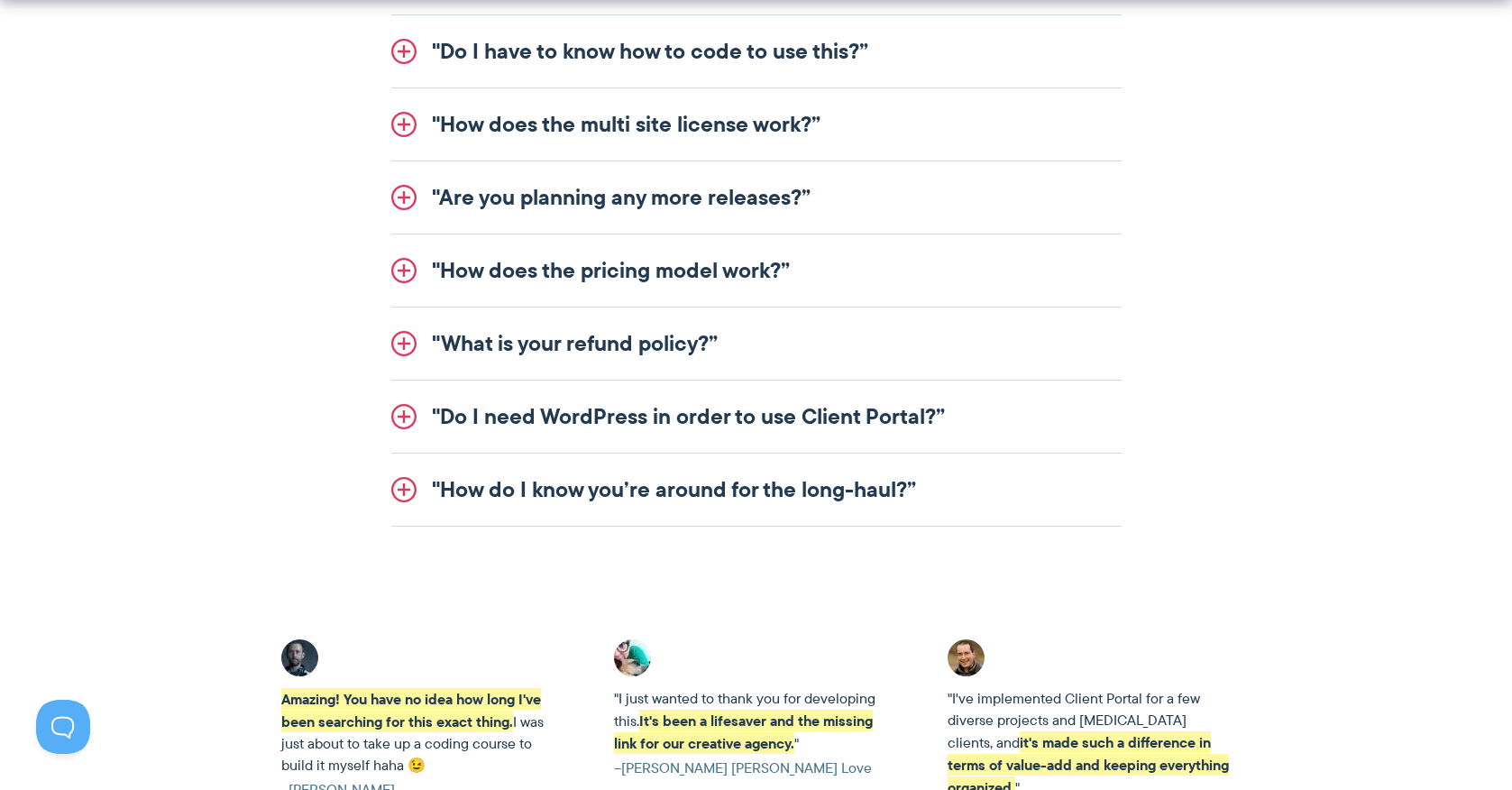
scroll to position [2403, 0]
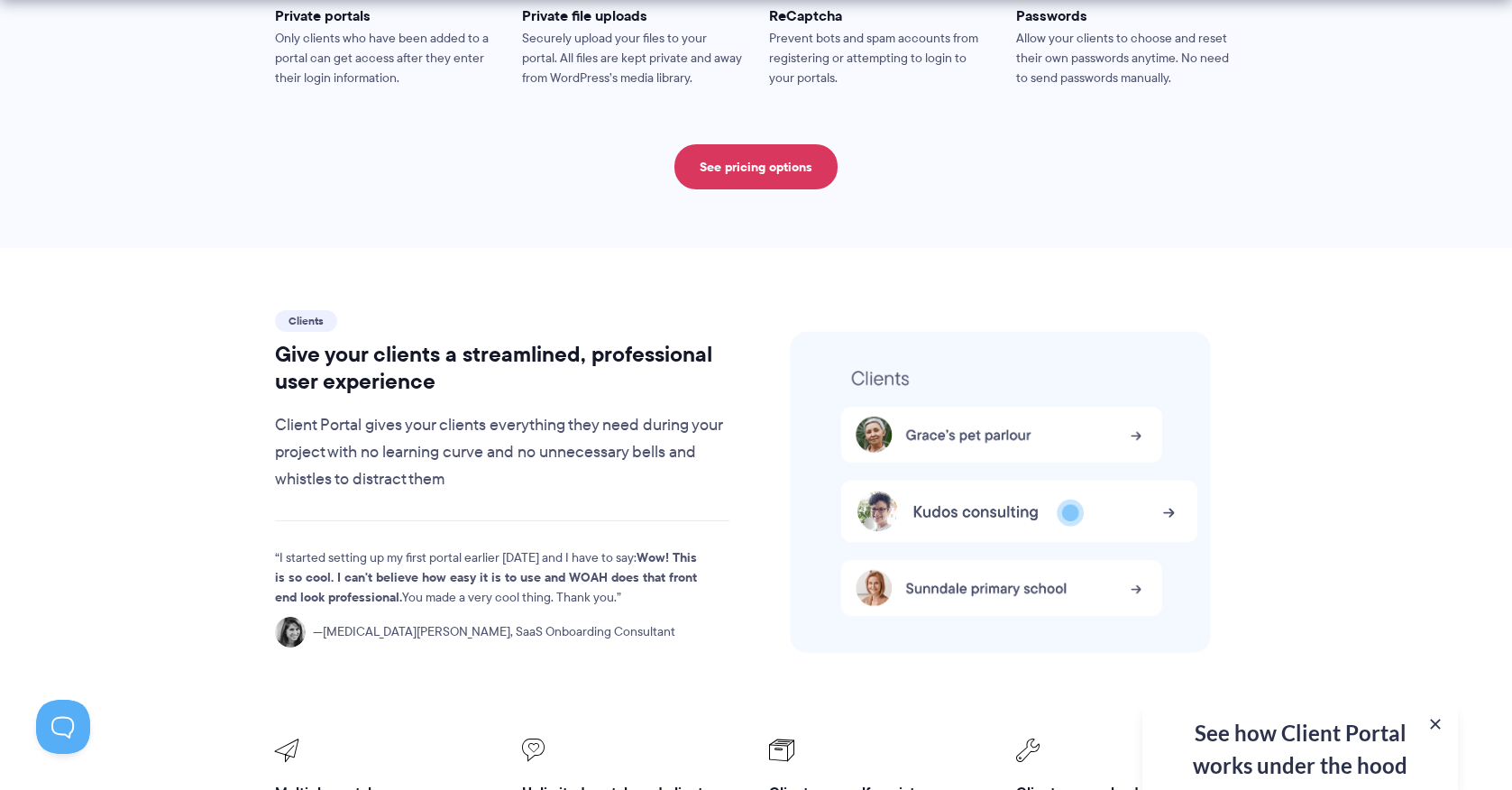
scroll to position [3557, 0]
